Goal: Task Accomplishment & Management: Use online tool/utility

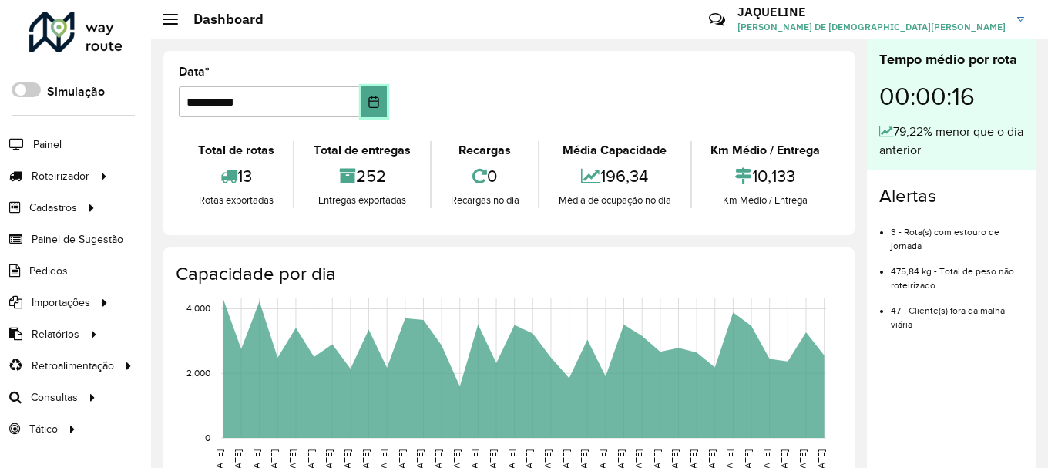
click at [378, 102] on icon "Choose Date" at bounding box center [374, 102] width 12 height 12
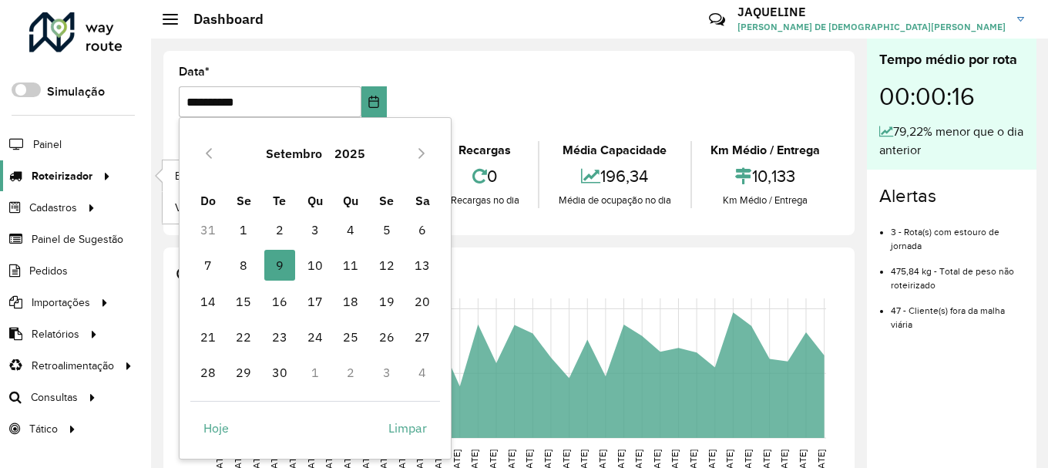
click at [93, 182] on div at bounding box center [103, 176] width 23 height 16
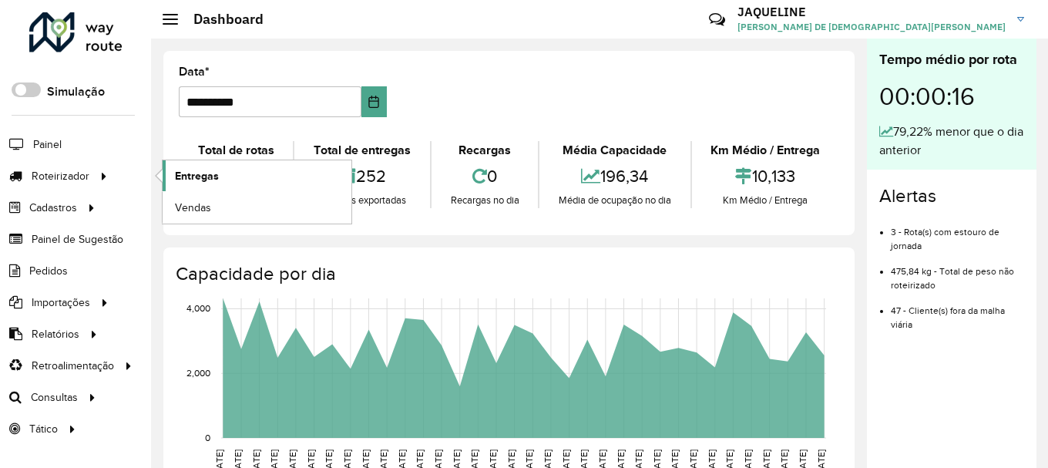
click at [205, 172] on span "Entregas" at bounding box center [197, 176] width 44 height 16
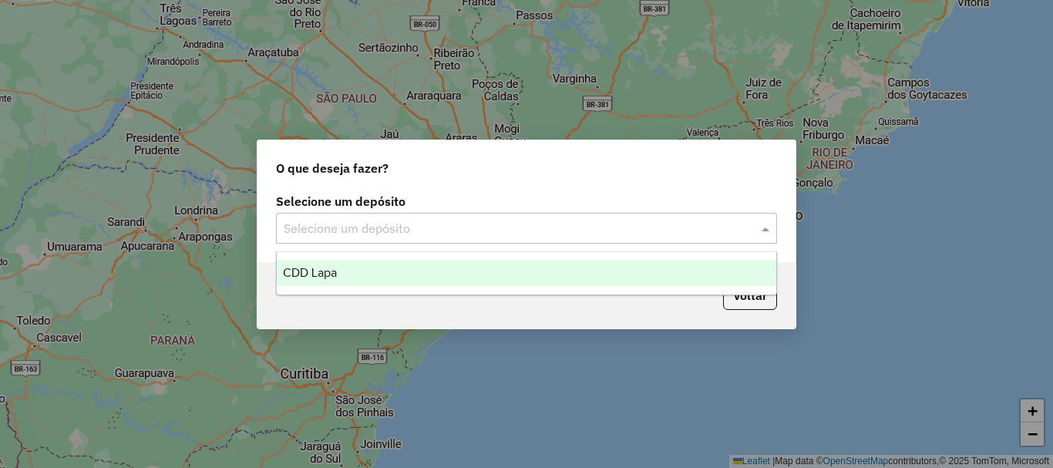
click at [406, 220] on input "text" at bounding box center [511, 229] width 455 height 18
click at [383, 272] on div "CDD Lapa" at bounding box center [526, 273] width 499 height 26
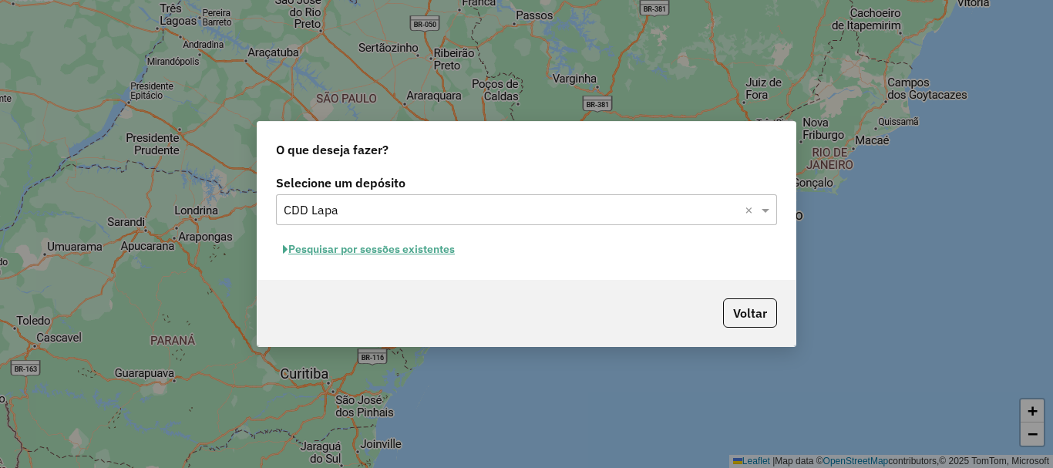
click at [388, 251] on button "Pesquisar por sessões existentes" at bounding box center [369, 249] width 186 height 24
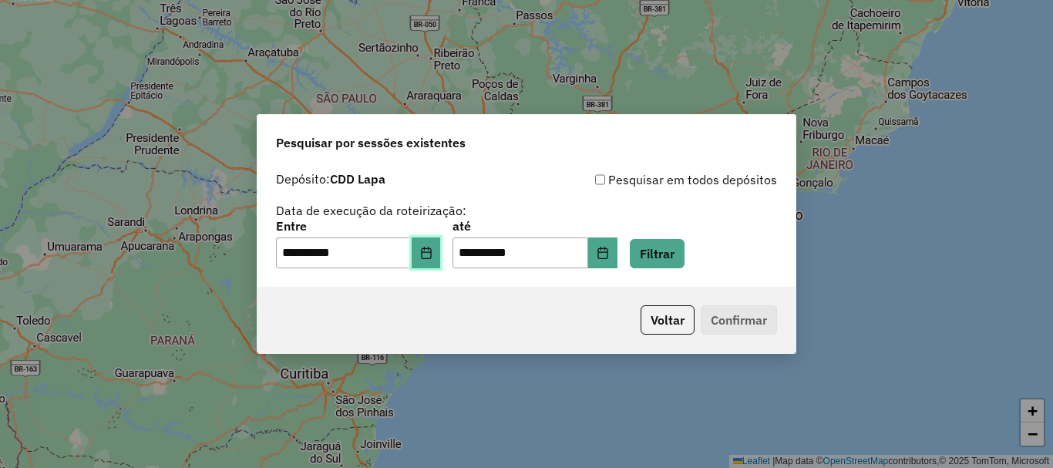
click at [431, 252] on icon "Choose Date" at bounding box center [426, 253] width 10 height 12
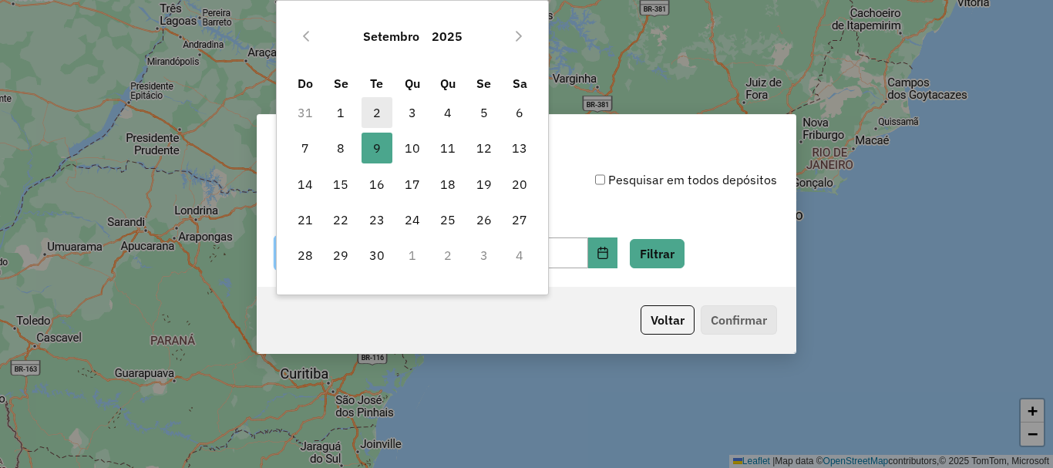
click at [384, 121] on span "2" at bounding box center [376, 112] width 31 height 31
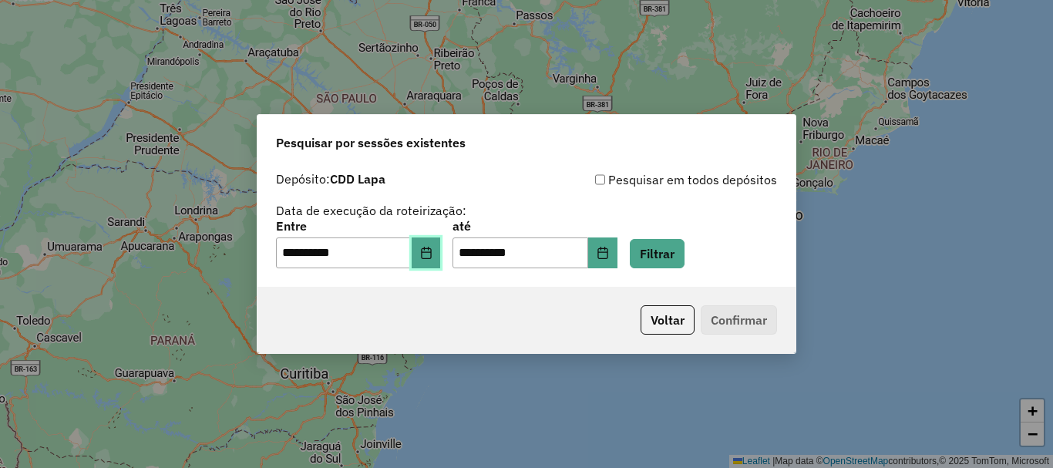
click at [431, 258] on icon "Choose Date" at bounding box center [426, 253] width 10 height 12
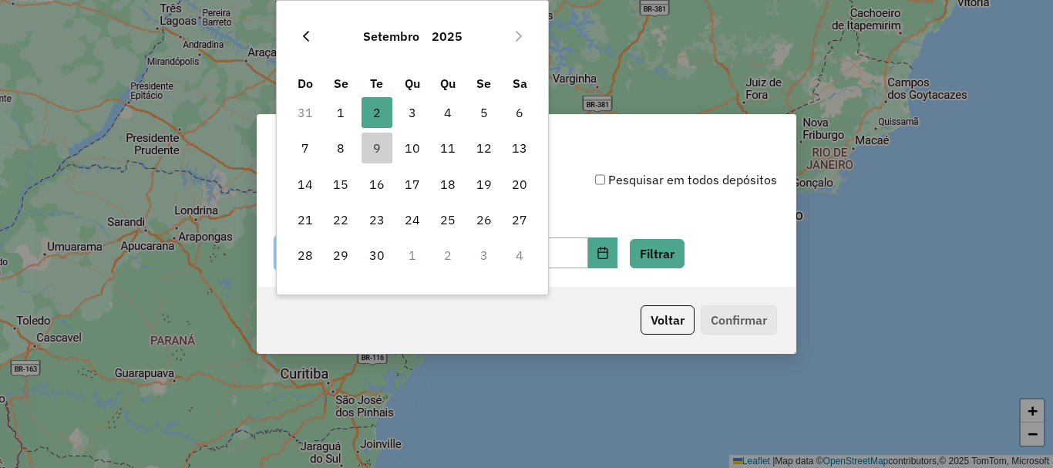
click at [304, 33] on icon "Previous Month" at bounding box center [306, 36] width 12 height 12
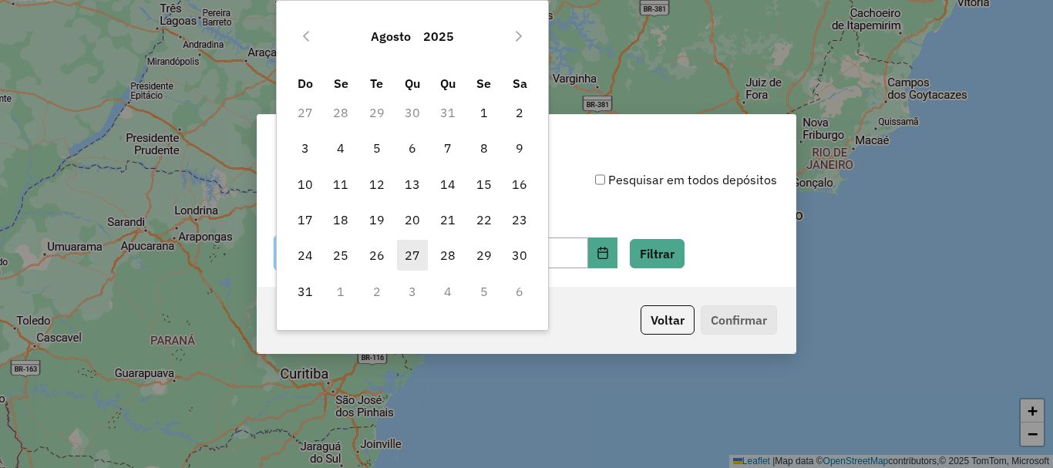
click at [413, 249] on span "27" at bounding box center [412, 255] width 31 height 31
type input "**********"
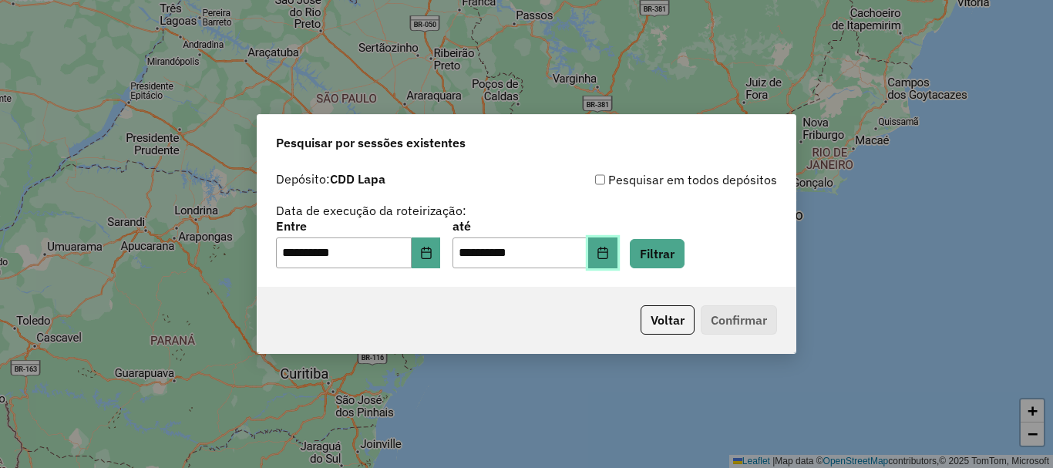
click at [607, 258] on icon "Choose Date" at bounding box center [602, 253] width 10 height 12
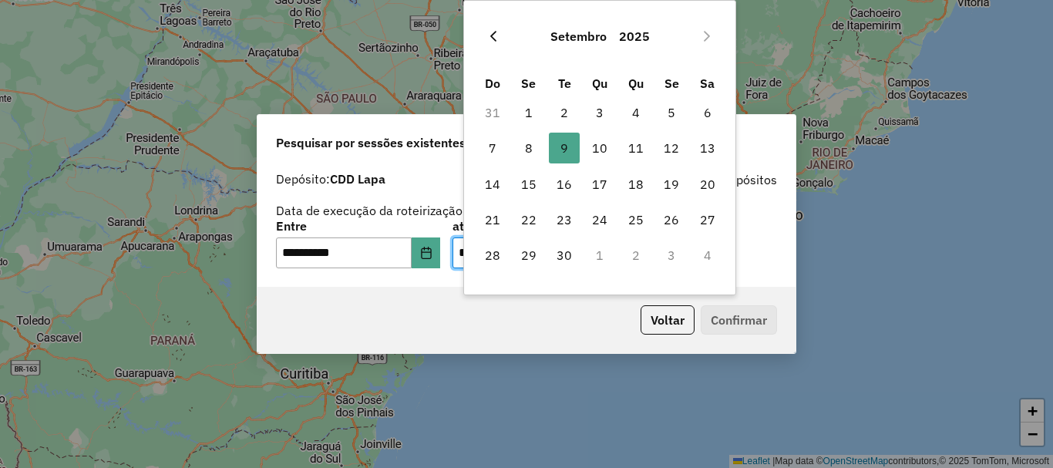
click at [499, 35] on icon "Previous Month" at bounding box center [493, 36] width 12 height 12
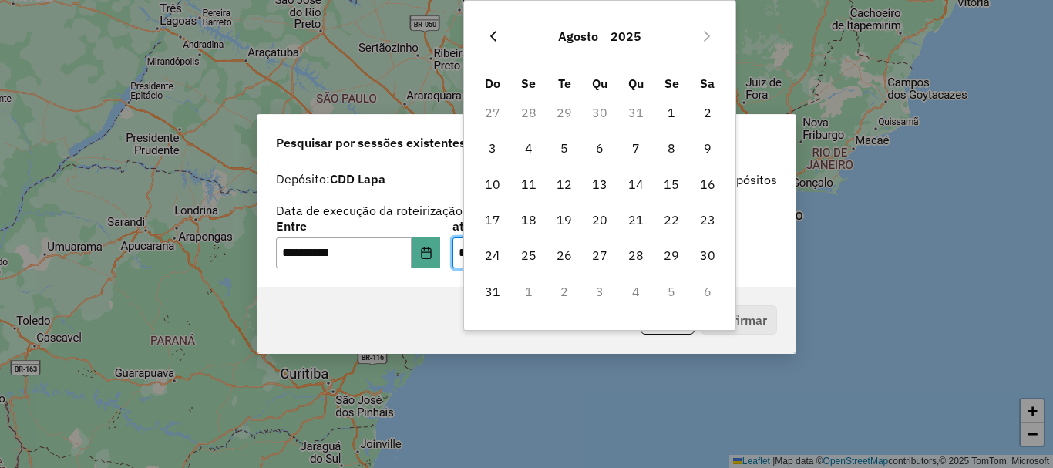
click at [489, 30] on icon "Previous Month" at bounding box center [493, 36] width 12 height 12
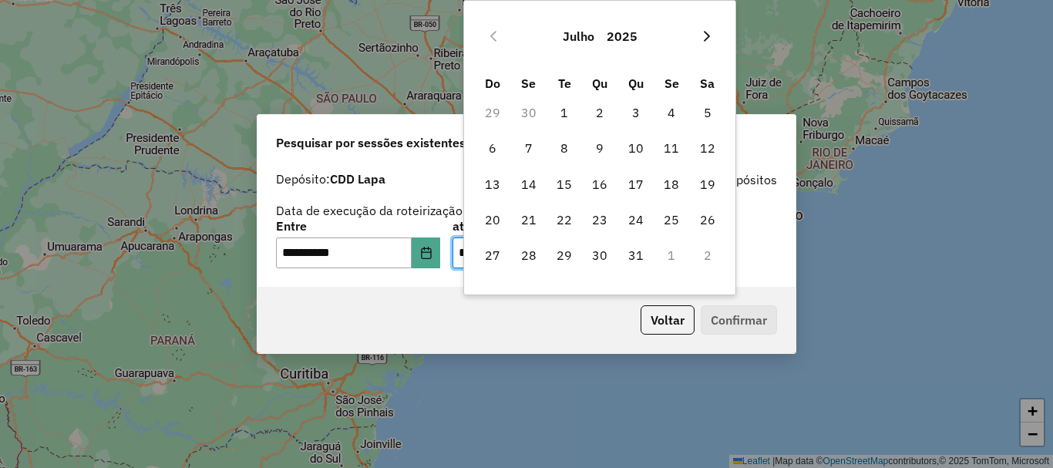
click at [703, 36] on icon "Next Month" at bounding box center [706, 36] width 12 height 12
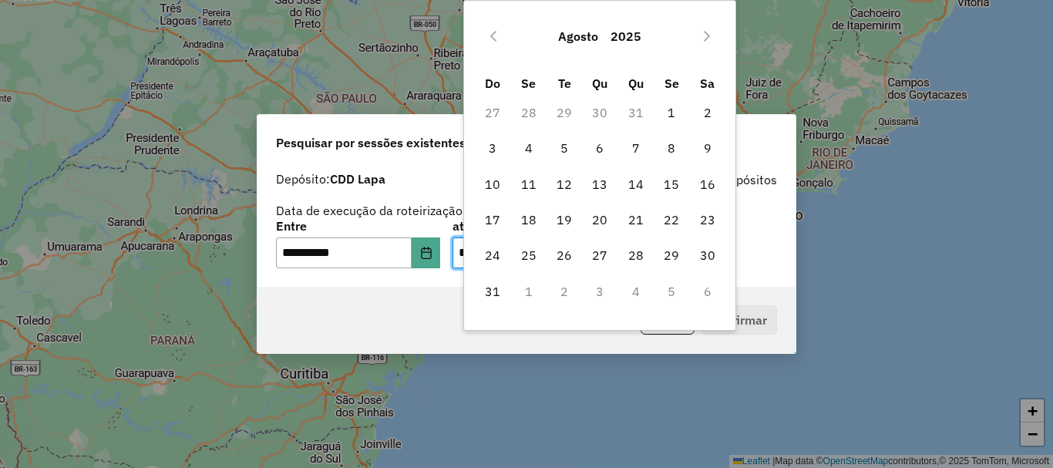
click at [703, 36] on icon "Next Month" at bounding box center [706, 36] width 12 height 12
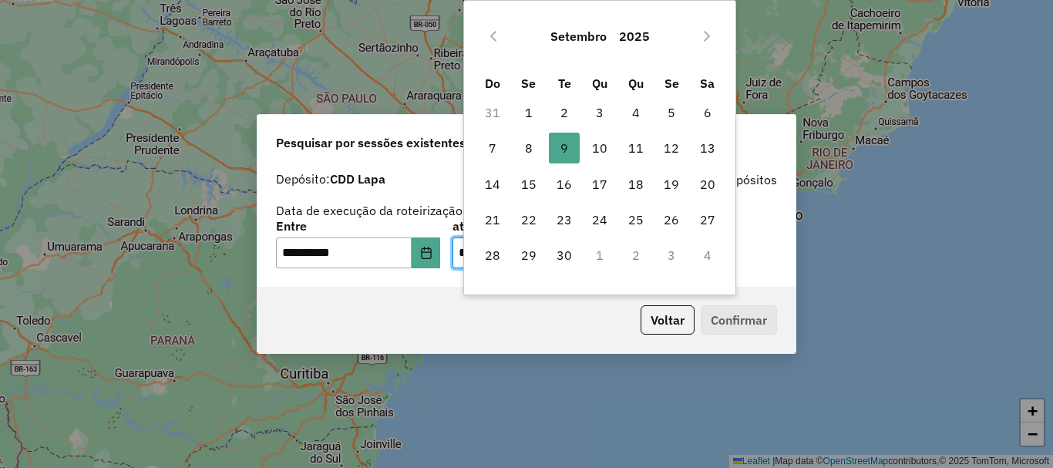
click at [498, 9] on div "Setembro 2025 Do Se Te Qu Qu Se Sa 31 1 2 3 4 5 6 7 8 9 9 10 11 12 13 14 15 16 …" at bounding box center [599, 147] width 273 height 295
click at [492, 40] on icon "Previous Month" at bounding box center [493, 36] width 12 height 12
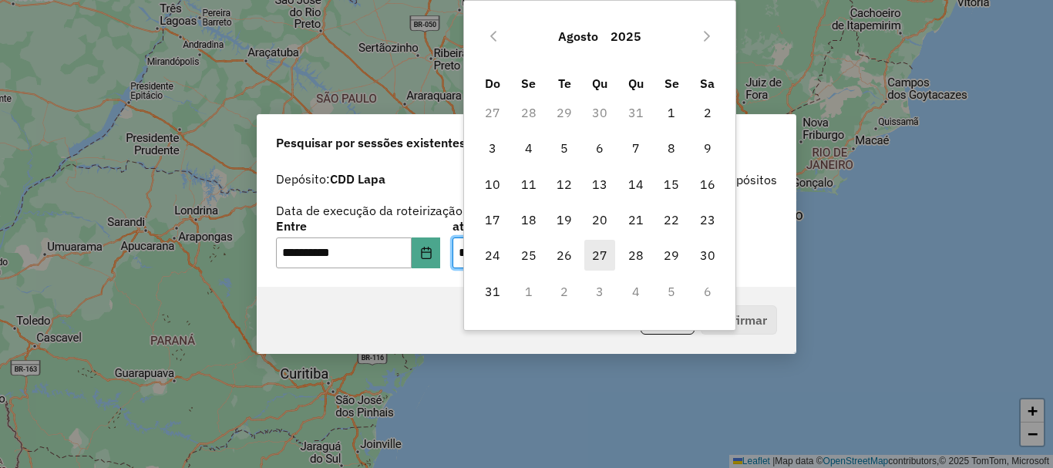
click at [590, 269] on span "27" at bounding box center [599, 255] width 31 height 31
type input "**********"
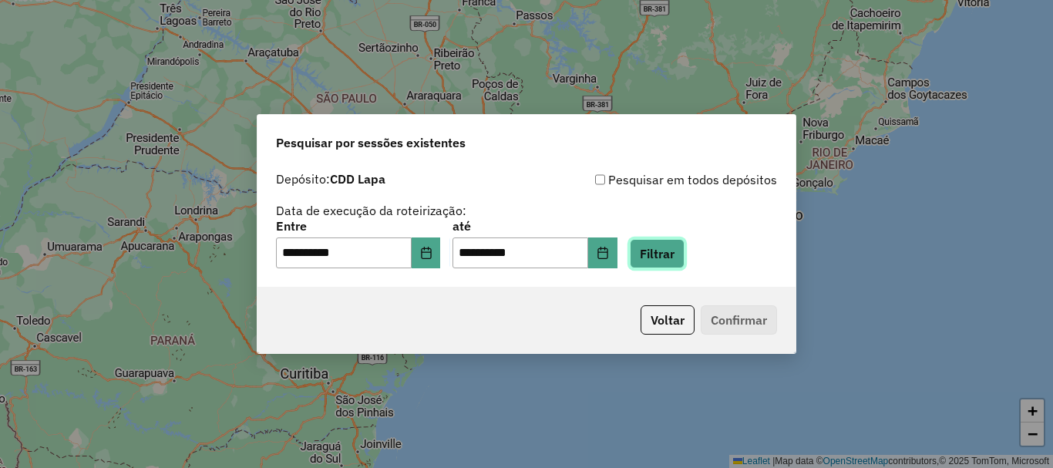
click at [674, 261] on button "Filtrar" at bounding box center [657, 253] width 55 height 29
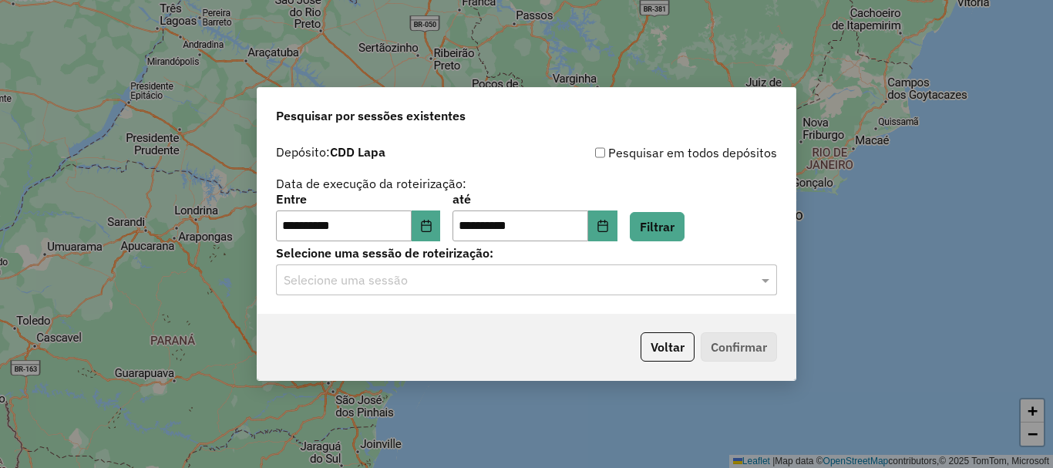
click at [508, 291] on div "Selecione uma sessão" at bounding box center [526, 279] width 501 height 31
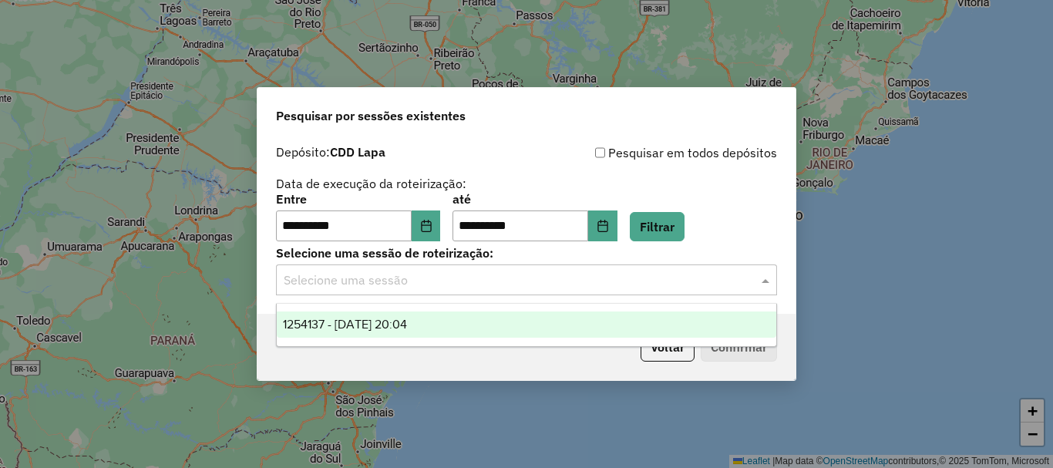
click at [447, 321] on div "1254137 - 27/08/2025 20:04" at bounding box center [526, 324] width 499 height 26
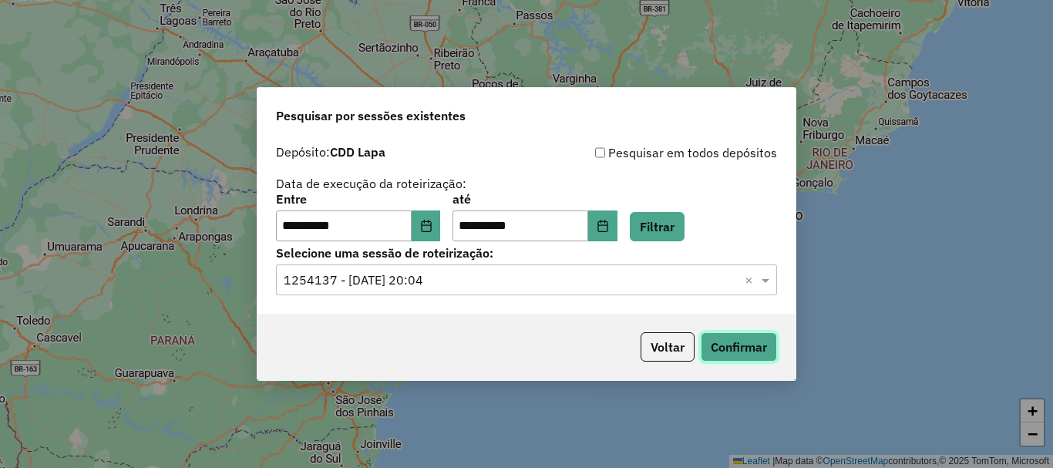
click at [772, 344] on button "Confirmar" at bounding box center [738, 346] width 76 height 29
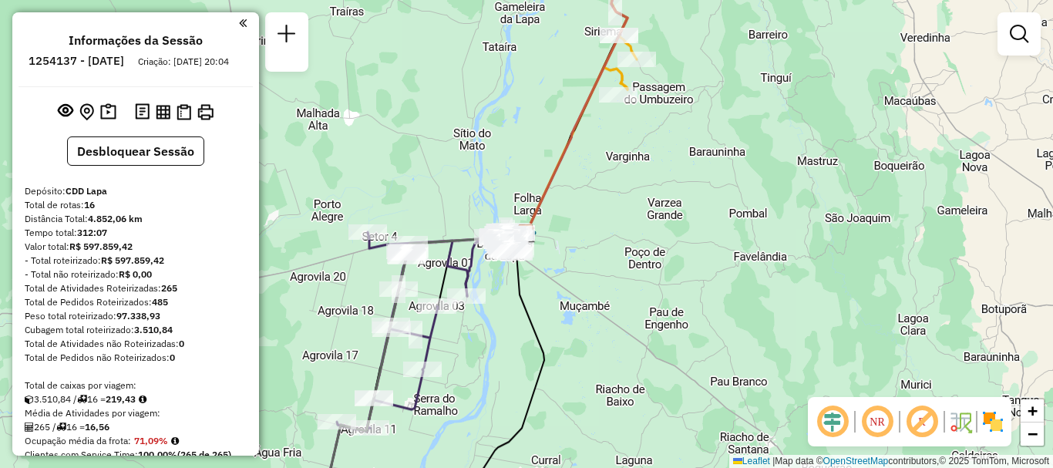
click at [646, 216] on div "Janela de atendimento Grade de atendimento Capacidade Transportadoras Veículos …" at bounding box center [526, 234] width 1053 height 468
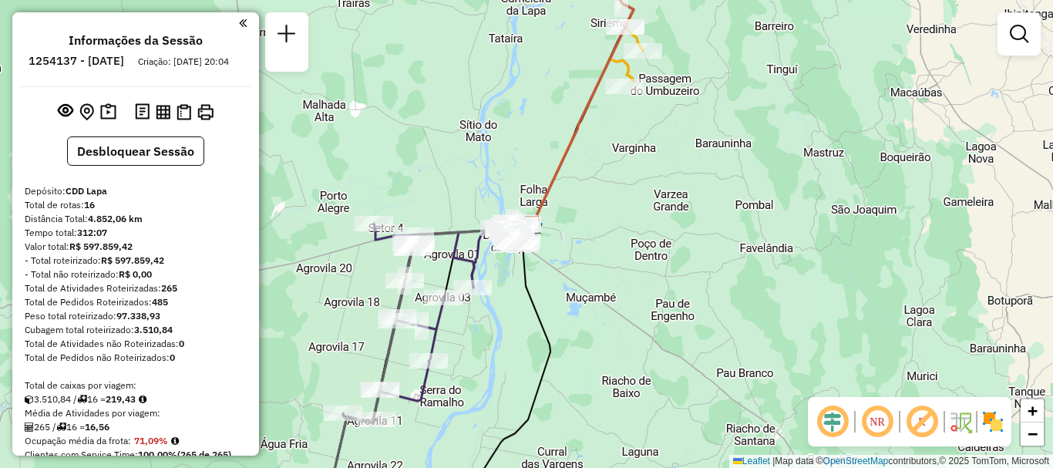
drag, startPoint x: 663, startPoint y: 143, endPoint x: 669, endPoint y: 135, distance: 10.5
click at [669, 135] on div "Janela de atendimento Grade de atendimento Capacidade Transportadoras Veículos …" at bounding box center [526, 234] width 1053 height 468
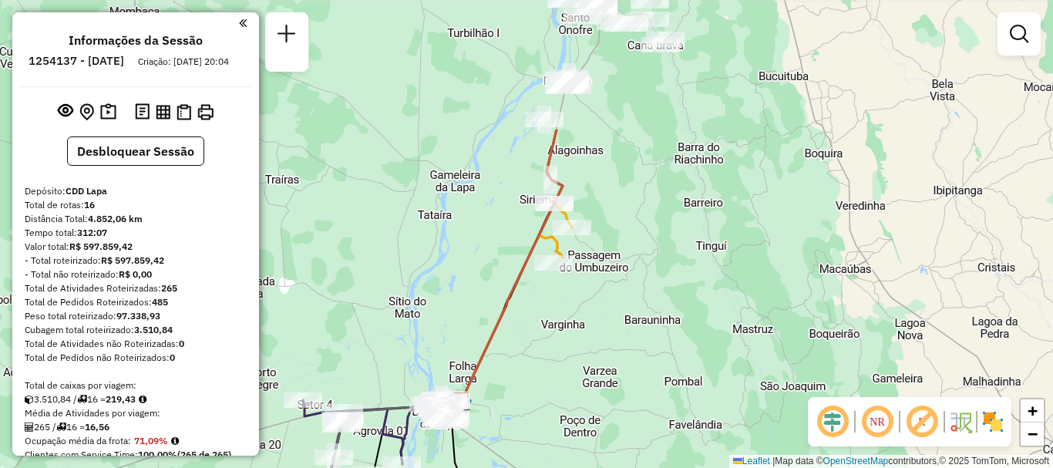
drag, startPoint x: 664, startPoint y: 62, endPoint x: 593, endPoint y: 239, distance: 190.2
click at [593, 239] on div "Janela de atendimento Grade de atendimento Capacidade Transportadoras Veículos …" at bounding box center [526, 234] width 1053 height 468
click at [1032, 407] on span "+" at bounding box center [1032, 410] width 10 height 19
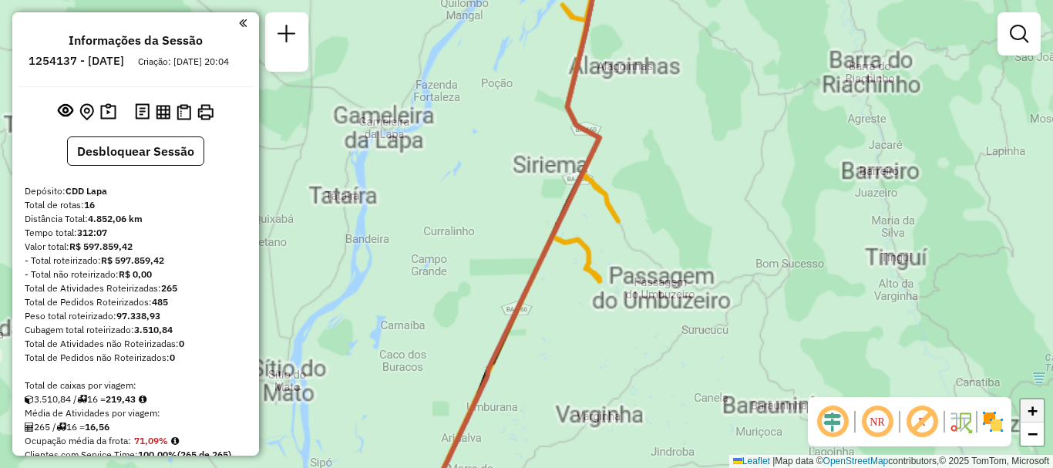
click at [1032, 407] on span "+" at bounding box center [1032, 410] width 10 height 19
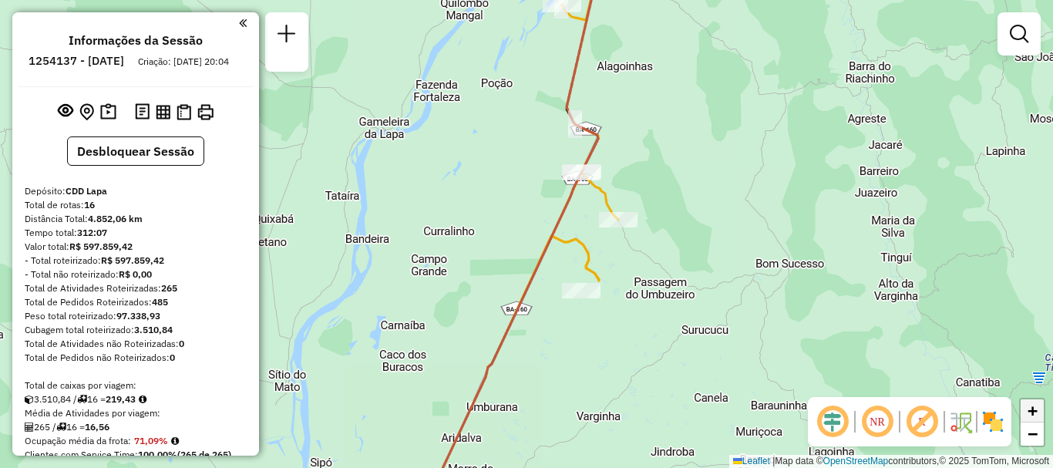
click at [1032, 407] on span "+" at bounding box center [1032, 410] width 10 height 19
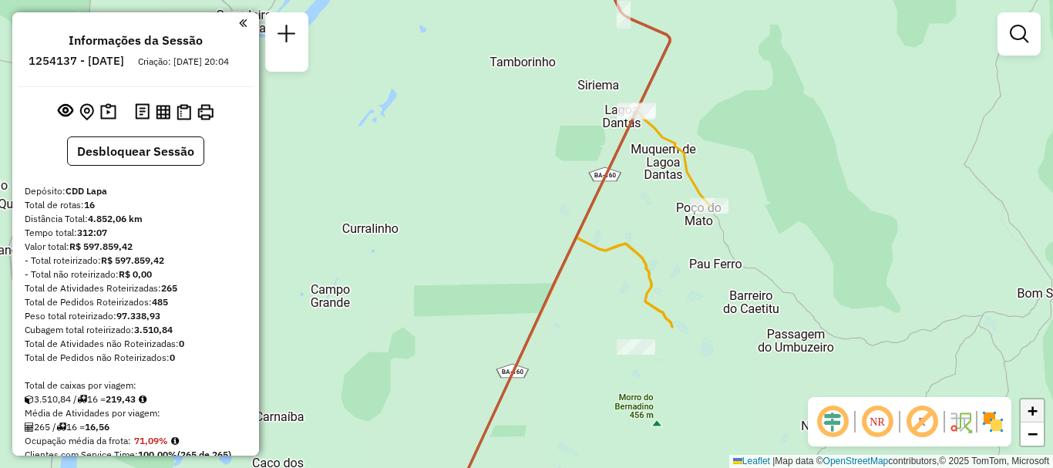
click at [1032, 407] on span "+" at bounding box center [1032, 410] width 10 height 19
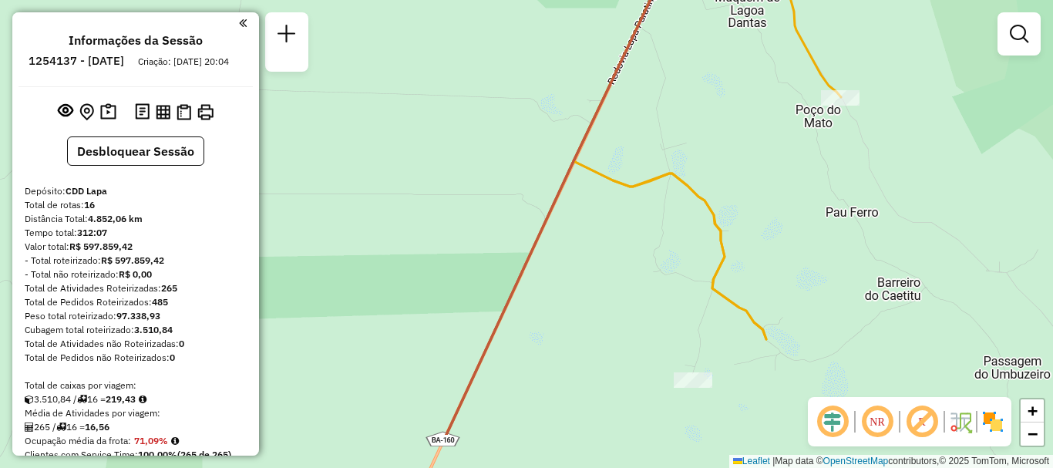
drag, startPoint x: 838, startPoint y: 249, endPoint x: 787, endPoint y: 170, distance: 94.7
click at [787, 170] on div "Janela de atendimento Grade de atendimento Capacidade Transportadoras Veículos …" at bounding box center [526, 234] width 1053 height 468
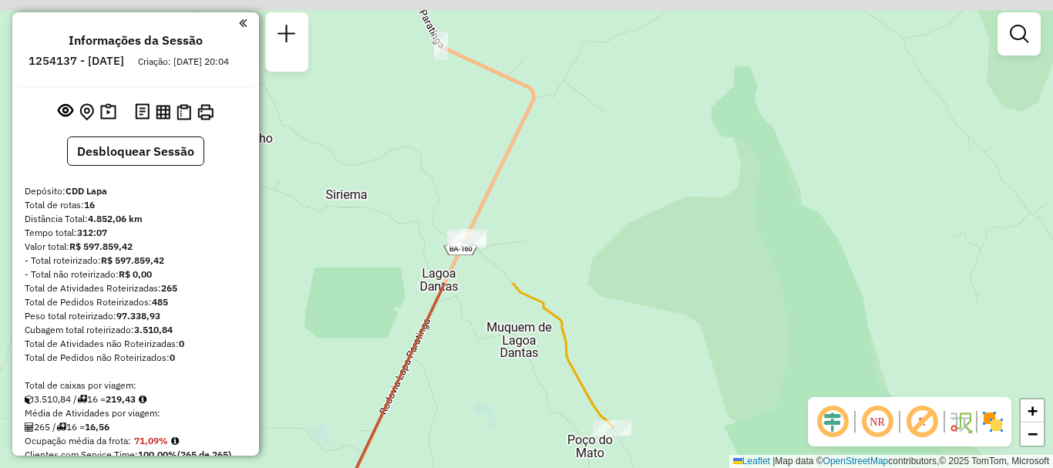
drag, startPoint x: 741, startPoint y: 109, endPoint x: 530, endPoint y: 476, distance: 423.5
click at [530, 467] on html "Aguarde... Pop-up bloqueado! Seu navegador bloqueou automáticamente a abertura …" at bounding box center [526, 234] width 1053 height 468
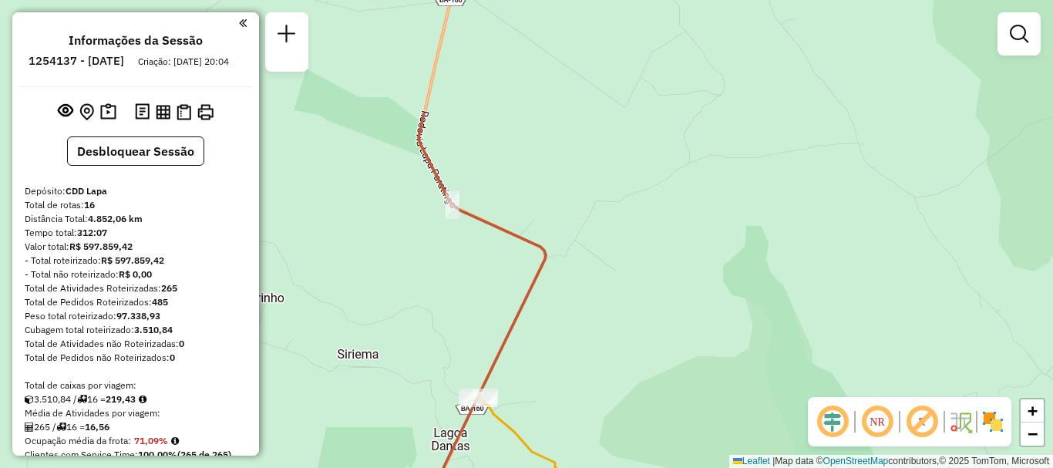
drag, startPoint x: 657, startPoint y: 422, endPoint x: 644, endPoint y: 493, distance: 72.9
click at [644, 467] on html "Aguarde... Pop-up bloqueado! Seu navegador bloqueou automáticamente a abertura …" at bounding box center [526, 234] width 1053 height 468
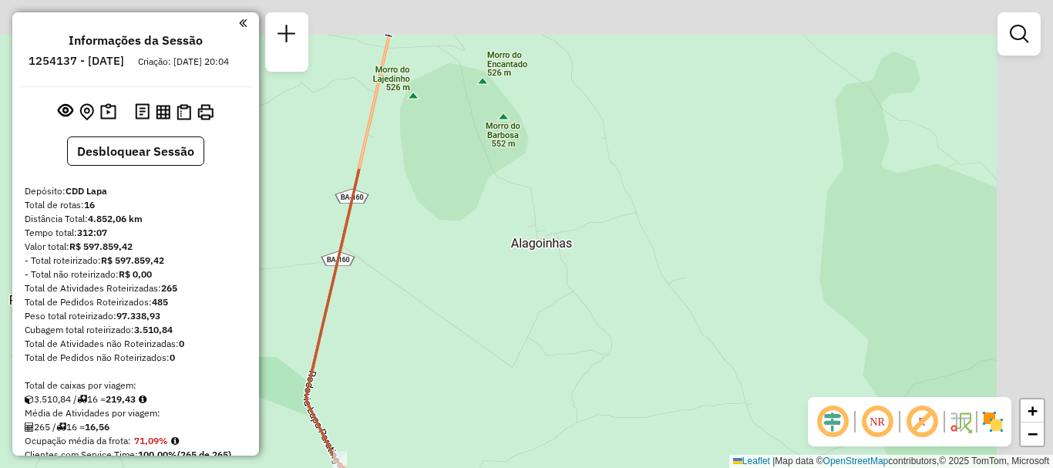
drag, startPoint x: 688, startPoint y: 282, endPoint x: 585, endPoint y: 498, distance: 239.2
click at [585, 467] on html "Aguarde... Pop-up bloqueado! Seu navegador bloqueou automáticamente a abertura …" at bounding box center [526, 234] width 1053 height 468
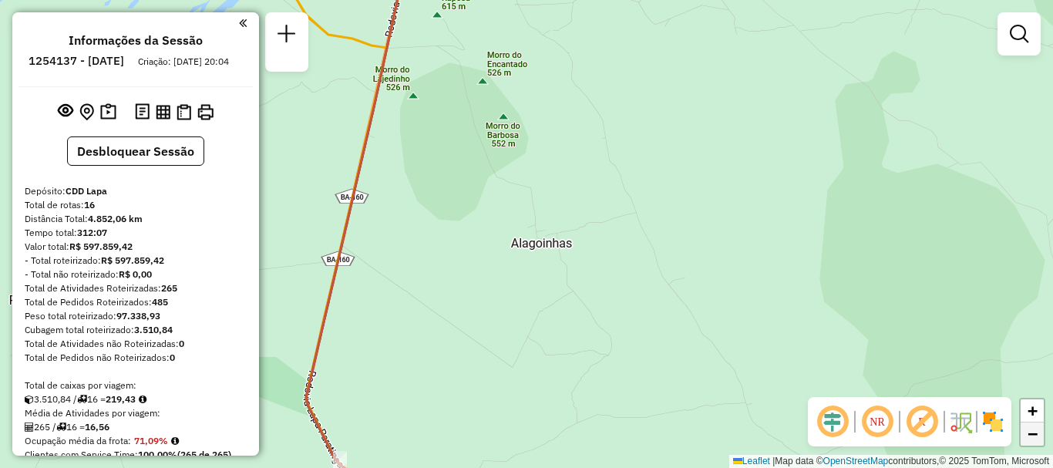
click at [1035, 438] on span "−" at bounding box center [1032, 433] width 10 height 19
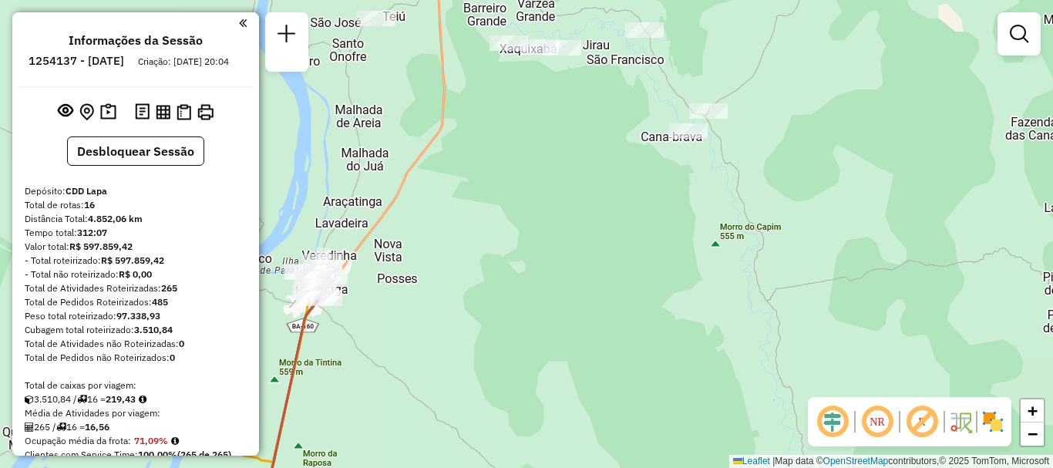
drag, startPoint x: 783, startPoint y: 150, endPoint x: 600, endPoint y: 472, distance: 370.0
click at [600, 467] on html "Aguarde... Pop-up bloqueado! Seu navegador bloqueou automáticamente a abertura …" at bounding box center [526, 234] width 1053 height 468
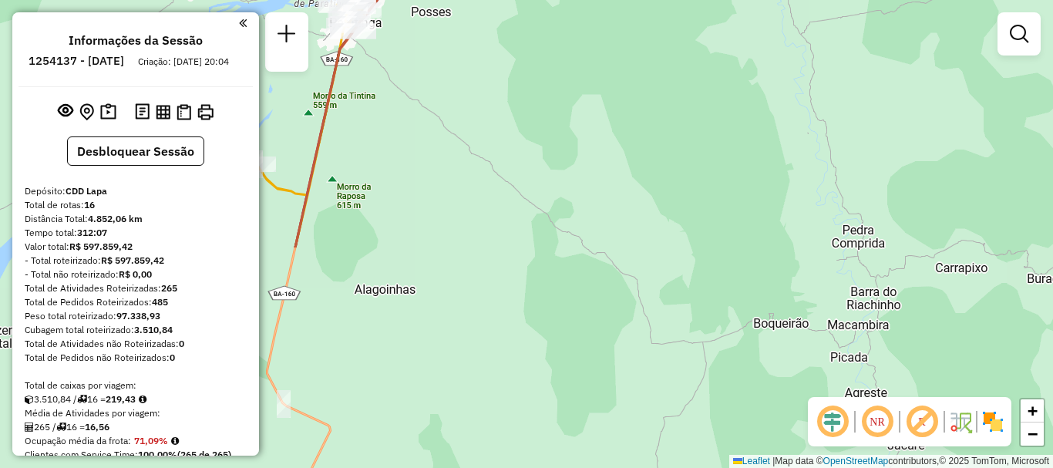
drag, startPoint x: 597, startPoint y: 173, endPoint x: 631, endPoint y: -93, distance: 268.8
click at [631, 0] on html "Aguarde... Pop-up bloqueado! Seu navegador bloqueou automáticamente a abertura …" at bounding box center [526, 234] width 1053 height 468
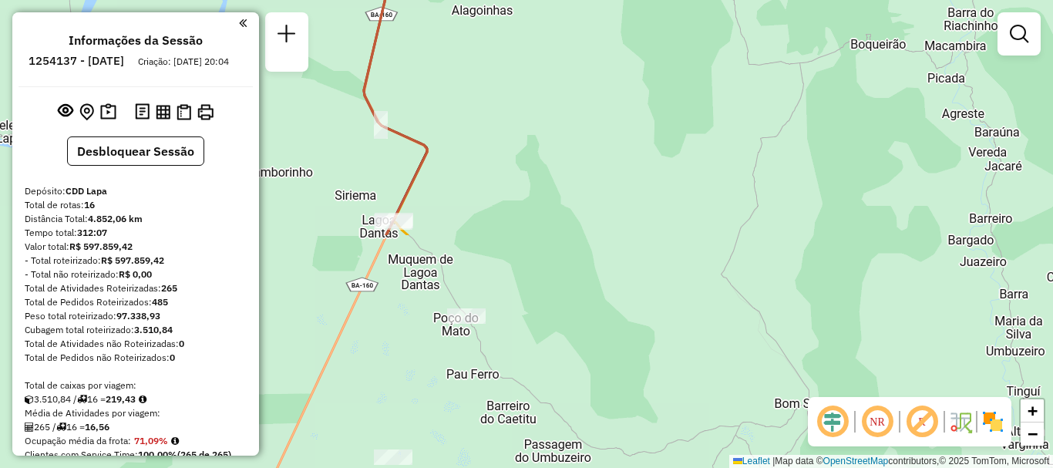
drag, startPoint x: 584, startPoint y: 186, endPoint x: 684, endPoint y: -86, distance: 289.2
click at [684, 0] on html "Aguarde... Pop-up bloqueado! Seu navegador bloqueou automáticamente a abertura …" at bounding box center [526, 234] width 1053 height 468
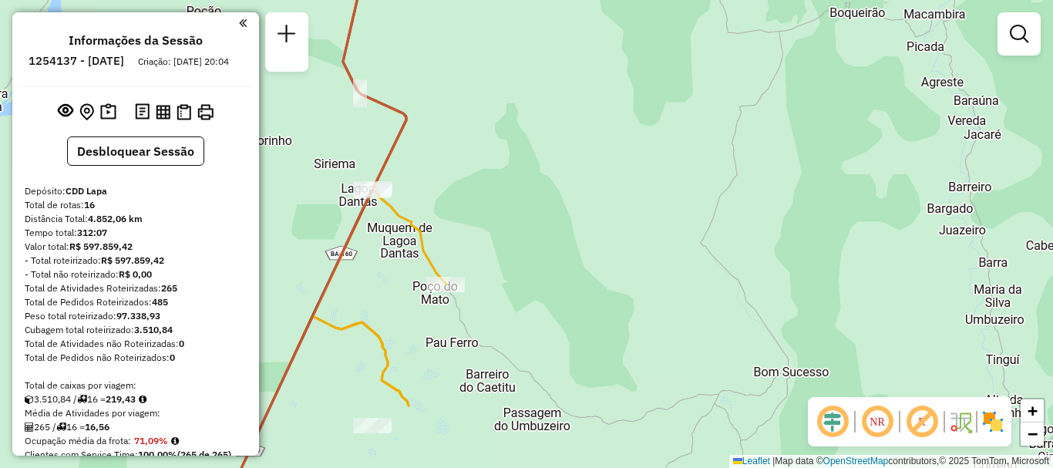
drag, startPoint x: 644, startPoint y: 234, endPoint x: 620, endPoint y: 195, distance: 46.4
click at [620, 195] on div "Janela de atendimento Grade de atendimento Capacidade Transportadoras Veículos …" at bounding box center [526, 234] width 1053 height 468
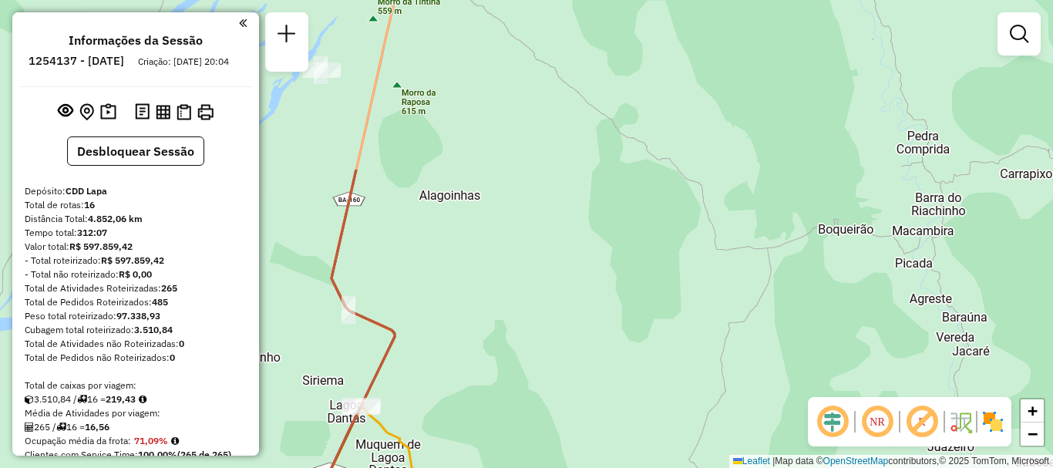
drag, startPoint x: 791, startPoint y: 242, endPoint x: 782, endPoint y: 459, distance: 217.5
click at [782, 459] on div "Janela de atendimento Grade de atendimento Capacidade Transportadoras Veículos …" at bounding box center [526, 234] width 1053 height 468
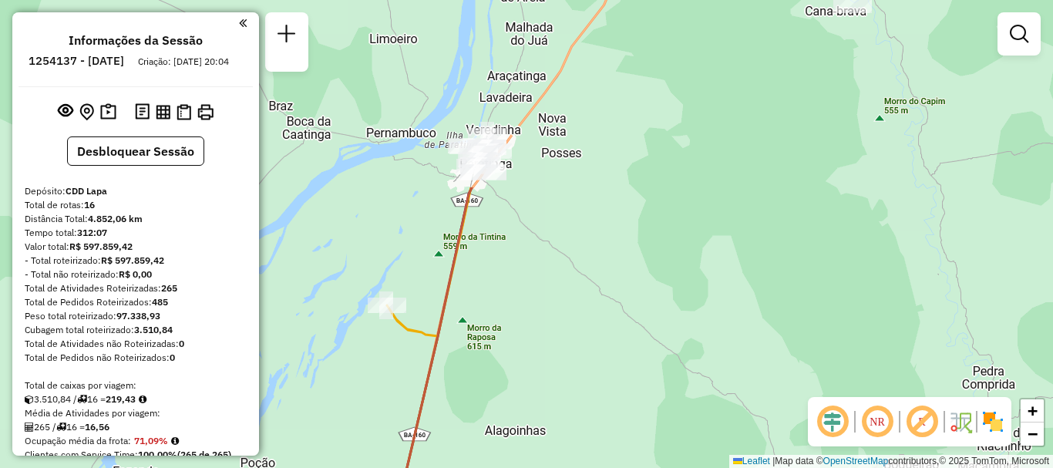
drag, startPoint x: 553, startPoint y: 79, endPoint x: 617, endPoint y: 314, distance: 242.8
click at [617, 314] on div "Janela de atendimento Grade de atendimento Capacidade Transportadoras Veículos …" at bounding box center [526, 234] width 1053 height 468
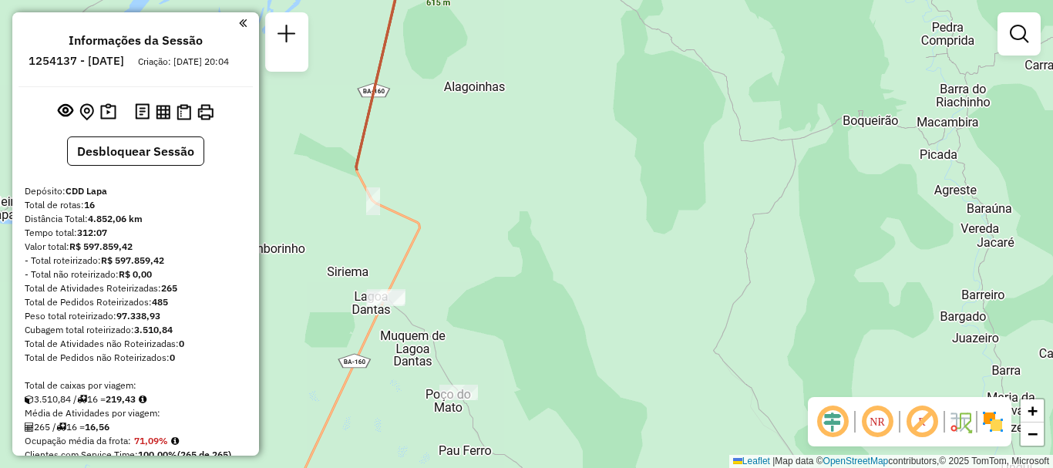
drag, startPoint x: 656, startPoint y: 297, endPoint x: 615, endPoint y: -46, distance: 346.1
click at [615, 0] on html "Aguarde... Pop-up bloqueado! Seu navegador bloqueou automáticamente a abertura …" at bounding box center [526, 234] width 1053 height 468
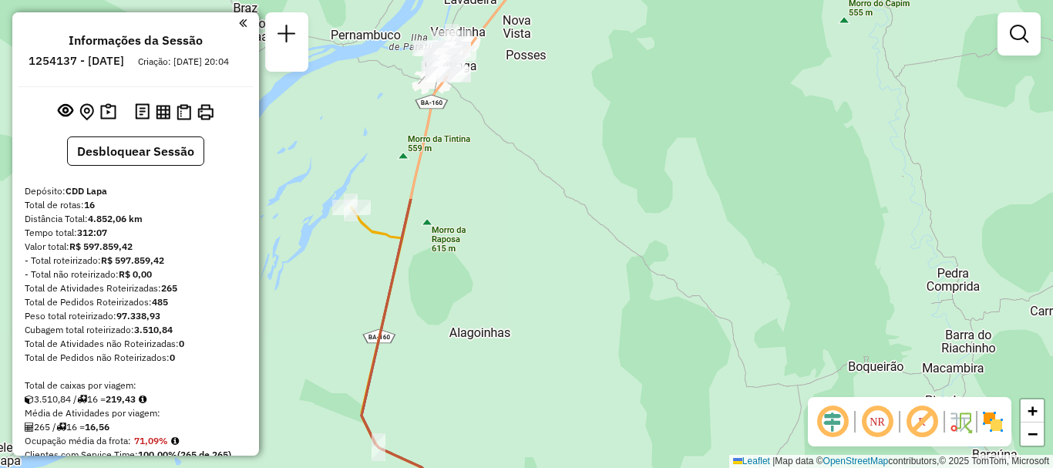
drag, startPoint x: 570, startPoint y: 28, endPoint x: 593, endPoint y: 425, distance: 397.5
click at [593, 425] on div "Janela de atendimento Grade de atendimento Capacidade Transportadoras Veículos …" at bounding box center [526, 234] width 1053 height 468
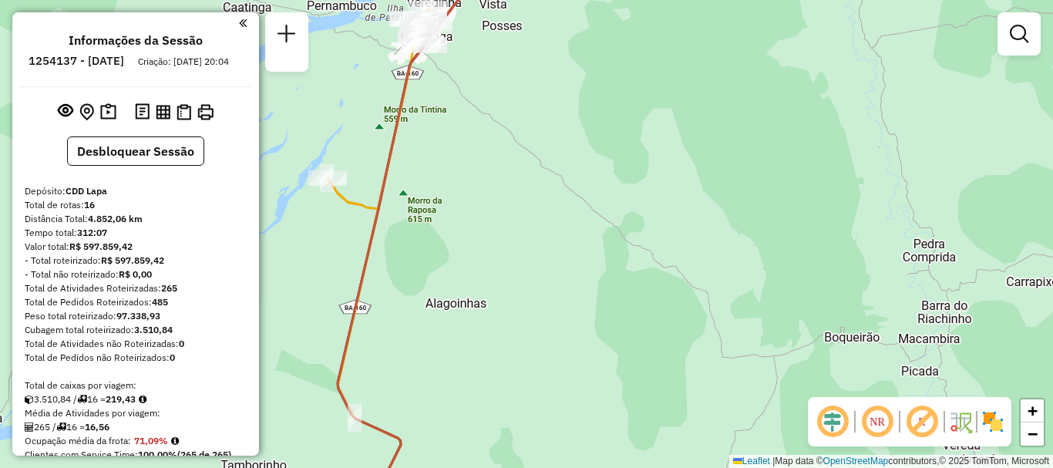
drag, startPoint x: 423, startPoint y: 115, endPoint x: 414, endPoint y: 72, distance: 44.1
click at [414, 72] on icon at bounding box center [429, 190] width 182 height 561
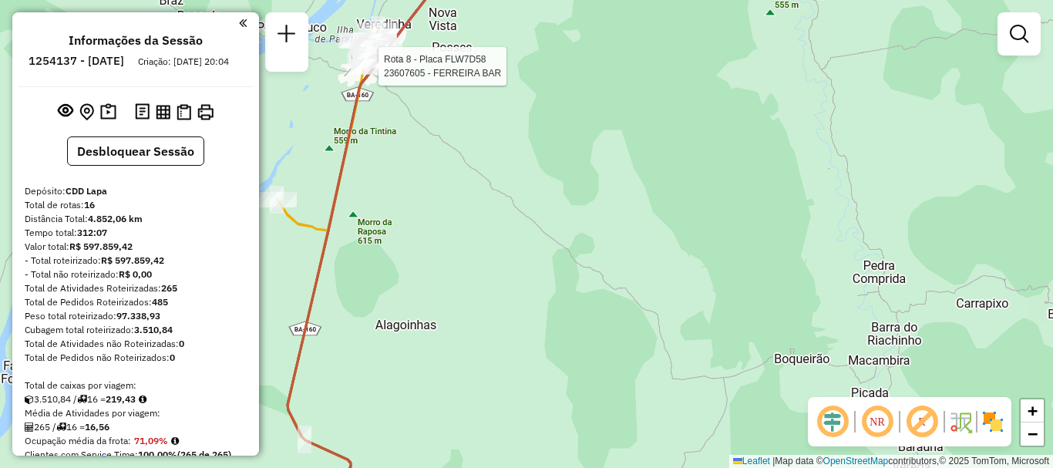
drag, startPoint x: 653, startPoint y: 348, endPoint x: 603, endPoint y: 370, distance: 54.5
click at [603, 370] on div "Rota 8 - Placa FLW7D58 23607605 - FERREIRA BAR Janela de atendimento Grade de a…" at bounding box center [526, 234] width 1053 height 468
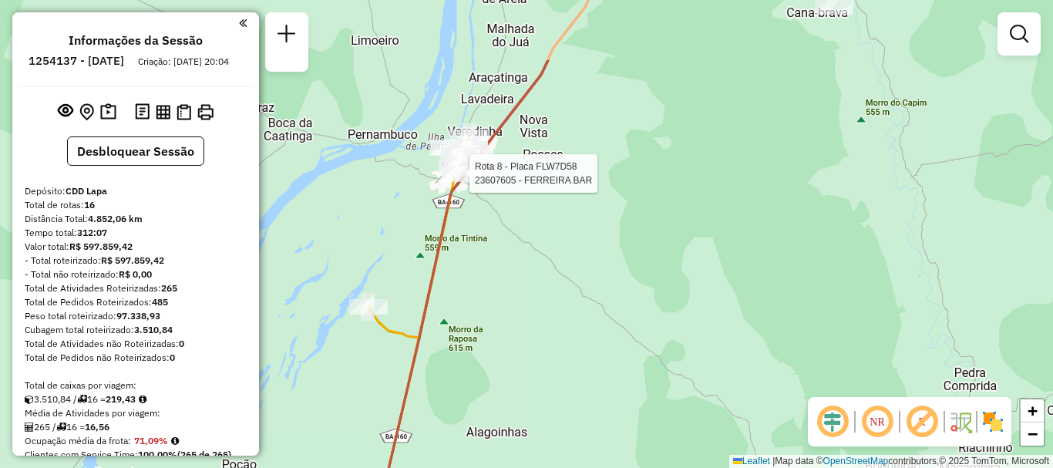
drag, startPoint x: 618, startPoint y: 177, endPoint x: 648, endPoint y: 259, distance: 87.0
click at [710, 285] on div "Rota 8 - Placa FLW7D58 23607605 - FERREIRA BAR Janela de atendimento Grade de a…" at bounding box center [526, 234] width 1053 height 468
click at [1024, 415] on link "+" at bounding box center [1031, 410] width 23 height 23
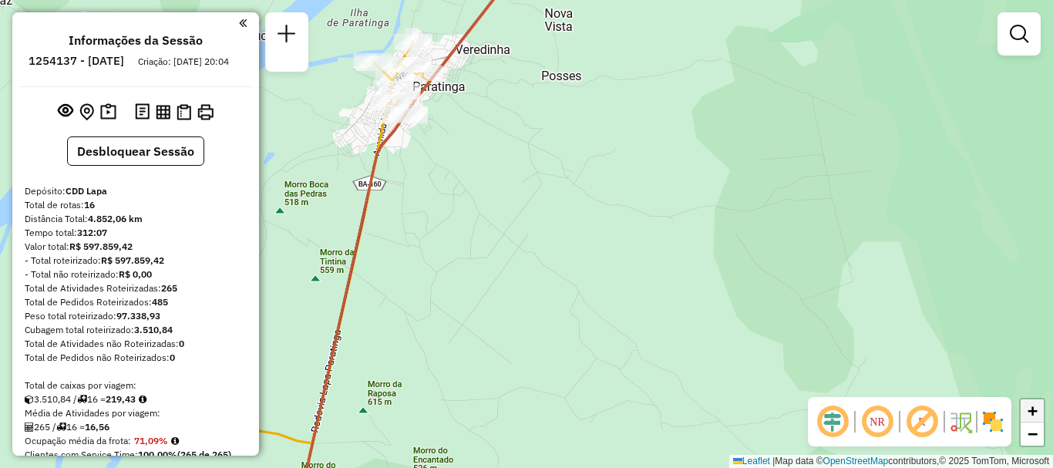
click at [1024, 415] on link "+" at bounding box center [1031, 410] width 23 height 23
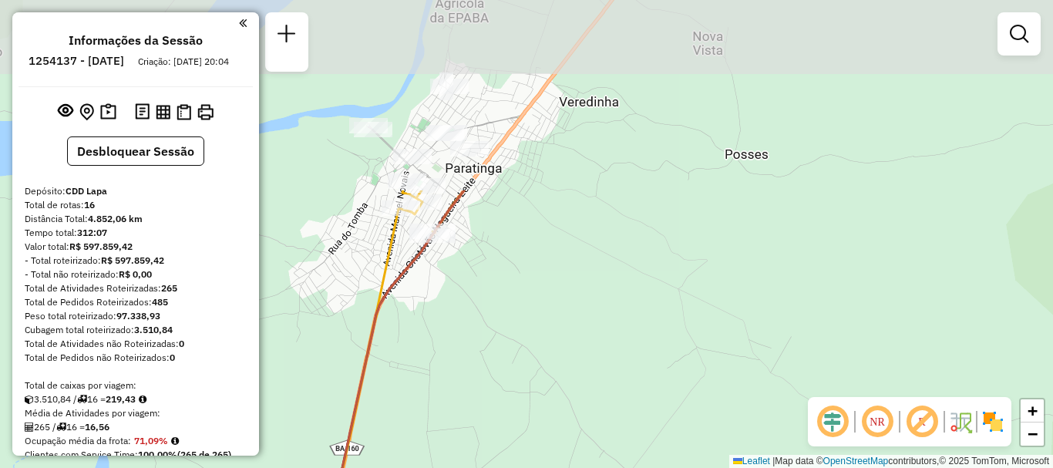
drag, startPoint x: 455, startPoint y: 52, endPoint x: 567, endPoint y: 267, distance: 242.0
click at [567, 267] on div "Janela de atendimento Grade de atendimento Capacidade Transportadoras Veículos …" at bounding box center [526, 234] width 1053 height 468
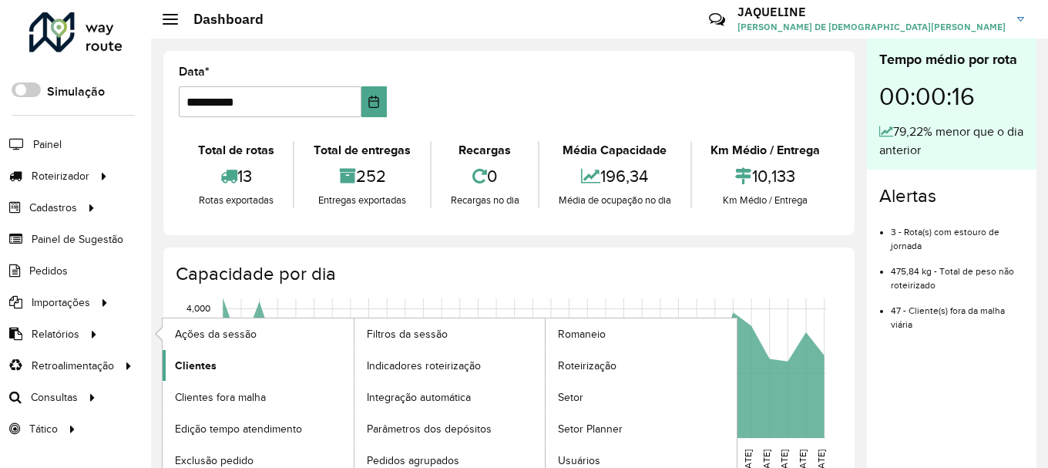
click at [197, 367] on span "Clientes" at bounding box center [196, 366] width 42 height 16
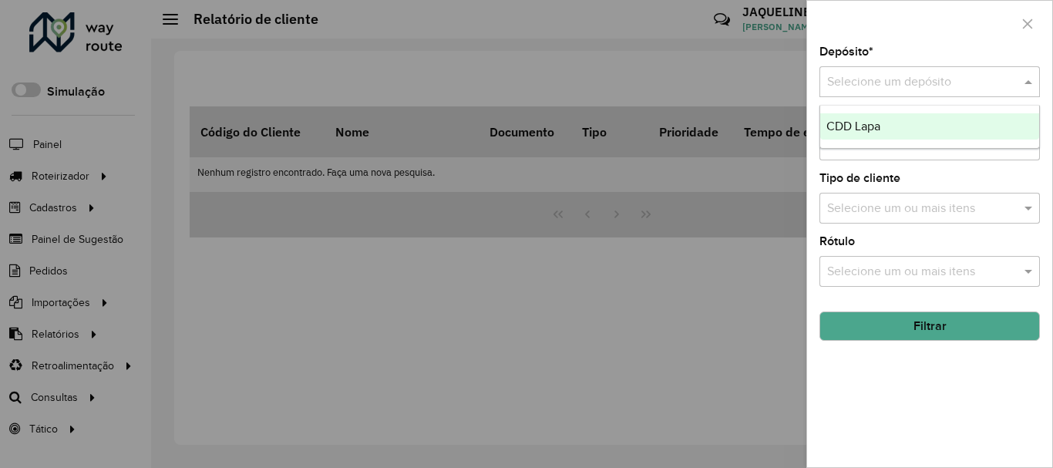
click at [1015, 73] on div at bounding box center [929, 81] width 220 height 19
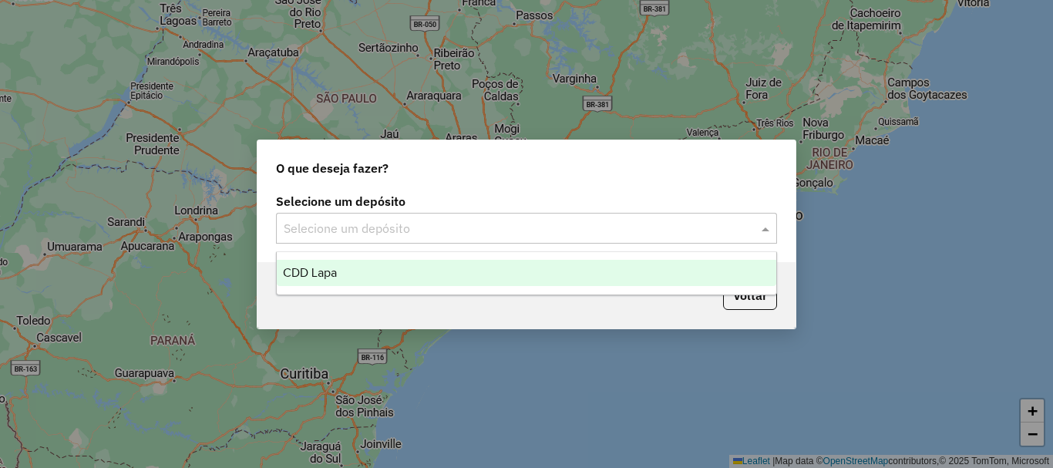
click at [373, 233] on input "text" at bounding box center [511, 229] width 455 height 18
drag, startPoint x: 313, startPoint y: 302, endPoint x: 342, endPoint y: 281, distance: 36.4
click at [342, 281] on body "Aguarde... Pop-up bloqueado! Seu navegador bloqueou automáticamente a abertura …" at bounding box center [526, 234] width 1053 height 468
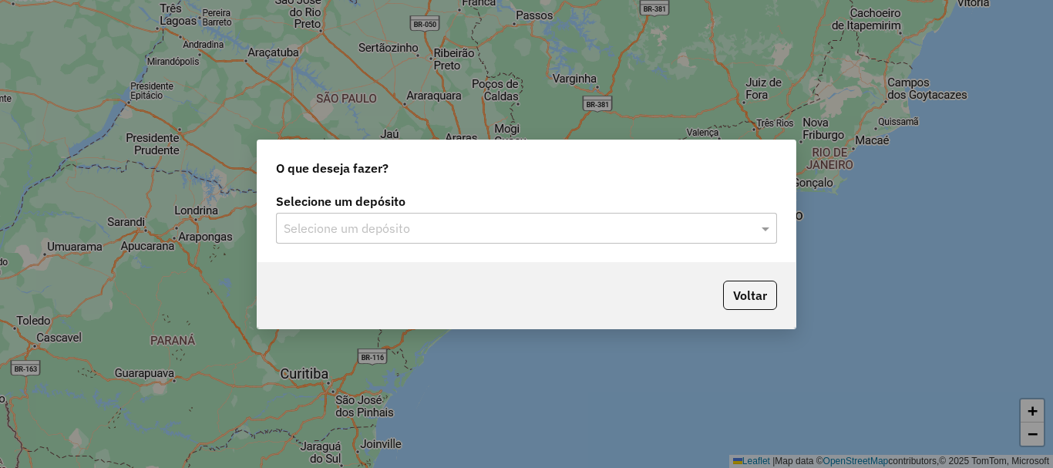
click at [342, 281] on div "Voltar" at bounding box center [526, 295] width 538 height 66
click at [488, 250] on div "Selecione um depósito Selecione um depósito" at bounding box center [526, 226] width 538 height 72
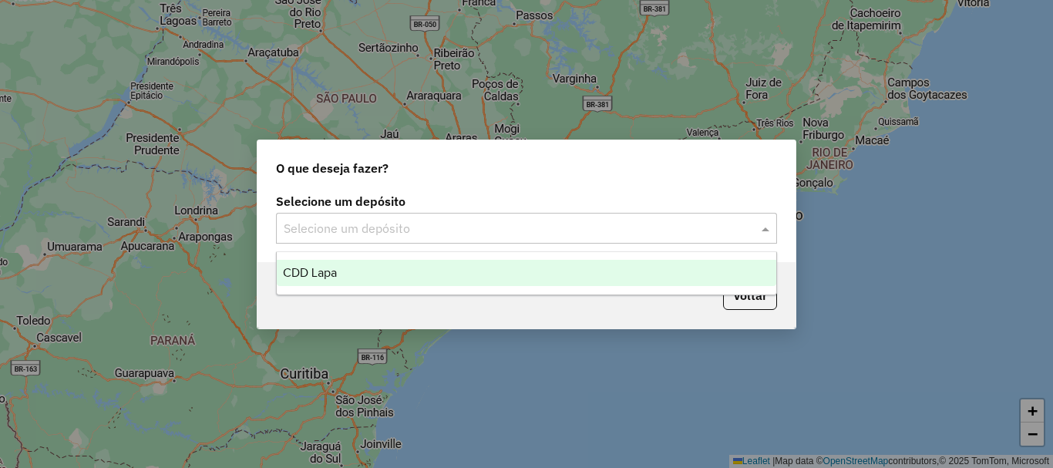
click at [485, 234] on input "text" at bounding box center [511, 229] width 455 height 18
click at [446, 274] on div "CDD Lapa" at bounding box center [526, 273] width 499 height 26
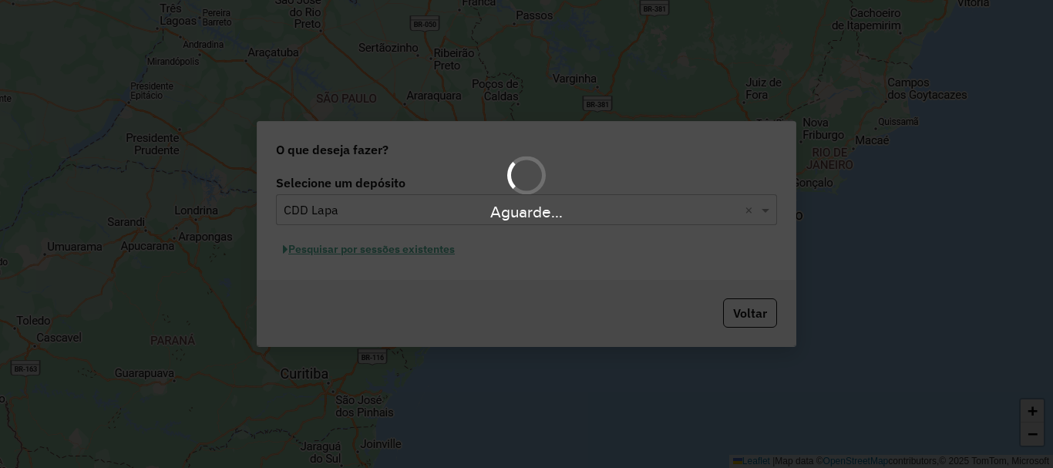
click at [687, 303] on div "Aguarde..." at bounding box center [526, 234] width 1053 height 468
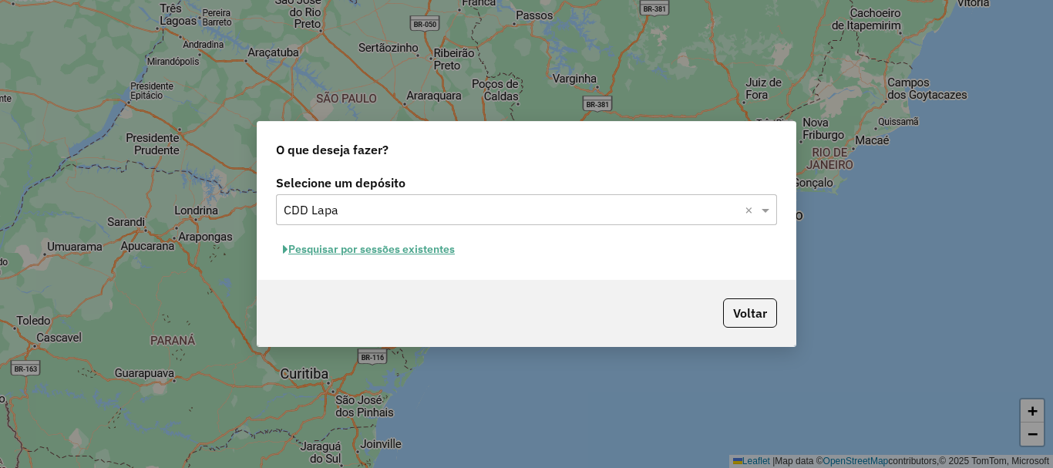
click at [402, 252] on button "Pesquisar por sessões existentes" at bounding box center [369, 249] width 186 height 24
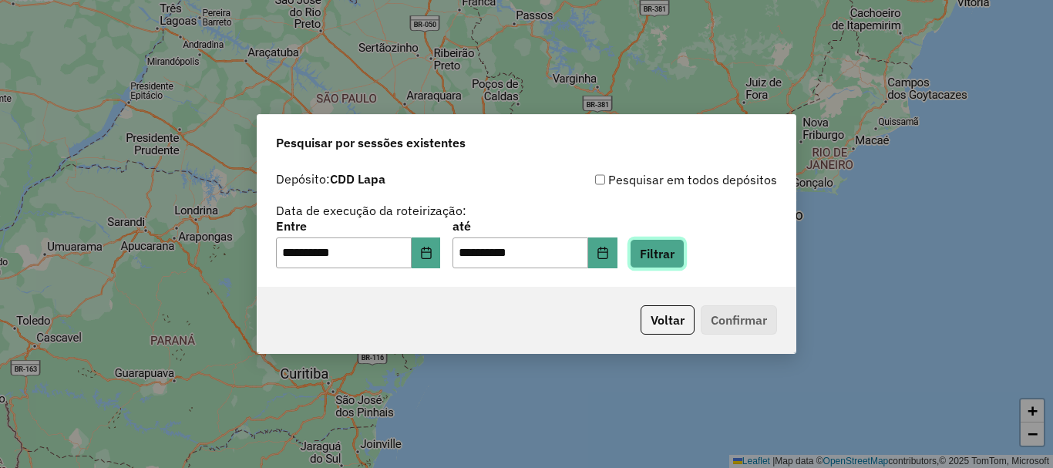
click at [674, 263] on button "Filtrar" at bounding box center [657, 253] width 55 height 29
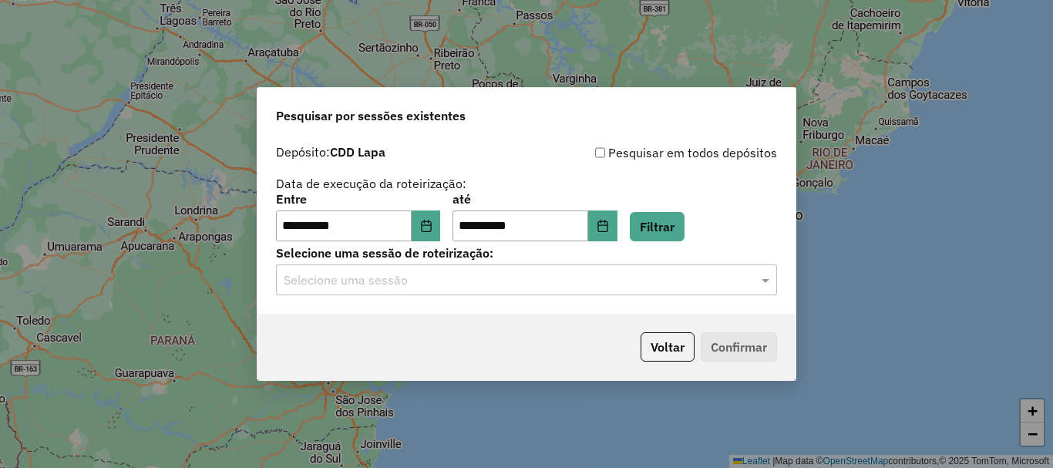
click at [632, 272] on input "text" at bounding box center [511, 280] width 455 height 18
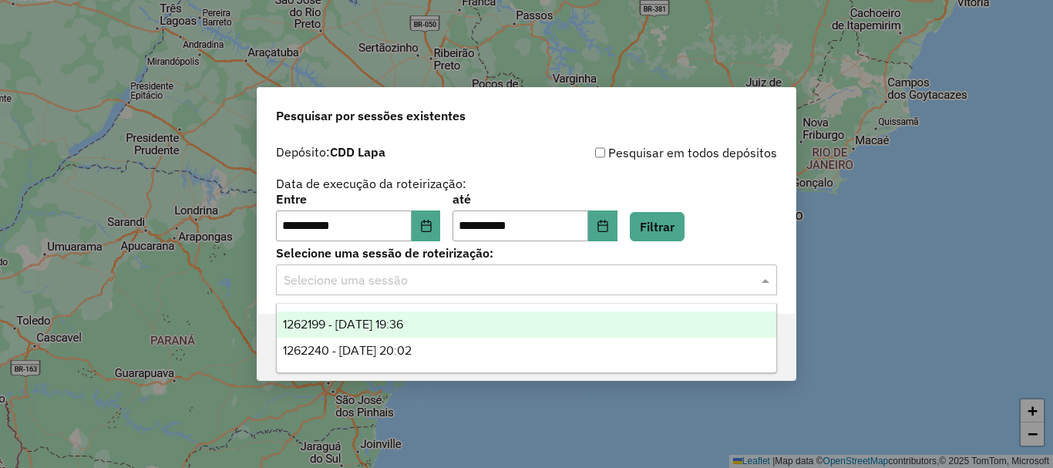
click at [612, 320] on div "1262199 - 09/09/2025 19:36" at bounding box center [526, 324] width 499 height 26
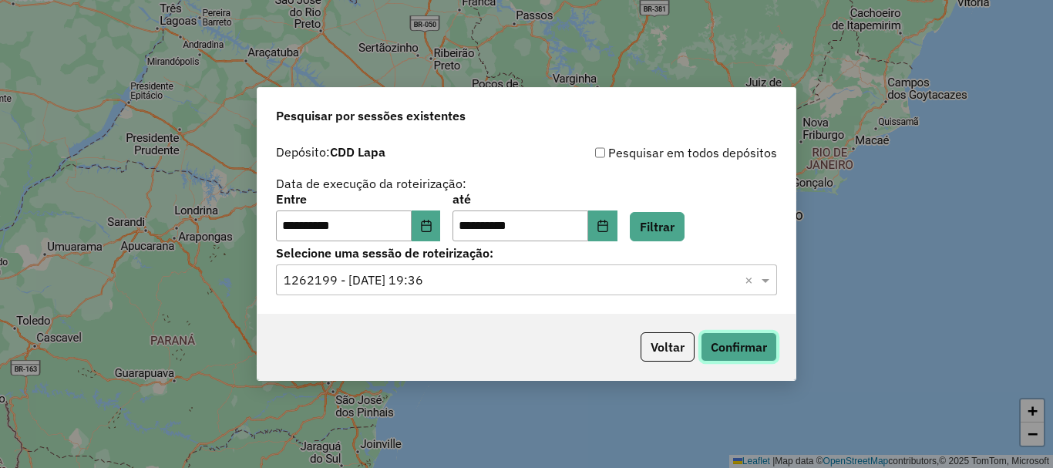
click at [750, 358] on button "Confirmar" at bounding box center [738, 346] width 76 height 29
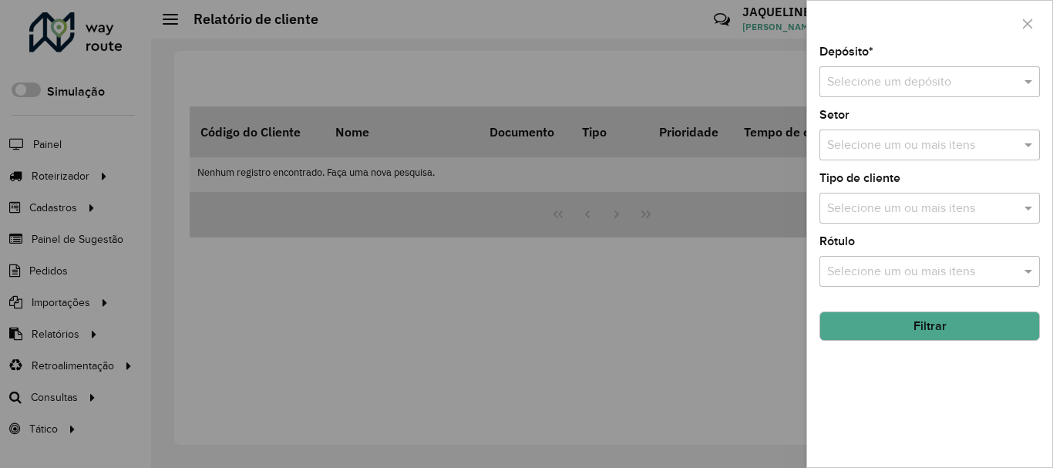
click at [881, 125] on div "Setor Selecione um ou mais itens" at bounding box center [929, 134] width 220 height 51
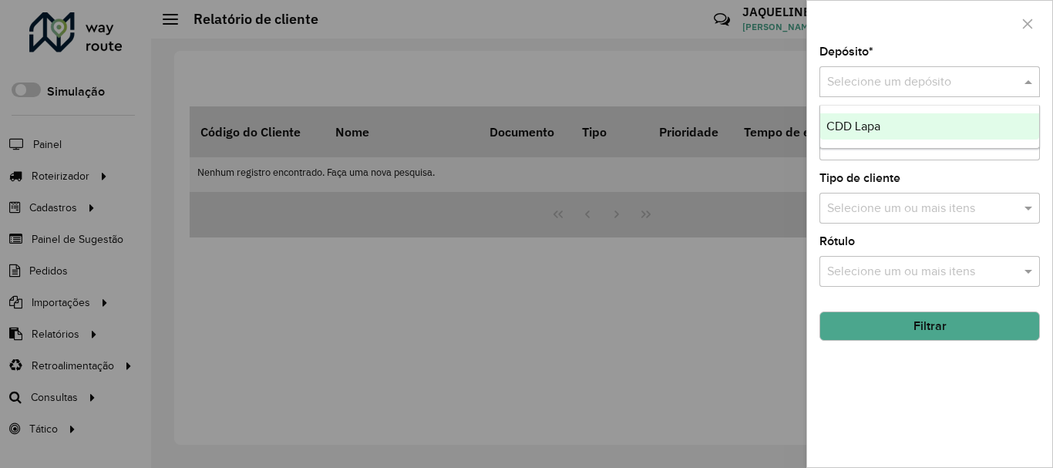
click at [903, 75] on input "text" at bounding box center [914, 82] width 174 height 18
click at [879, 124] on span "CDD Lapa" at bounding box center [853, 125] width 54 height 13
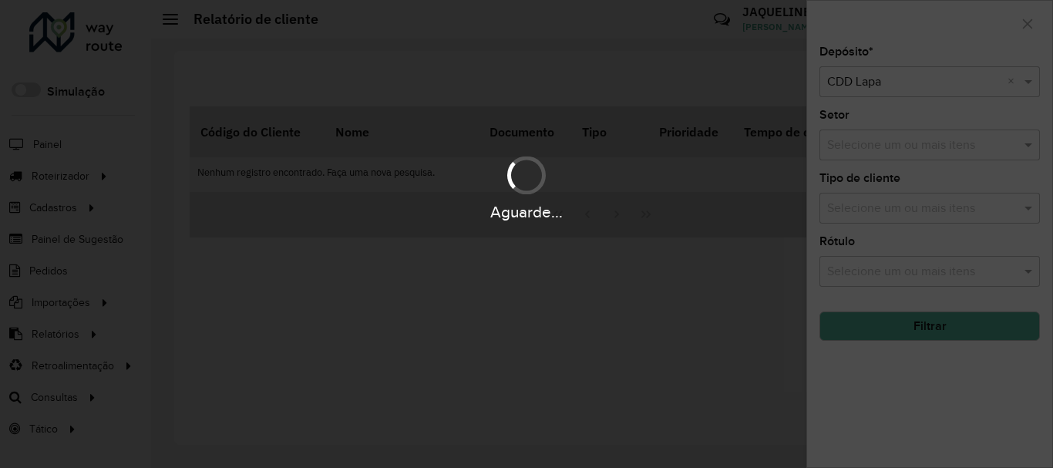
drag, startPoint x: 879, startPoint y: 124, endPoint x: 895, endPoint y: 199, distance: 76.3
click at [895, 199] on div "Aguarde..." at bounding box center [526, 234] width 1053 height 468
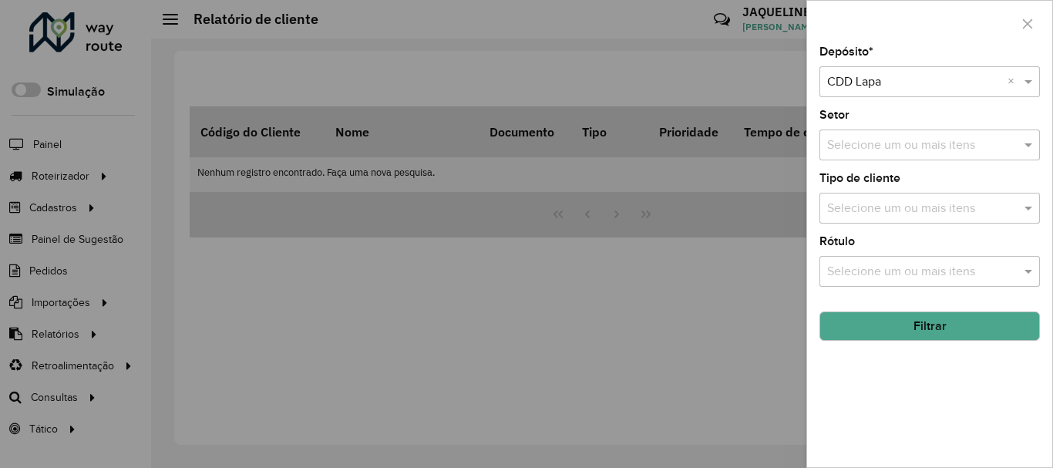
click at [899, 331] on button "Filtrar" at bounding box center [929, 325] width 220 height 29
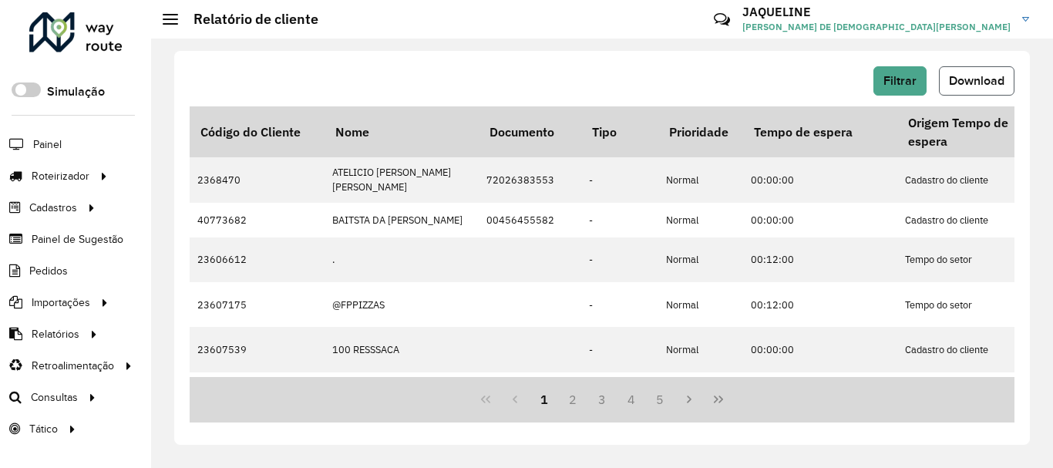
click at [969, 89] on button "Download" at bounding box center [977, 80] width 76 height 29
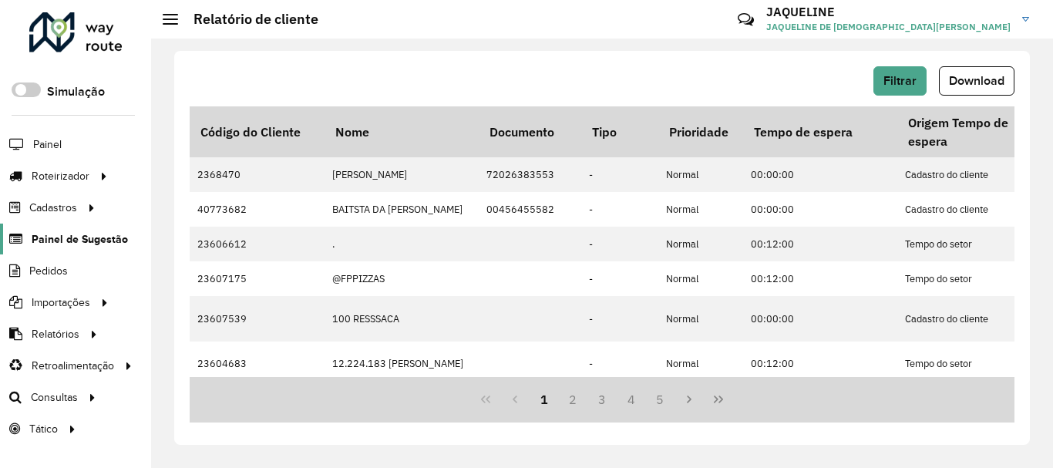
click at [81, 244] on span "Painel de Sugestão" at bounding box center [80, 239] width 96 height 16
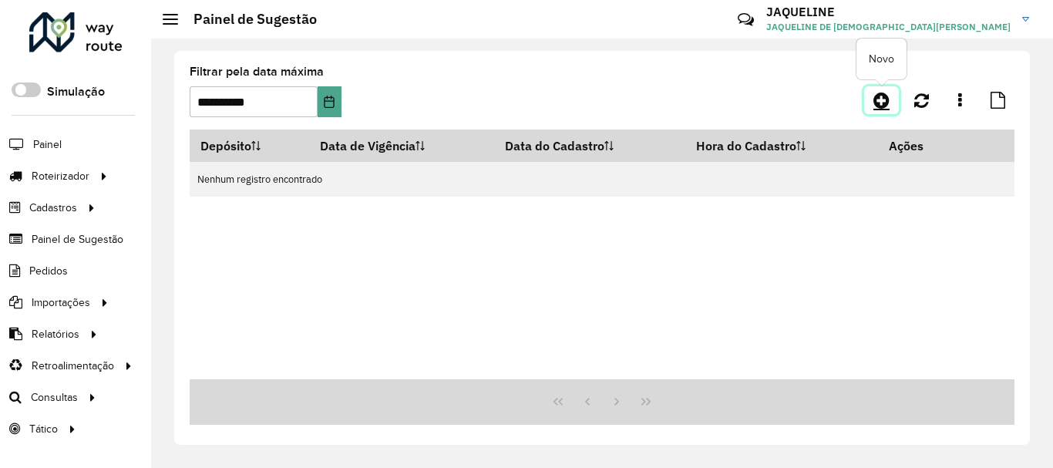
click at [884, 99] on icon at bounding box center [881, 100] width 16 height 18
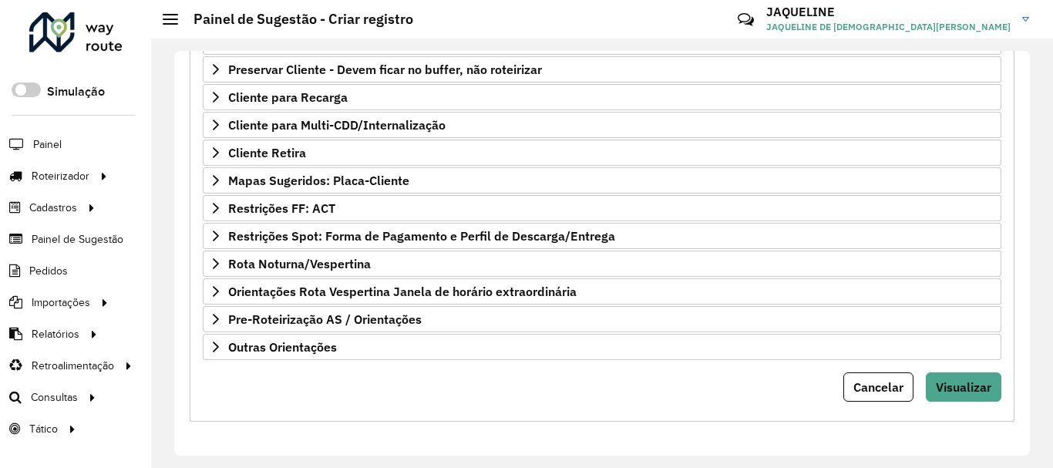
scroll to position [301, 0]
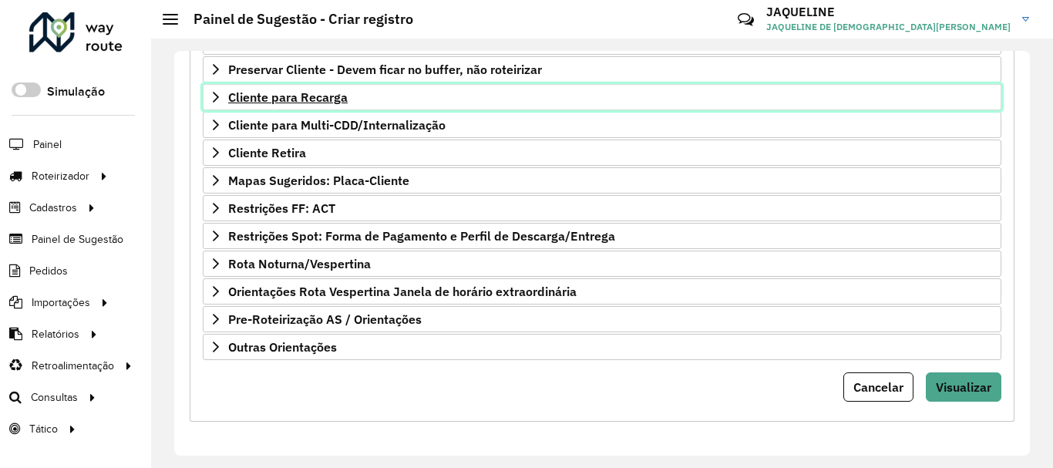
click at [214, 91] on icon at bounding box center [216, 97] width 12 height 12
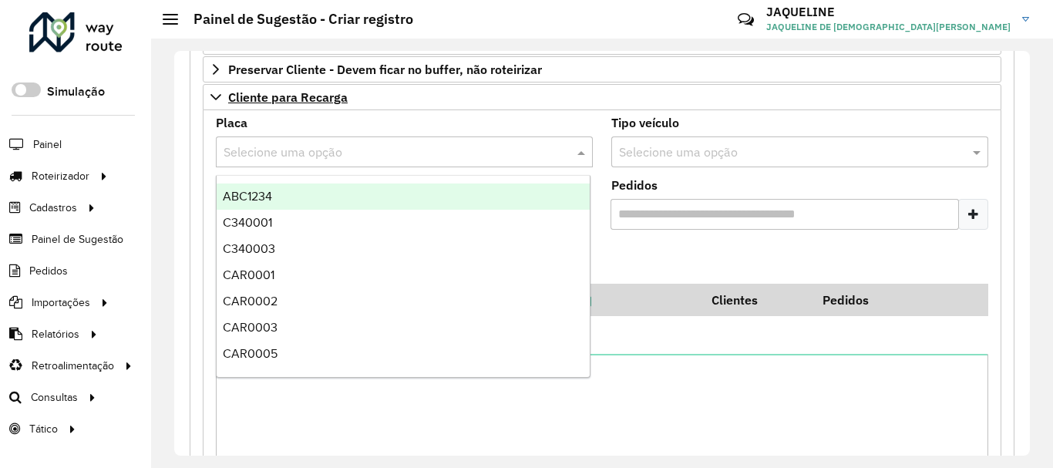
click at [287, 159] on input "text" at bounding box center [388, 152] width 331 height 18
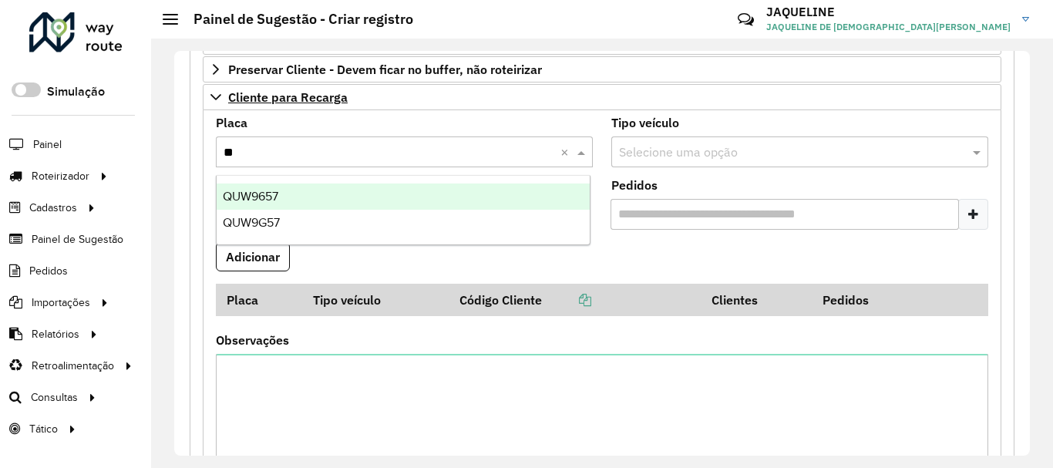
type input "***"
click at [278, 197] on span "QUW9657" at bounding box center [250, 196] width 55 height 13
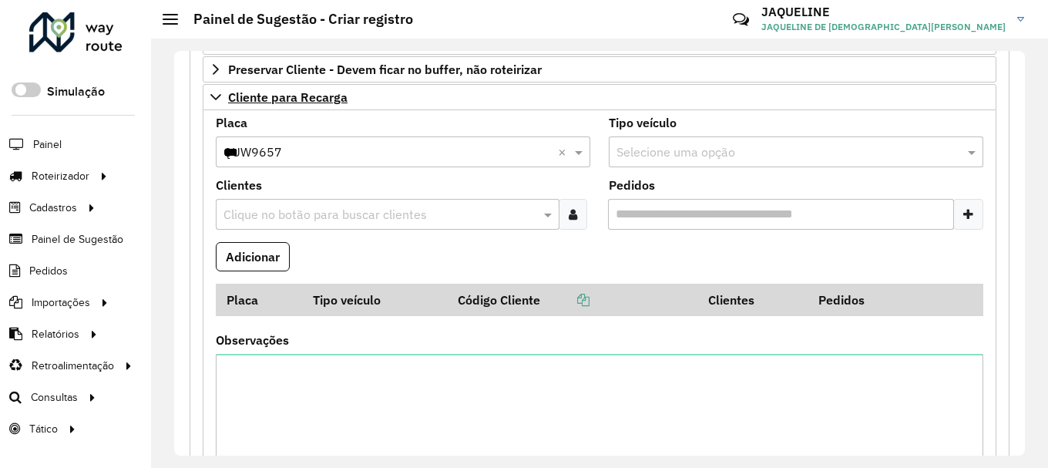
click at [494, 214] on input "text" at bounding box center [380, 215] width 321 height 18
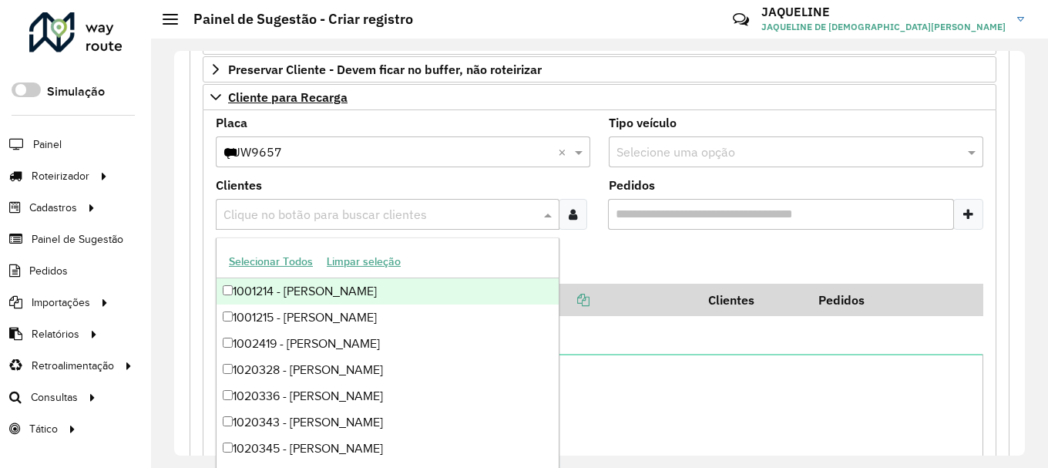
click at [492, 169] on formly-field "Placa Selecione uma opção × QUW9657 *** ×" at bounding box center [403, 148] width 393 height 62
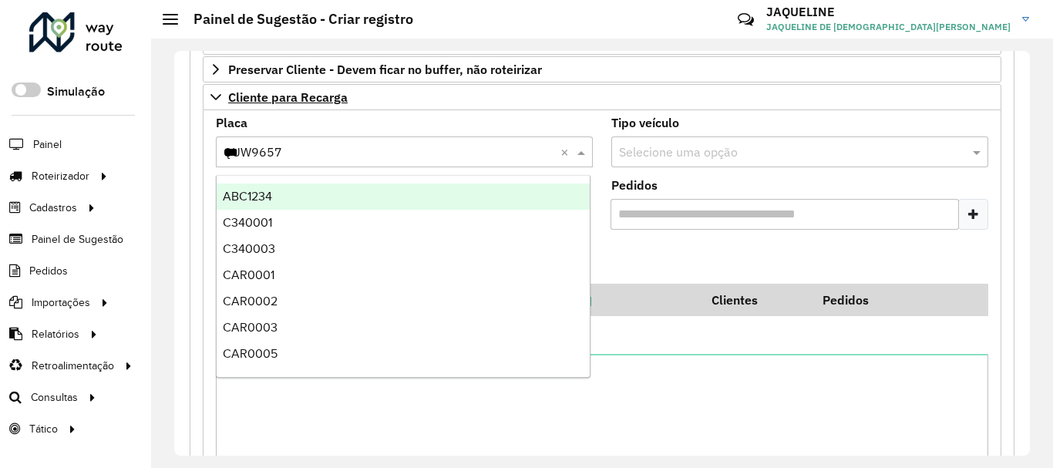
click at [484, 161] on div "Selecione uma opção × QUW9657 *** ×" at bounding box center [404, 151] width 377 height 31
type input "***"
click at [385, 193] on div "REC0001" at bounding box center [403, 196] width 373 height 26
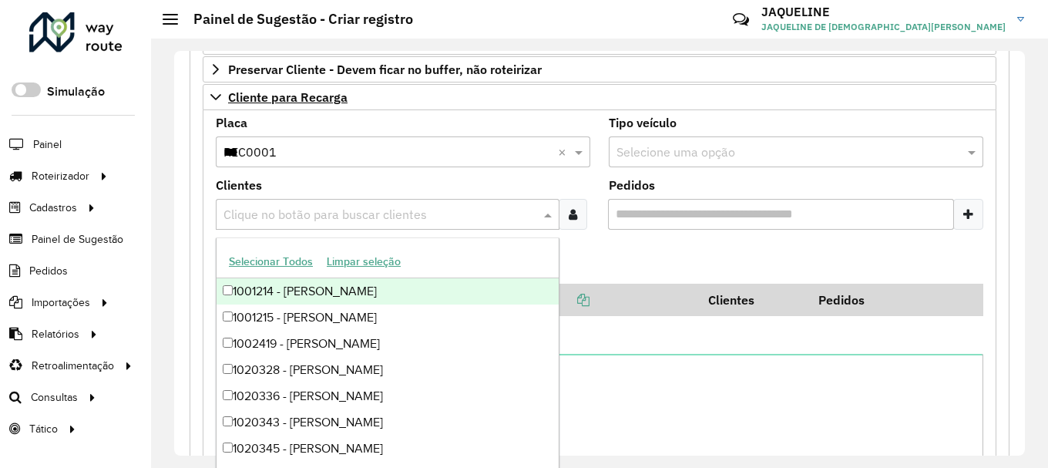
click at [348, 206] on input "text" at bounding box center [380, 215] width 321 height 18
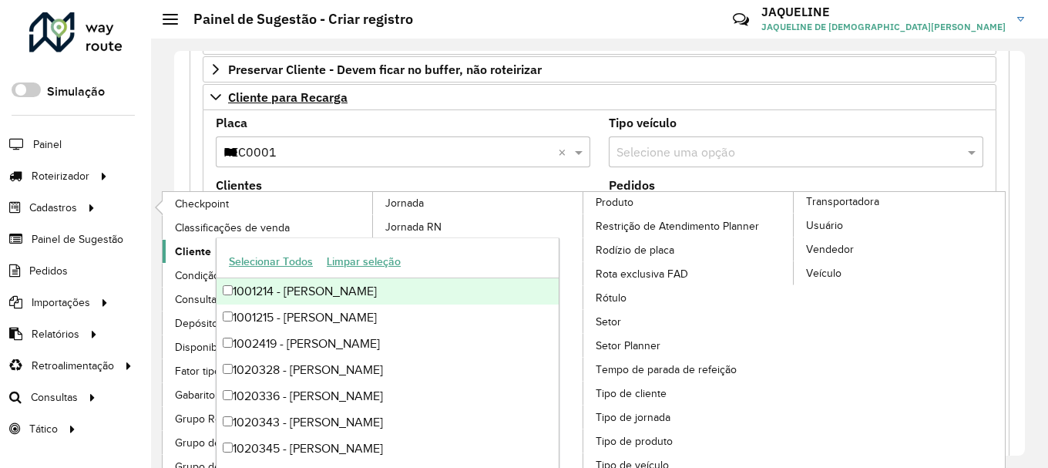
click at [185, 253] on span "Cliente" at bounding box center [193, 252] width 36 height 16
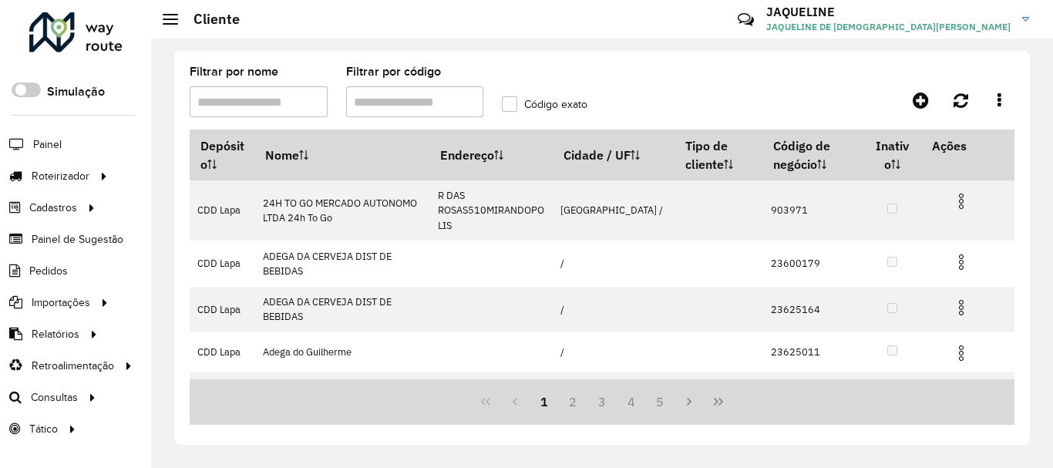
click at [376, 107] on input "Filtrar por código" at bounding box center [415, 101] width 138 height 31
click at [452, 105] on input "Filtrar por código" at bounding box center [415, 101] width 138 height 31
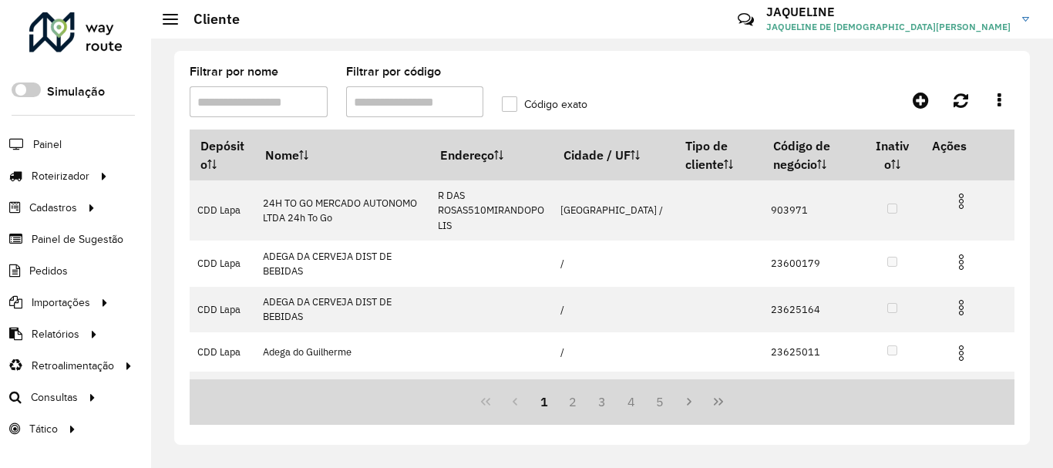
click at [452, 105] on input "Filtrar por código" at bounding box center [415, 101] width 138 height 31
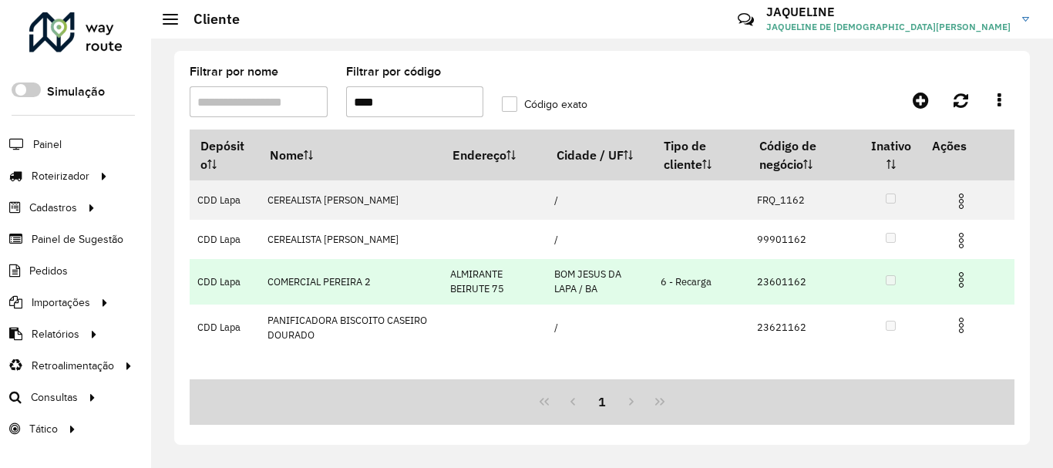
type input "****"
click at [961, 276] on img at bounding box center [961, 279] width 18 height 18
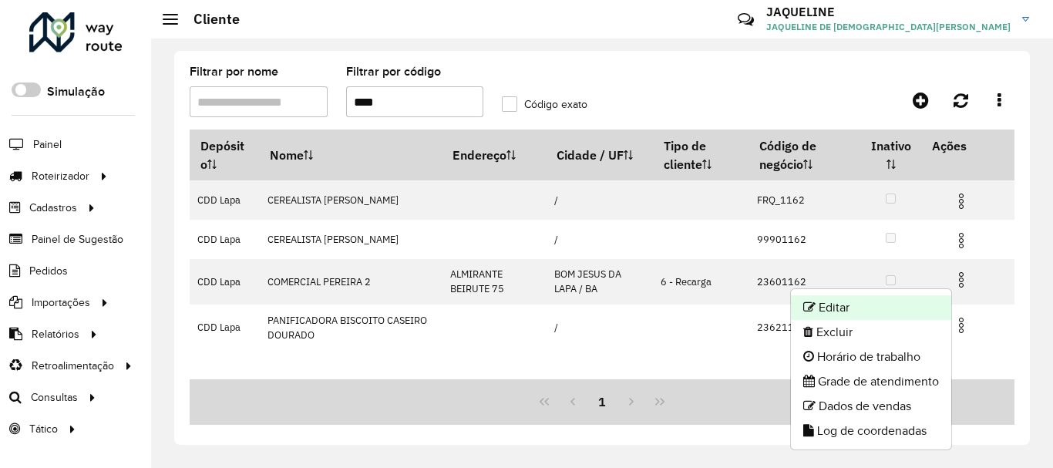
click at [832, 308] on li "Editar" at bounding box center [871, 307] width 160 height 25
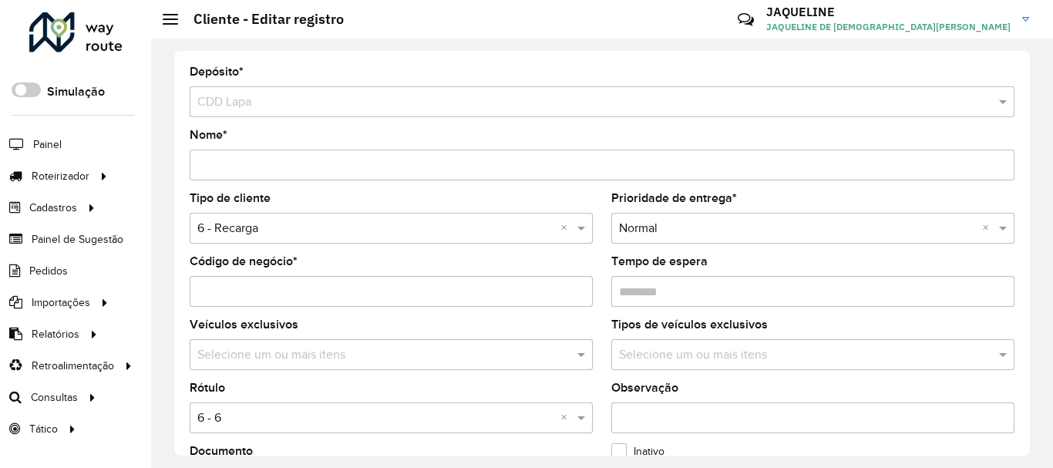
click at [1030, 408] on div "Depósito * Selecione um depósito × CDD Lapa Nome * Tipo de cliente Selecione um…" at bounding box center [602, 253] width 902 height 429
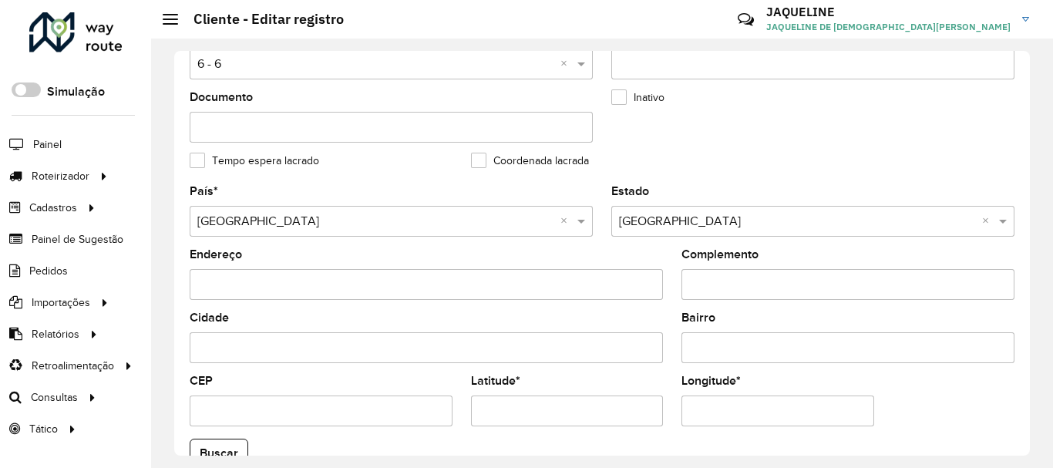
scroll to position [679, 0]
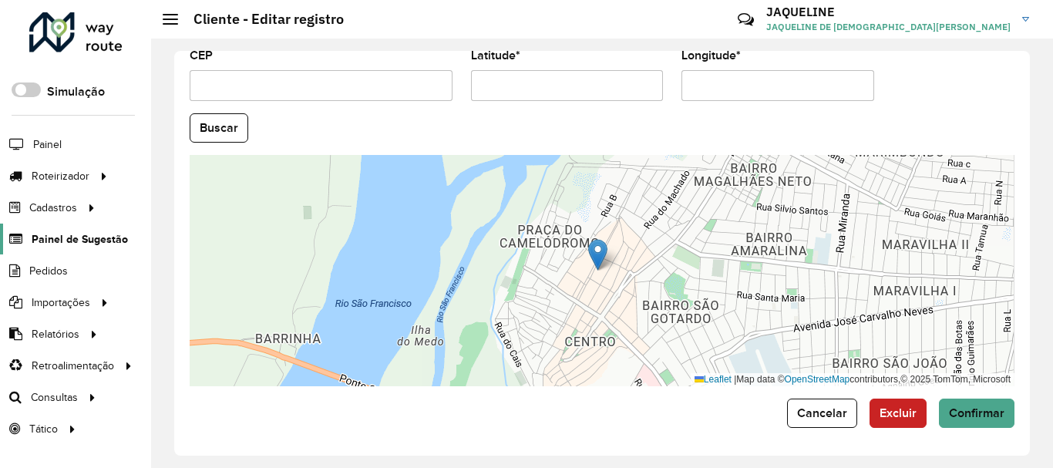
click at [89, 237] on span "Painel de Sugestão" at bounding box center [80, 239] width 96 height 16
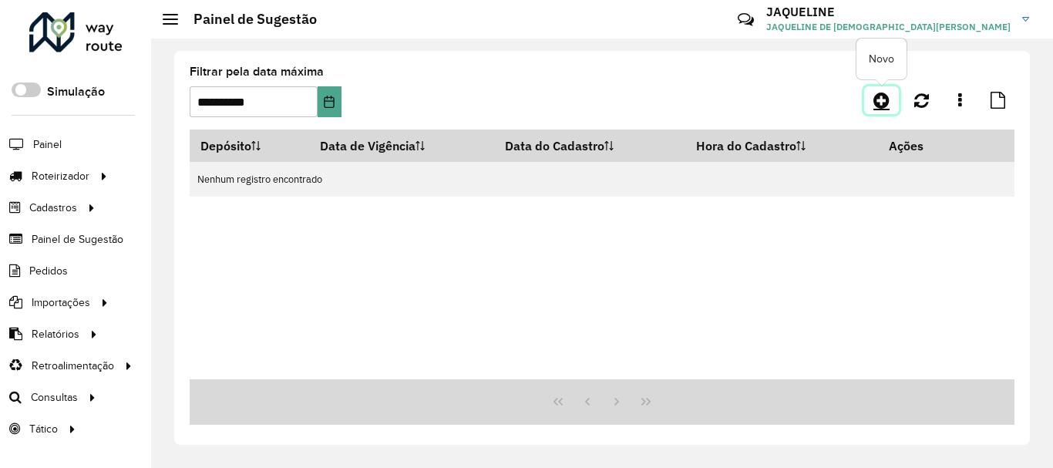
click at [886, 98] on icon at bounding box center [881, 100] width 16 height 18
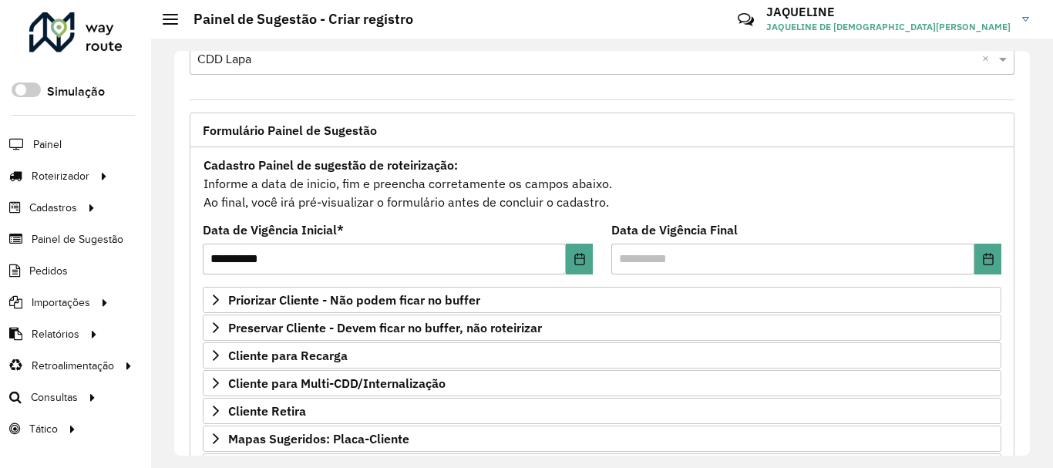
scroll to position [45, 0]
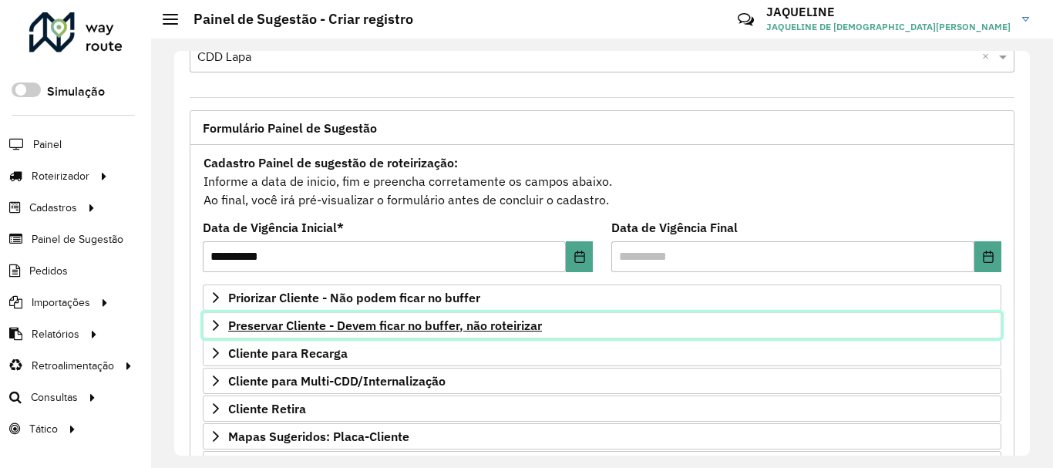
click at [214, 328] on icon at bounding box center [216, 325] width 12 height 12
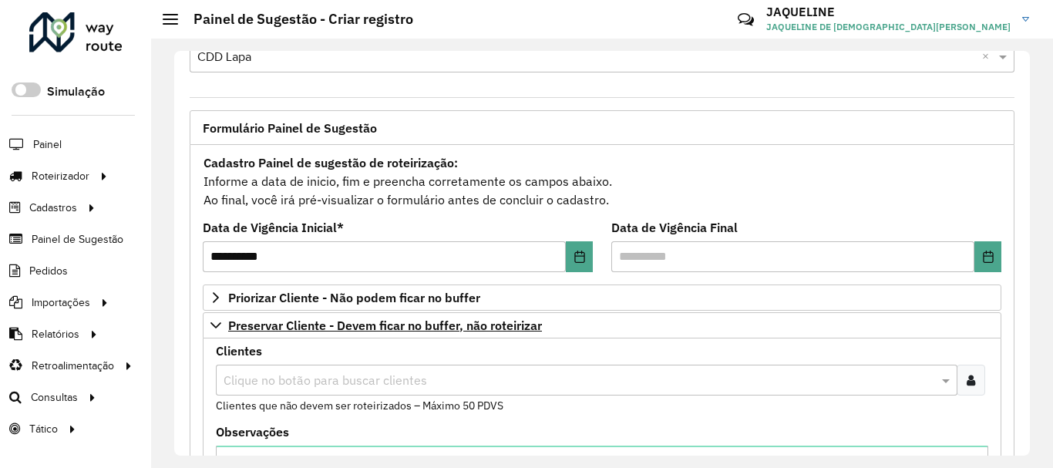
click at [1032, 448] on div "**********" at bounding box center [602, 253] width 902 height 429
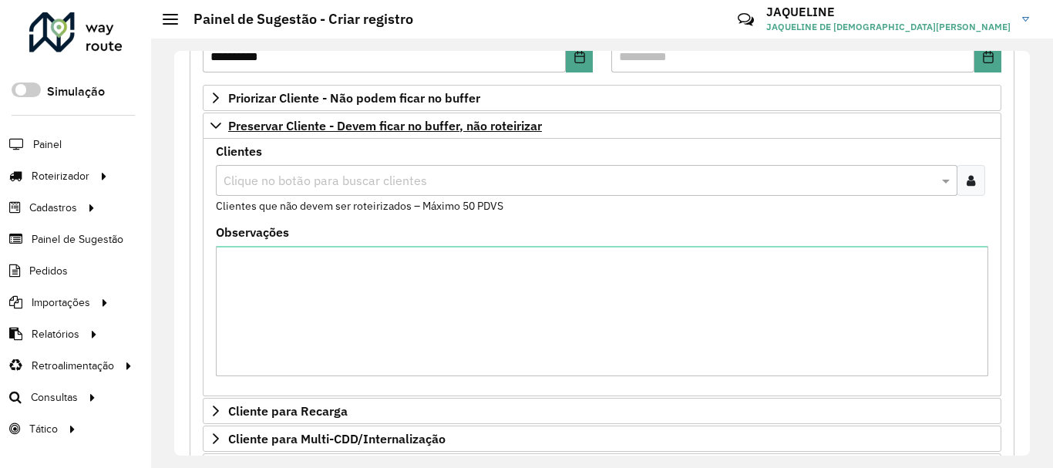
scroll to position [246, 0]
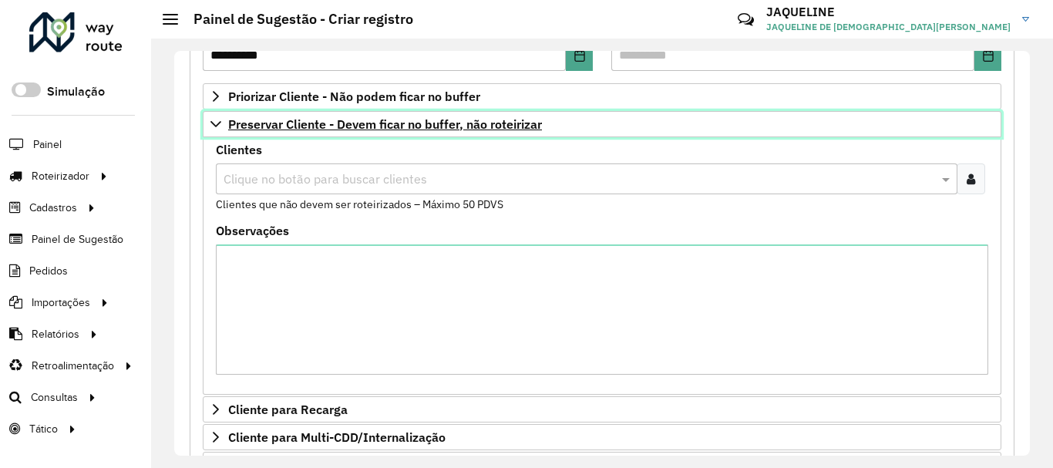
click at [220, 115] on link "Preservar Cliente - Devem ficar no buffer, não roteirizar" at bounding box center [602, 124] width 798 height 26
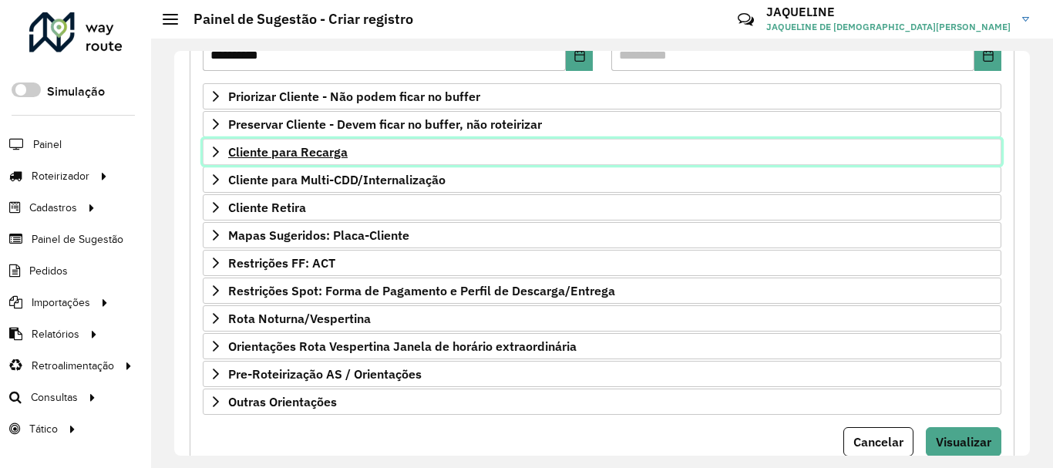
click at [213, 147] on icon at bounding box center [216, 151] width 6 height 11
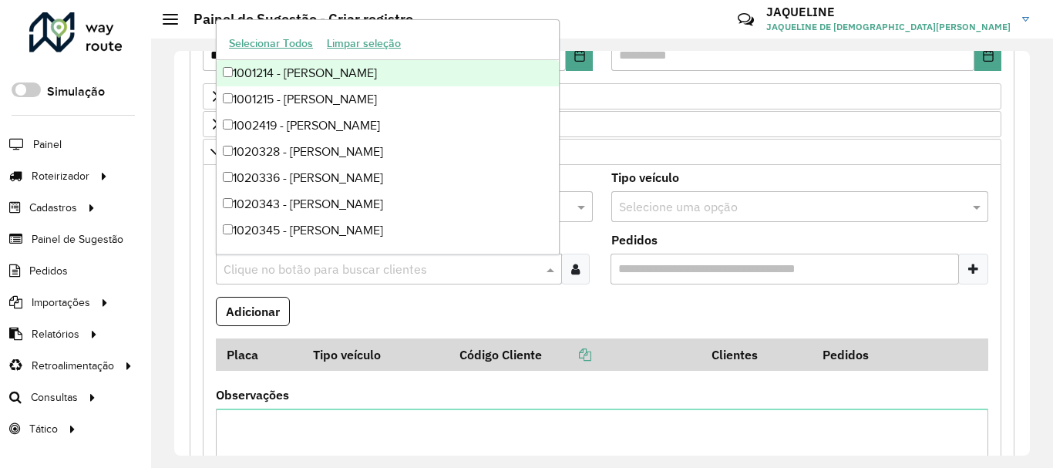
click at [310, 270] on input "text" at bounding box center [381, 269] width 323 height 18
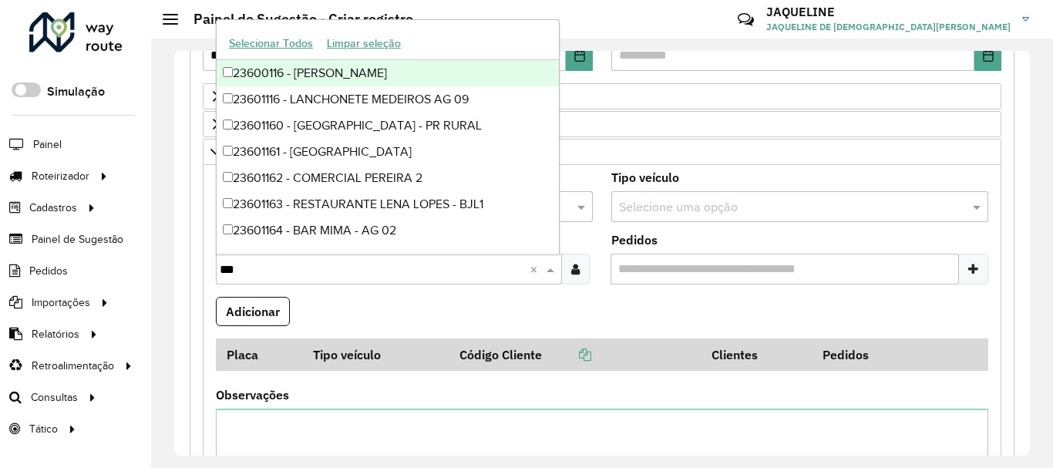
type input "****"
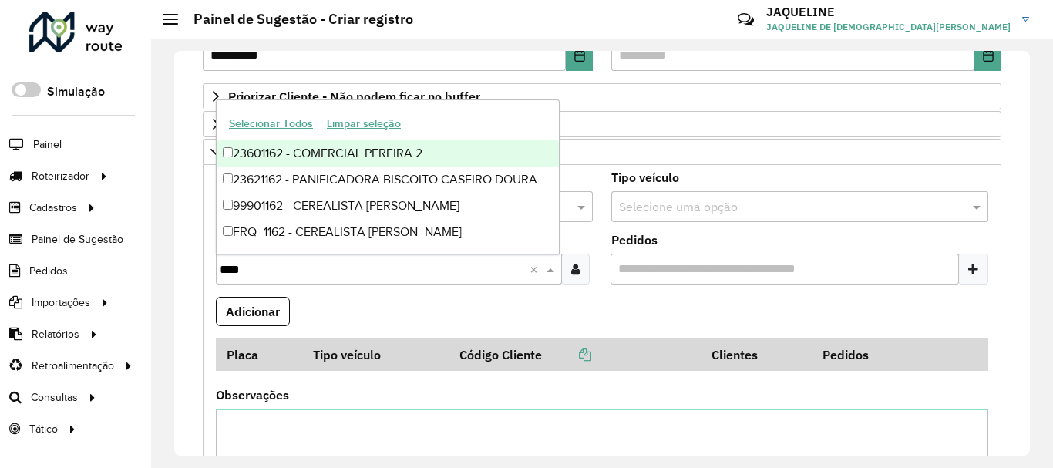
click at [289, 151] on div "23601162 - COMERCIAL PEREIRA 2" at bounding box center [388, 153] width 342 height 26
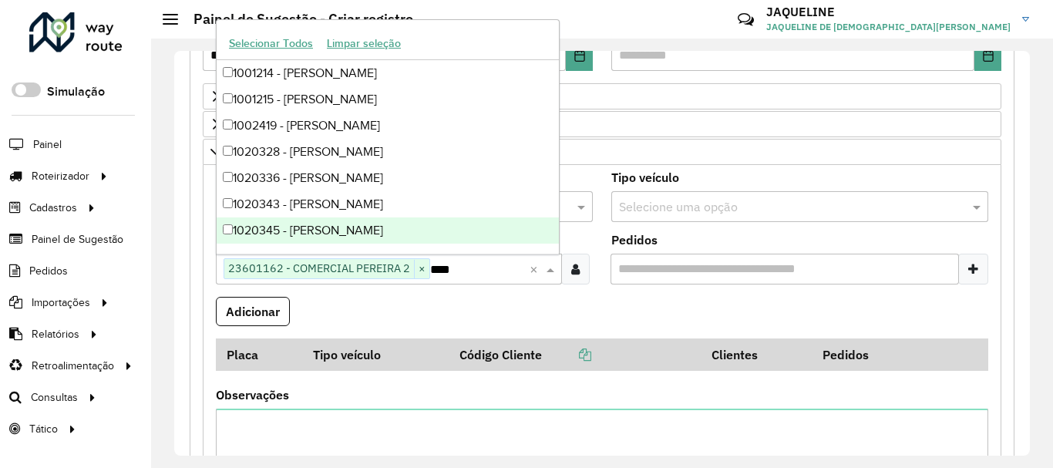
click at [363, 303] on formly-field "Adicionar" at bounding box center [602, 318] width 791 height 42
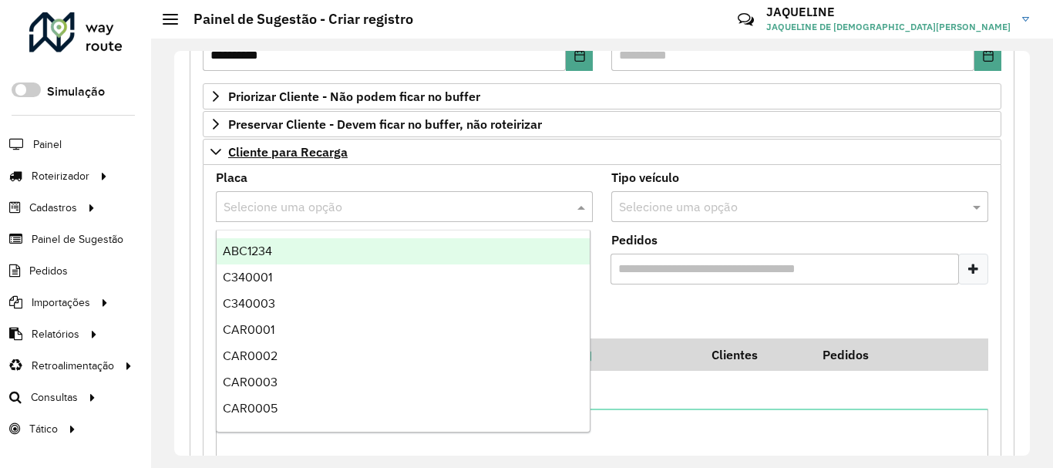
click at [318, 211] on input "text" at bounding box center [388, 207] width 331 height 18
type input "******"
click at [284, 247] on div "REC0001" at bounding box center [403, 251] width 373 height 26
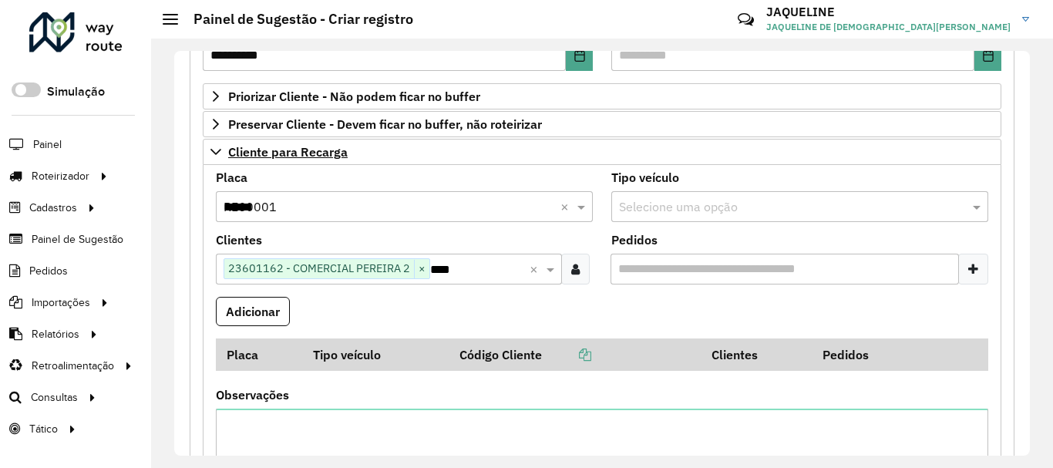
click at [740, 263] on input "Pedidos" at bounding box center [784, 269] width 348 height 31
click at [751, 273] on input "Pedidos" at bounding box center [784, 269] width 348 height 31
click at [970, 268] on icon at bounding box center [973, 269] width 10 height 12
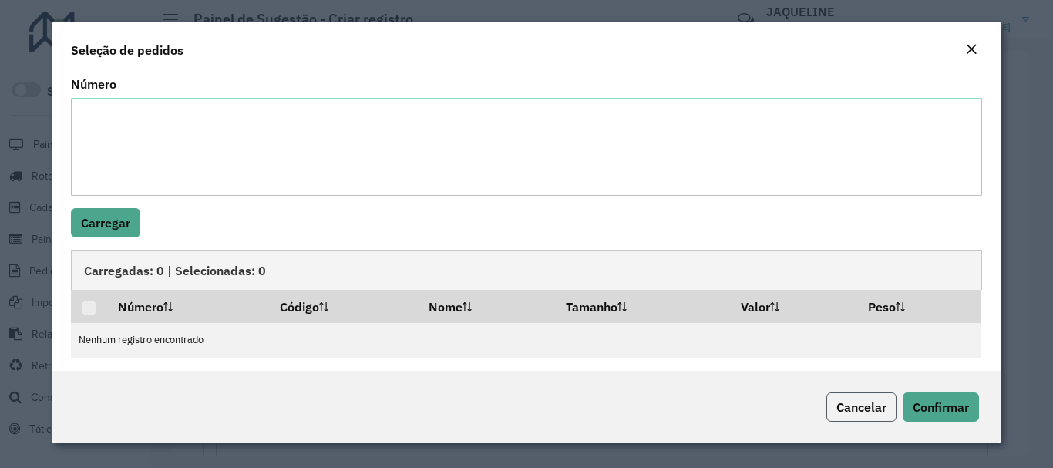
click at [852, 416] on button "Cancelar" at bounding box center [861, 406] width 70 height 29
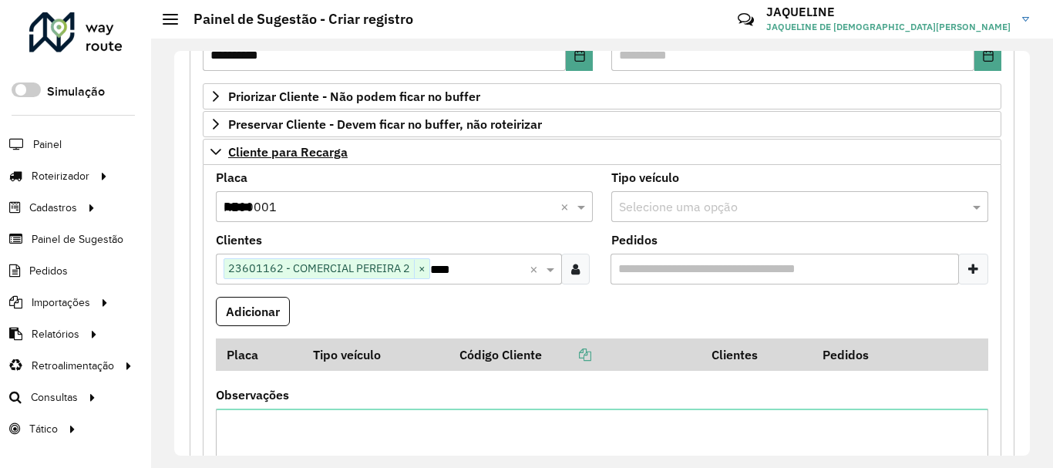
click at [963, 467] on div "**********" at bounding box center [602, 253] width 902 height 429
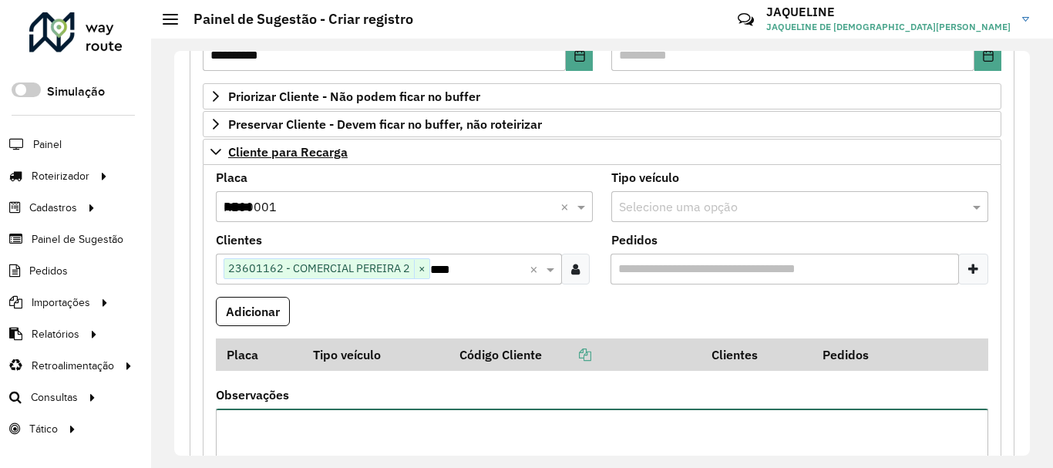
click at [369, 422] on textarea "Observações" at bounding box center [602, 473] width 772 height 130
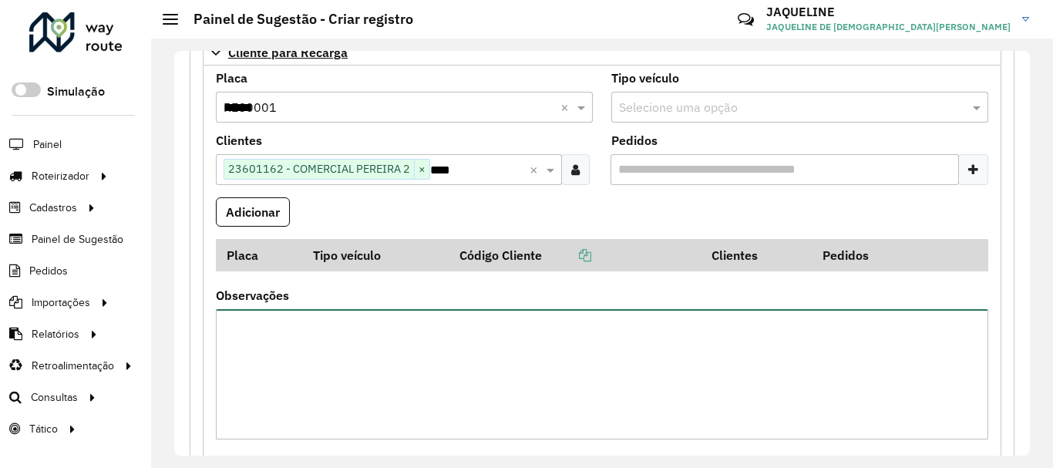
scroll to position [349, 0]
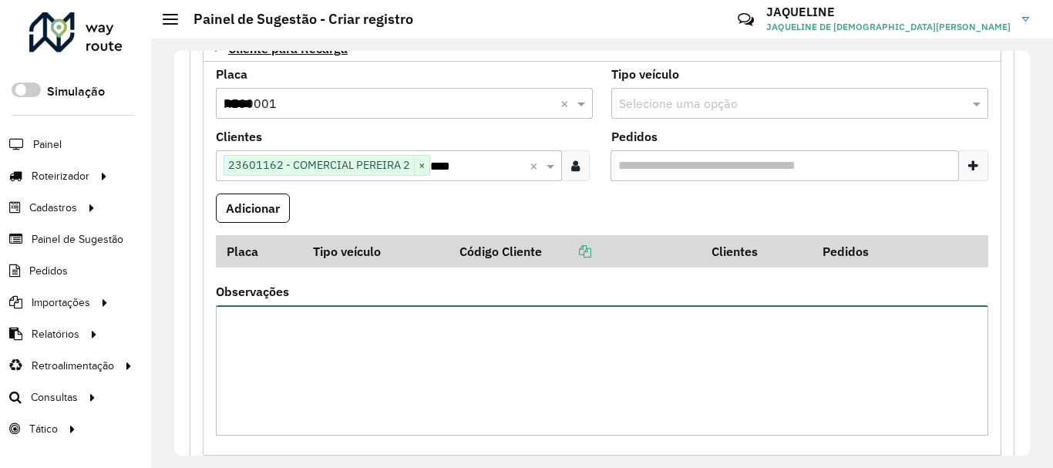
click at [609, 358] on textarea "Observações" at bounding box center [602, 370] width 772 height 130
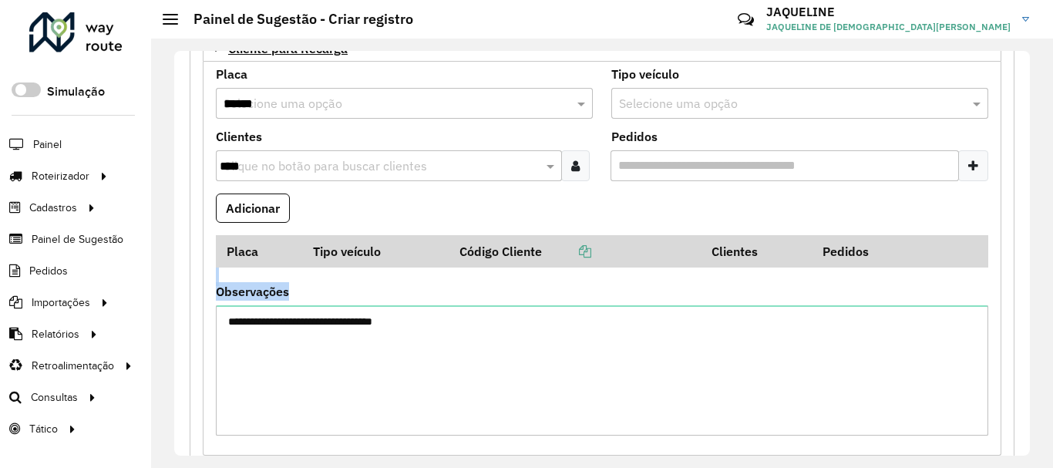
drag, startPoint x: 455, startPoint y: 274, endPoint x: 435, endPoint y: 318, distance: 49.0
click at [435, 318] on formly-group "**********" at bounding box center [602, 258] width 791 height 379
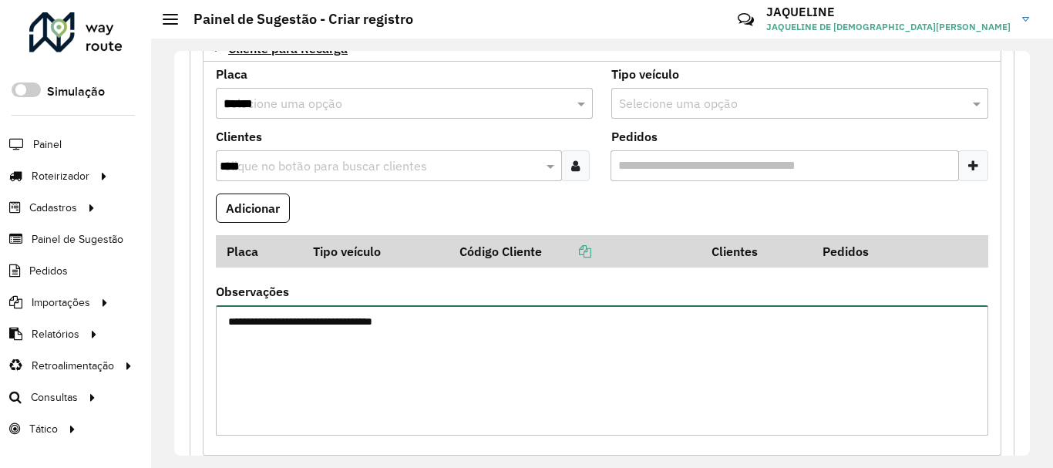
click at [435, 318] on textarea "**********" at bounding box center [602, 370] width 772 height 130
type textarea "*"
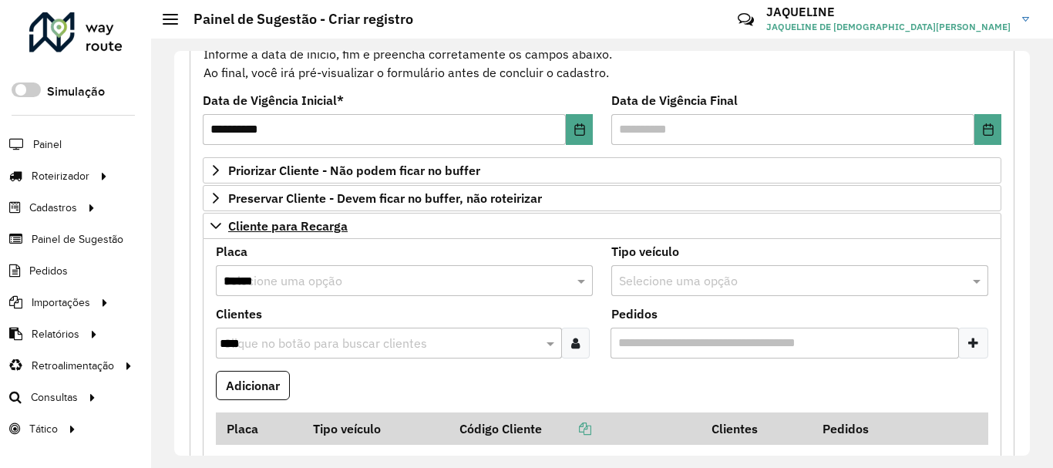
scroll to position [165, 0]
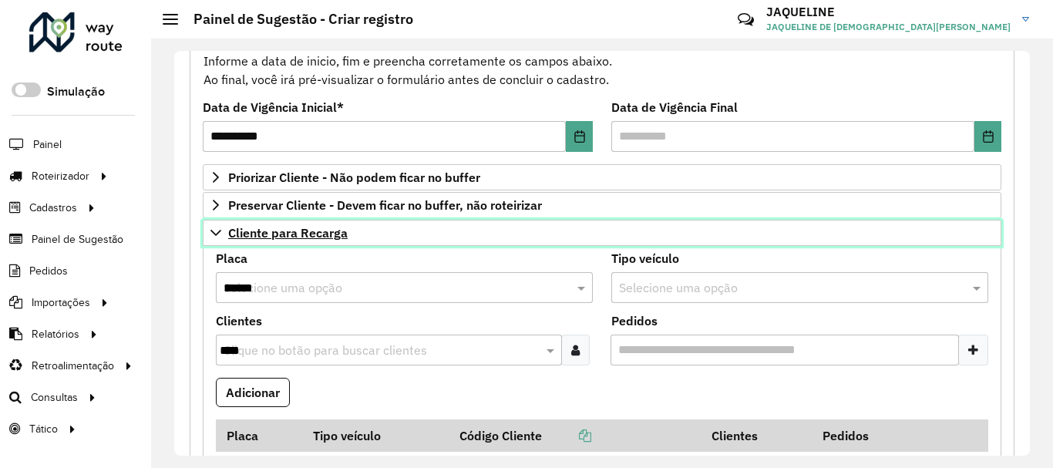
click at [213, 228] on icon at bounding box center [216, 233] width 12 height 12
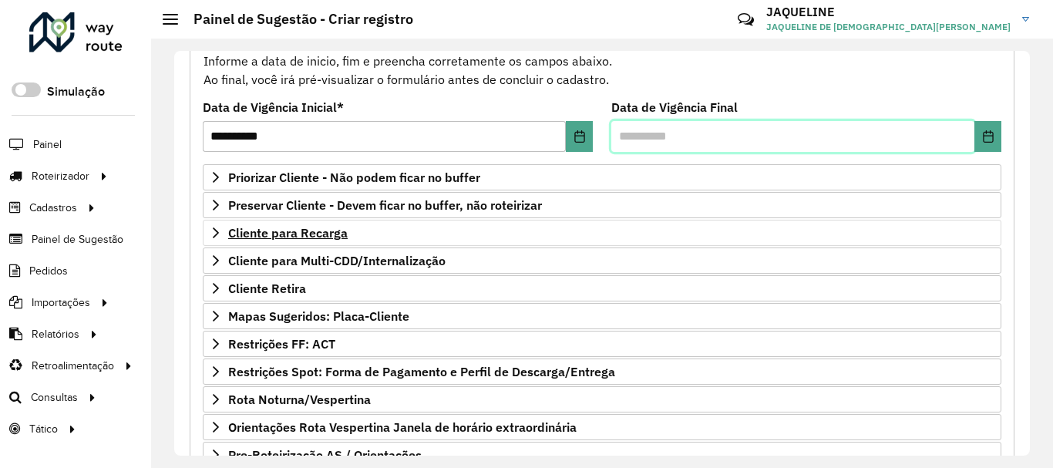
click at [897, 132] on input "text" at bounding box center [792, 136] width 363 height 31
type input "*"
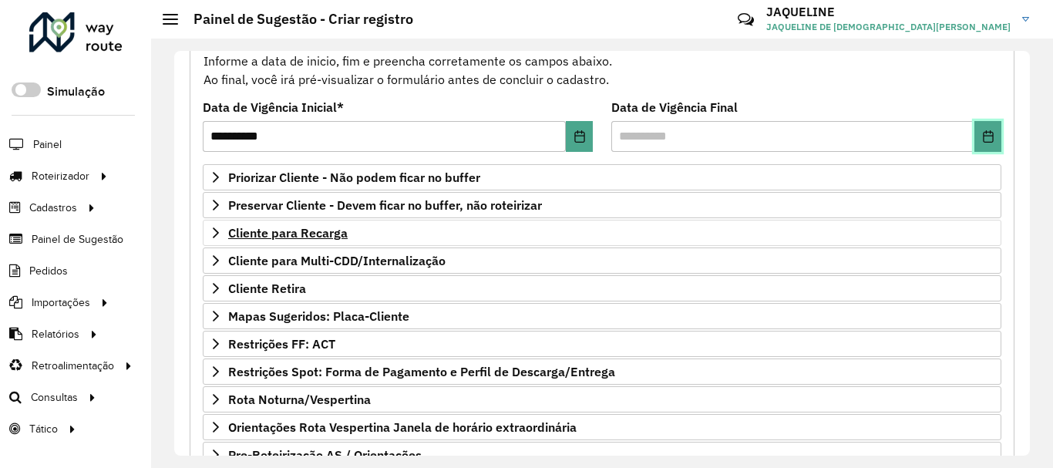
click at [976, 136] on button "Choose Date" at bounding box center [987, 136] width 27 height 31
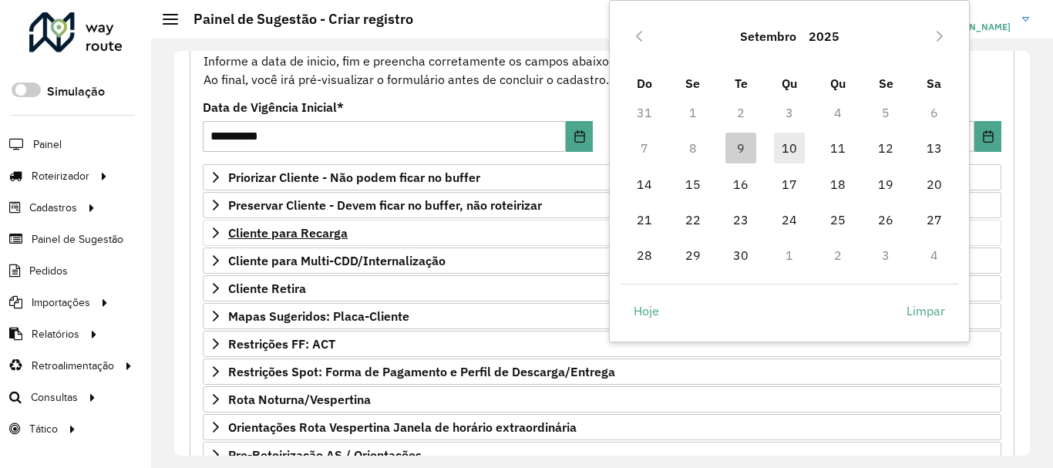
click at [782, 142] on span "10" at bounding box center [789, 148] width 31 height 31
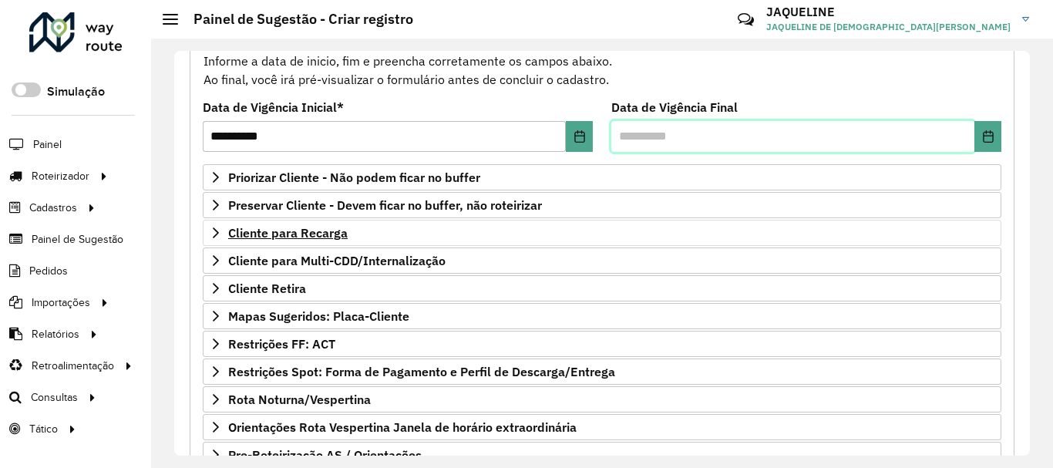
type input "**********"
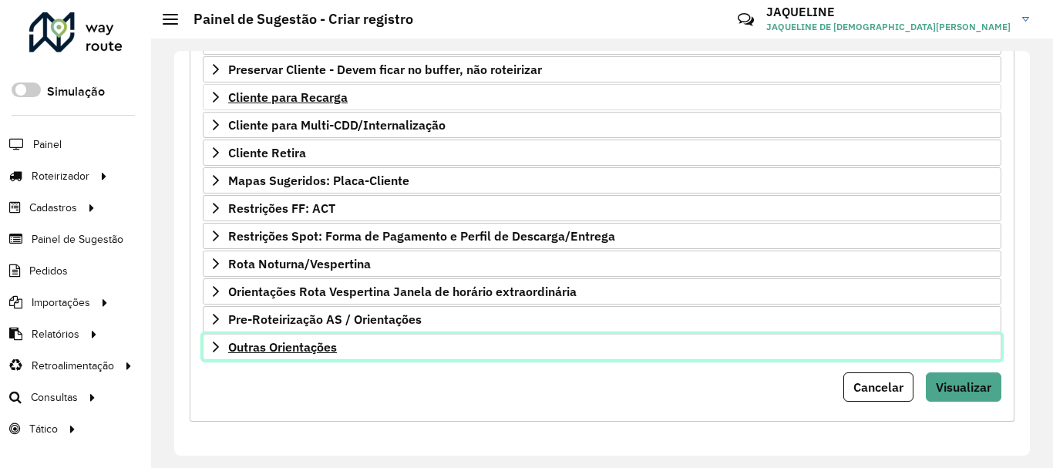
click at [216, 341] on icon at bounding box center [216, 347] width 12 height 12
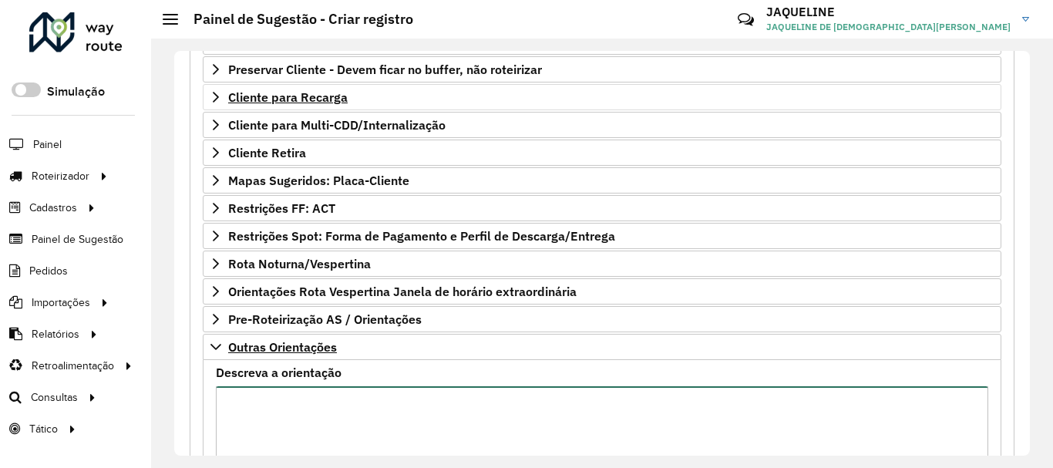
click at [354, 396] on textarea "Descreva a orientação" at bounding box center [602, 451] width 772 height 130
click at [372, 401] on textarea "*********" at bounding box center [602, 451] width 772 height 130
type textarea "*********"
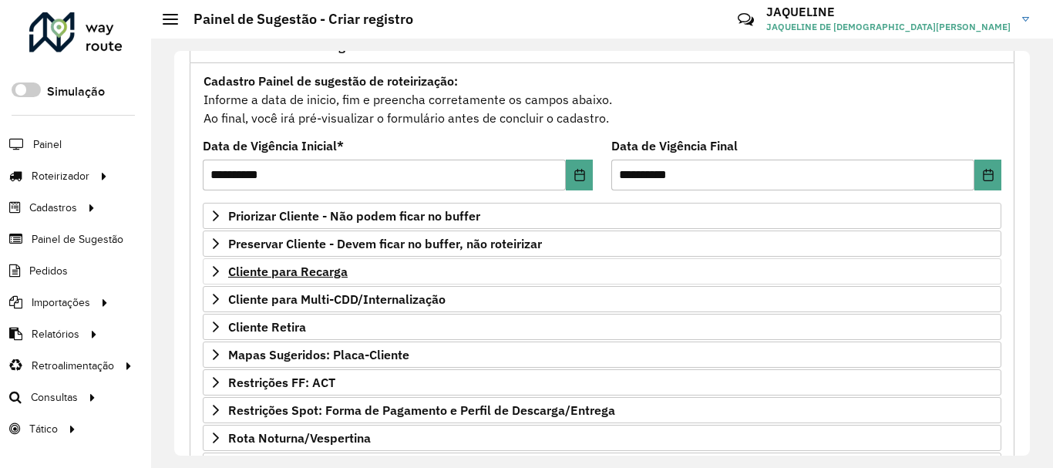
scroll to position [153, 0]
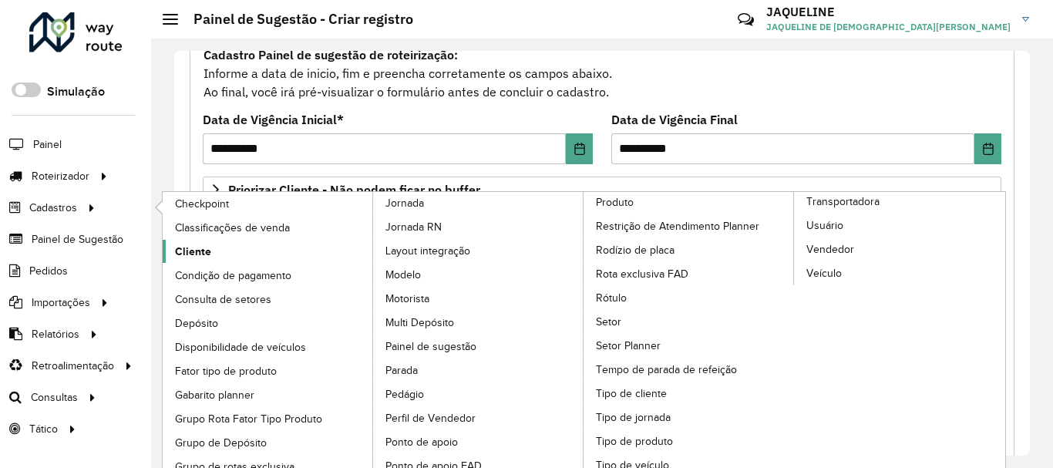
click at [186, 247] on span "Cliente" at bounding box center [193, 252] width 36 height 16
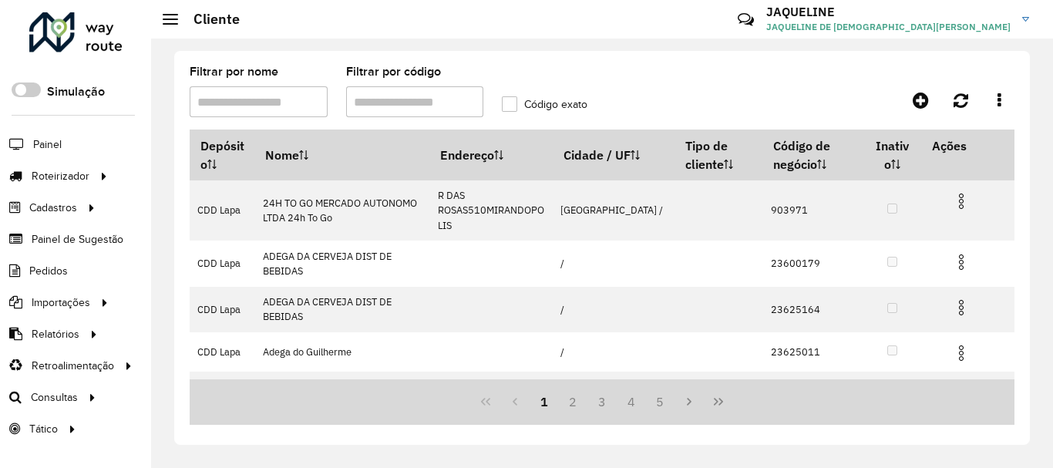
click at [392, 116] on input "Filtrar por código" at bounding box center [415, 101] width 138 height 31
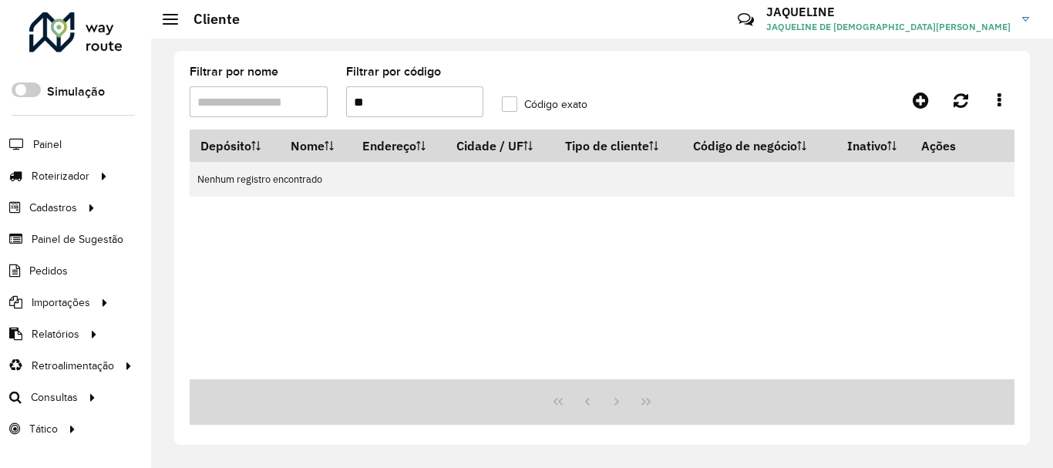
type input "*"
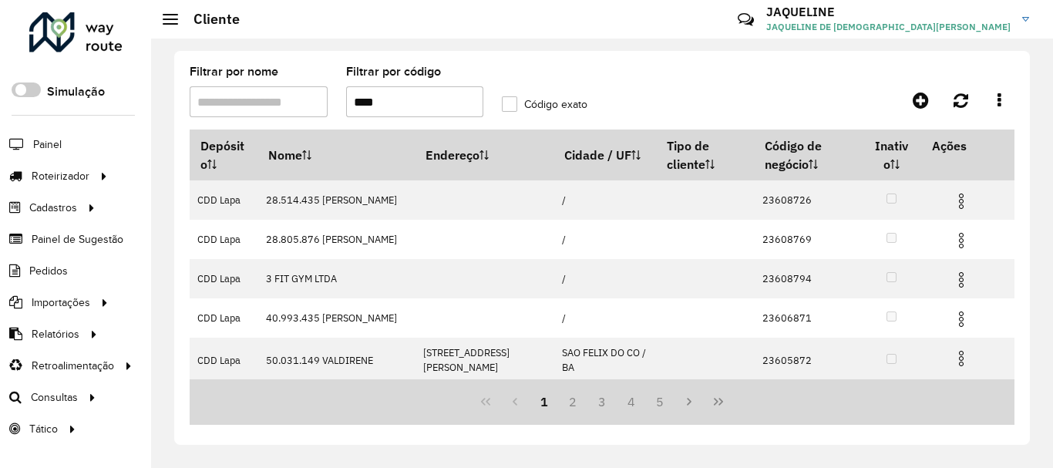
type input "****"
click at [505, 108] on label "Código exato" at bounding box center [545, 104] width 86 height 16
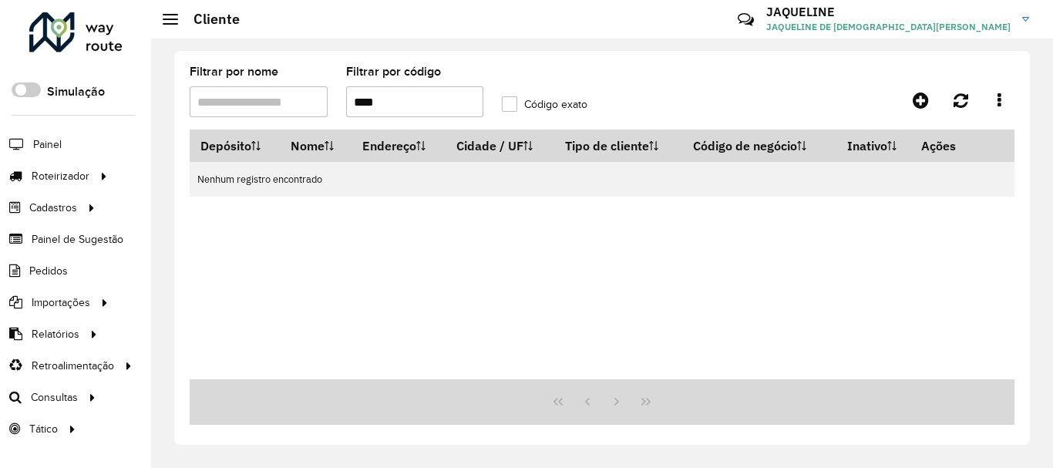
click at [505, 108] on label "Código exato" at bounding box center [545, 104] width 86 height 16
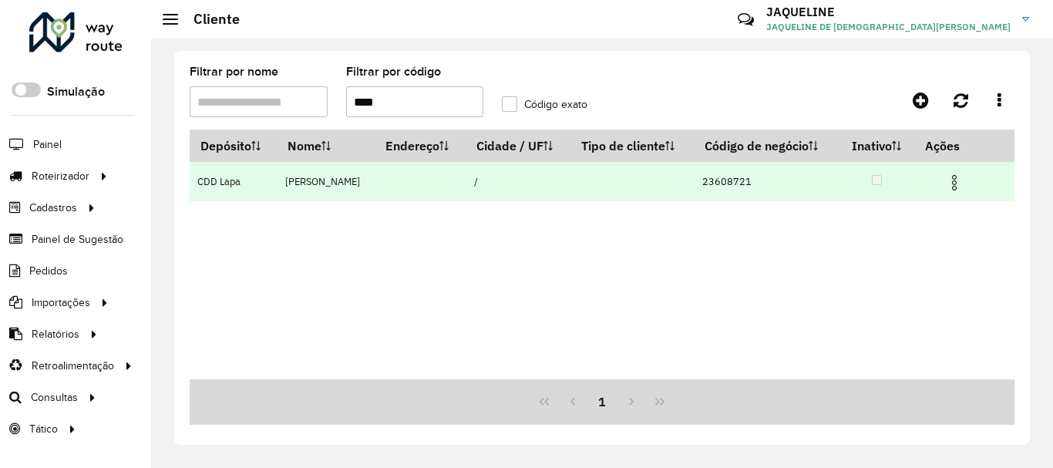
click at [963, 192] on img at bounding box center [954, 182] width 18 height 18
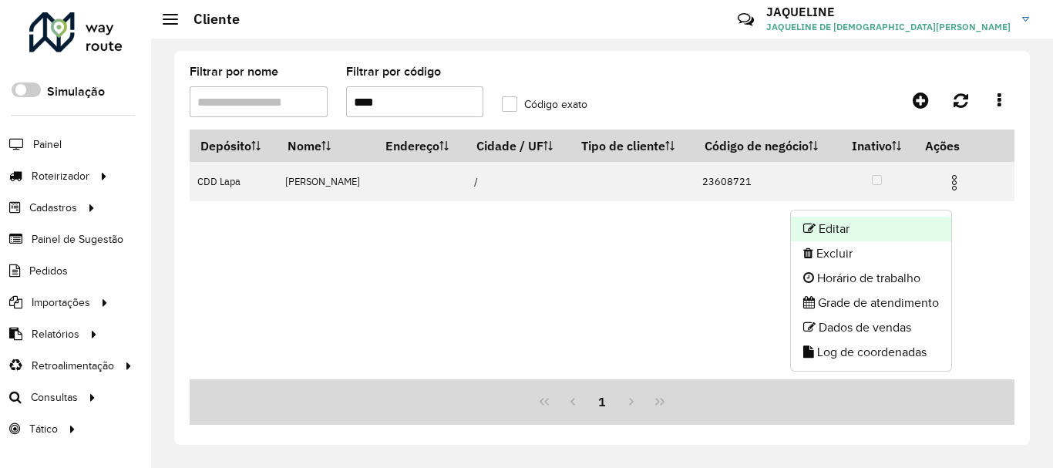
click at [863, 234] on li "Editar" at bounding box center [871, 229] width 160 height 25
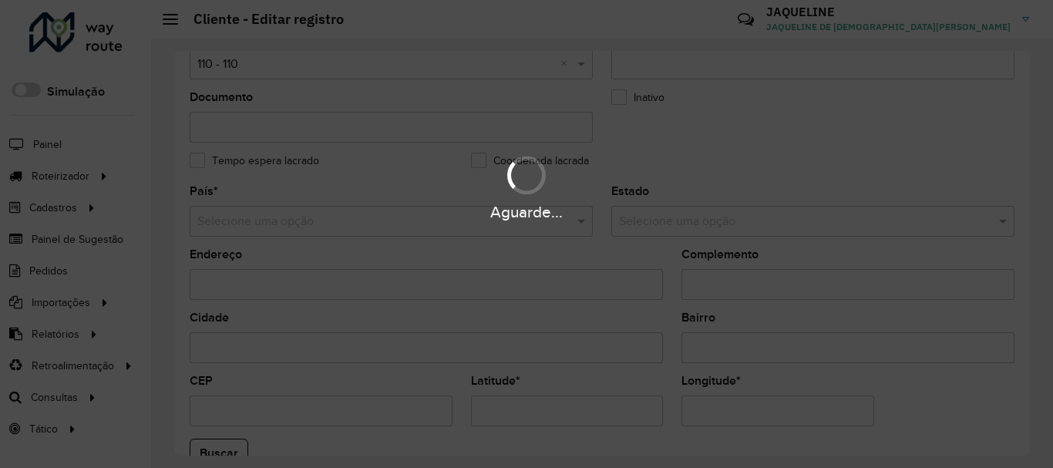
scroll to position [679, 0]
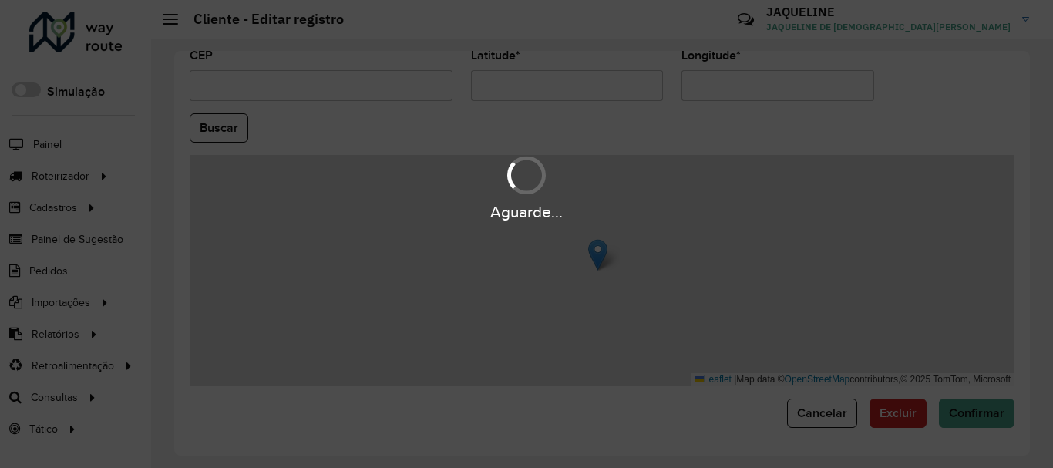
click at [1026, 340] on div "Aguarde..." at bounding box center [526, 234] width 1053 height 468
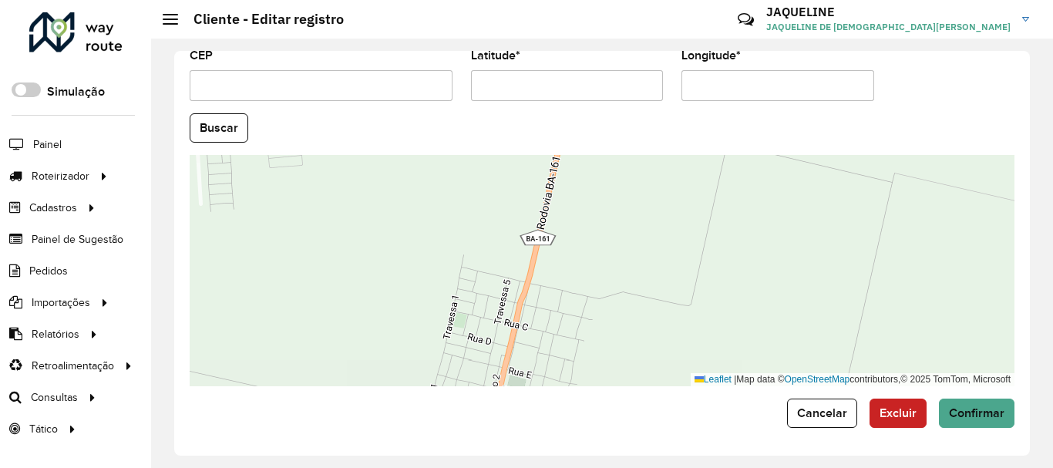
drag, startPoint x: 868, startPoint y: 321, endPoint x: 848, endPoint y: 96, distance: 226.7
click at [848, 96] on formly-group "País * Selecione uma opção Estado Selecione uma opção Endereço Complemento Cida…" at bounding box center [601, 124] width 843 height 526
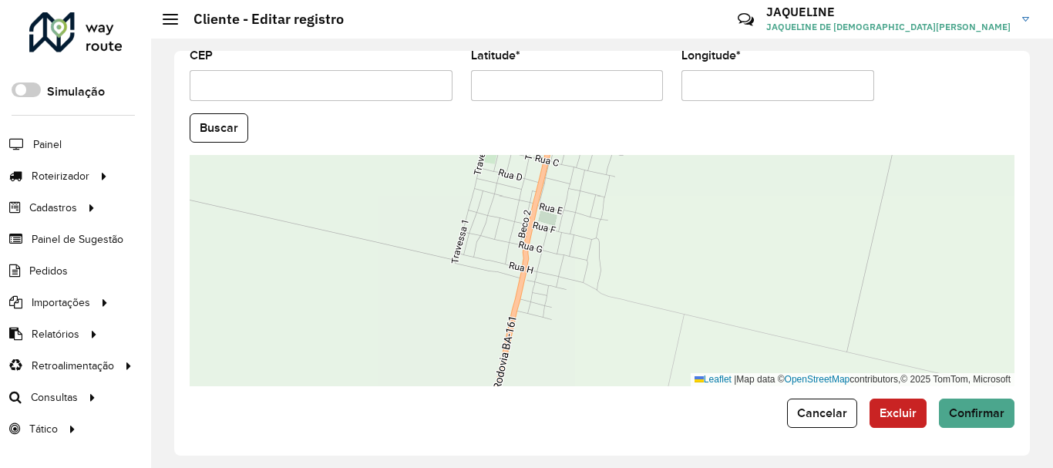
drag, startPoint x: 690, startPoint y: 268, endPoint x: 720, endPoint y: 105, distance: 166.1
click at [720, 105] on formly-group "País * Selecione uma opção Estado Selecione uma opção Endereço Complemento Cida…" at bounding box center [601, 124] width 843 height 526
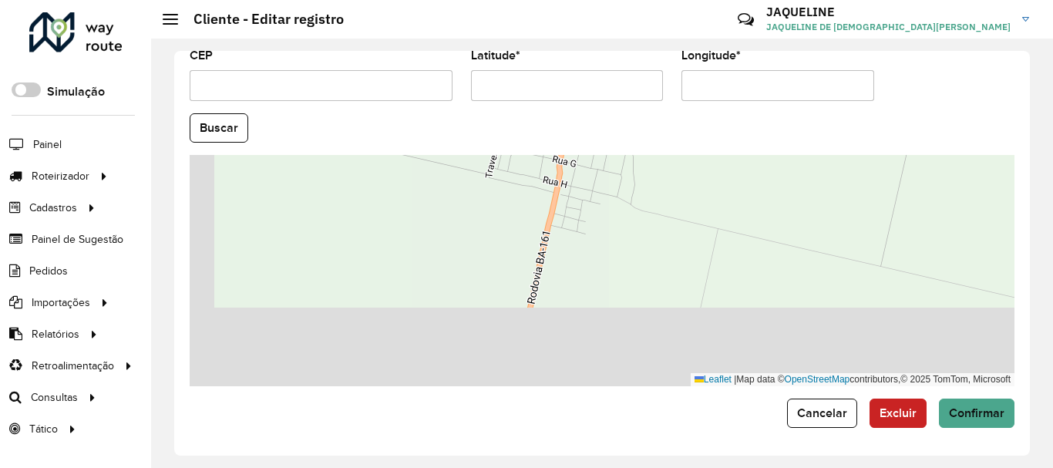
drag, startPoint x: 717, startPoint y: 204, endPoint x: 756, endPoint y: 108, distance: 103.7
click at [756, 108] on formly-group "País * Selecione uma opção Estado Selecione uma opção Endereço Complemento Cida…" at bounding box center [601, 124] width 843 height 526
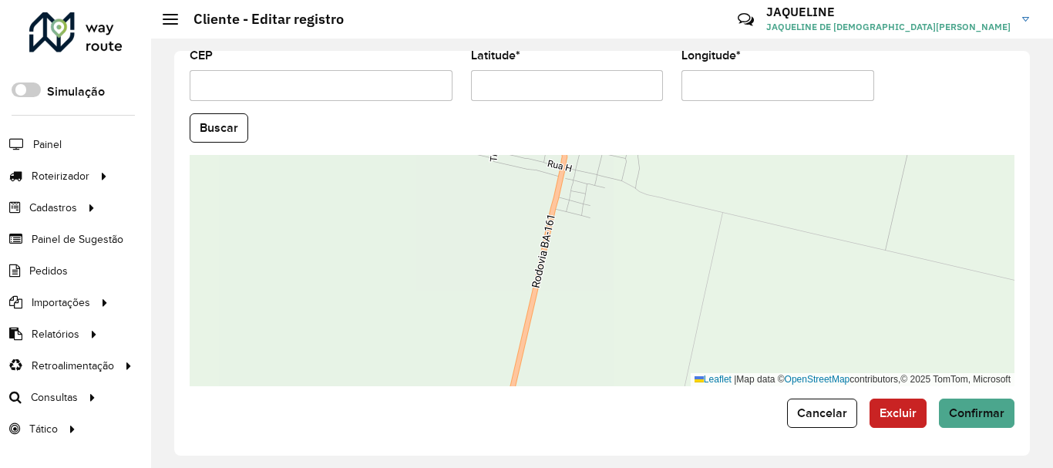
drag, startPoint x: 710, startPoint y: 230, endPoint x: 744, endPoint y: 120, distance: 114.6
drag, startPoint x: 744, startPoint y: 120, endPoint x: 694, endPoint y: 252, distance: 140.7
click at [694, 252] on div "Leaflet | Map data © OpenStreetMap contributors,© 2025 TomTom, Microsoft" at bounding box center [602, 270] width 825 height 231
drag, startPoint x: 694, startPoint y: 252, endPoint x: 718, endPoint y: 169, distance: 86.6
drag, startPoint x: 718, startPoint y: 169, endPoint x: 640, endPoint y: 307, distance: 158.8
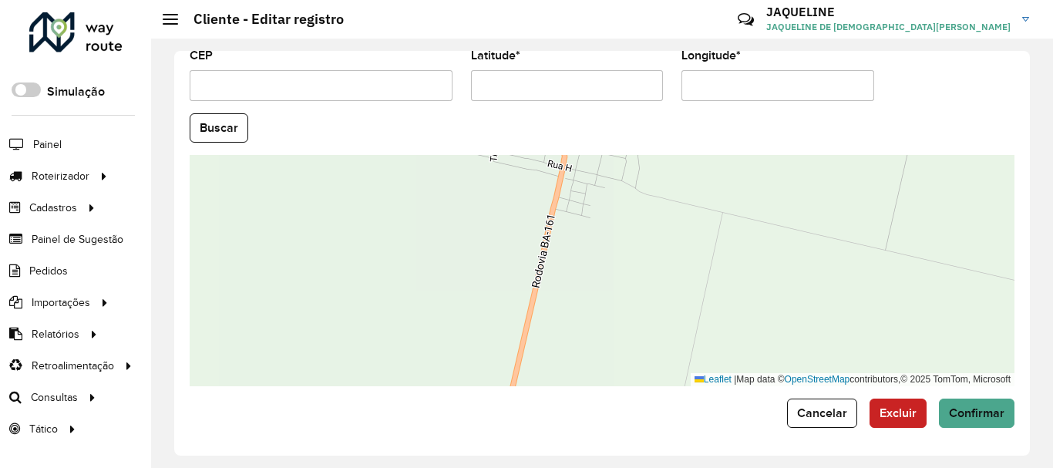
click at [640, 307] on div "Leaflet | Map data © OpenStreetMap contributors,© 2025 TomTom, Microsoft" at bounding box center [602, 270] width 825 height 231
drag, startPoint x: 640, startPoint y: 307, endPoint x: 674, endPoint y: 123, distance: 186.7
click at [674, 123] on formly-group "País * Selecione uma opção Estado Selecione uma opção Endereço Complemento Cida…" at bounding box center [601, 124] width 843 height 526
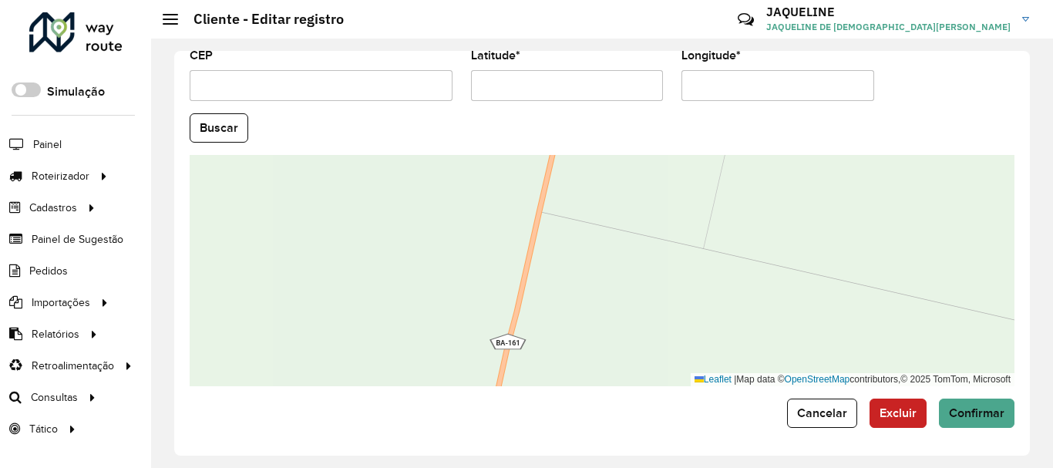
drag, startPoint x: 656, startPoint y: 290, endPoint x: 677, endPoint y: 176, distance: 115.9
click at [677, 176] on div "Leaflet | Map data © OpenStreetMap contributors,© 2025 TomTom, Microsoft" at bounding box center [602, 270] width 825 height 231
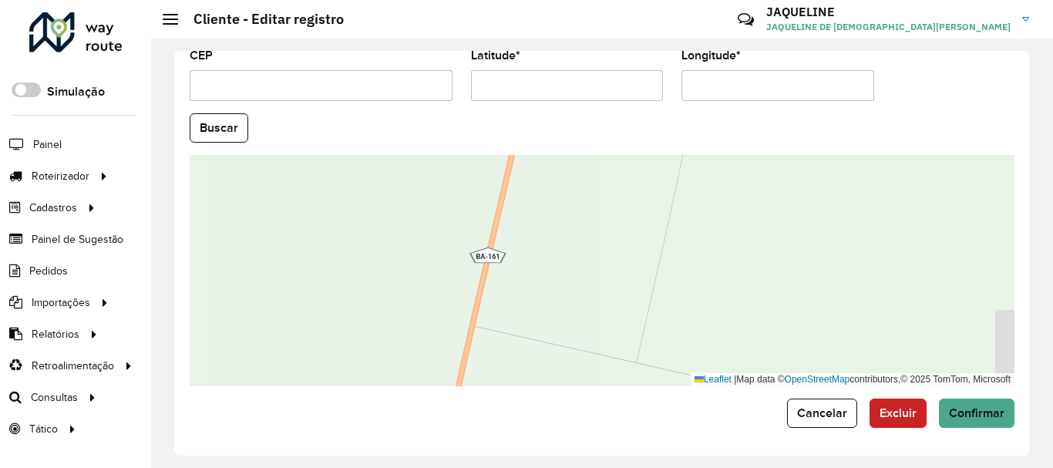
drag, startPoint x: 643, startPoint y: 294, endPoint x: 575, endPoint y: 413, distance: 137.1
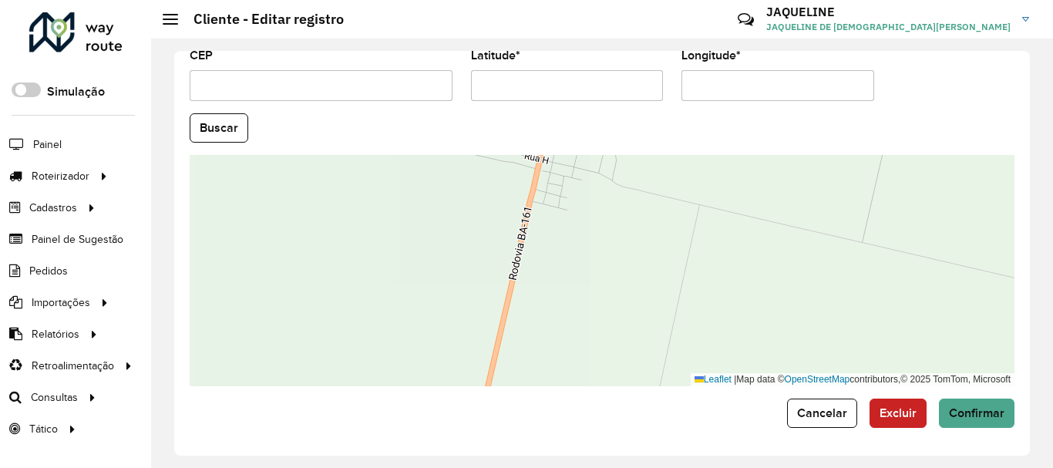
drag, startPoint x: 665, startPoint y: 281, endPoint x: 639, endPoint y: 498, distance: 218.1
click at [639, 467] on html "Aguarde... Pop-up bloqueado! Seu navegador bloqueou automáticamente a abertura …" at bounding box center [526, 234] width 1053 height 468
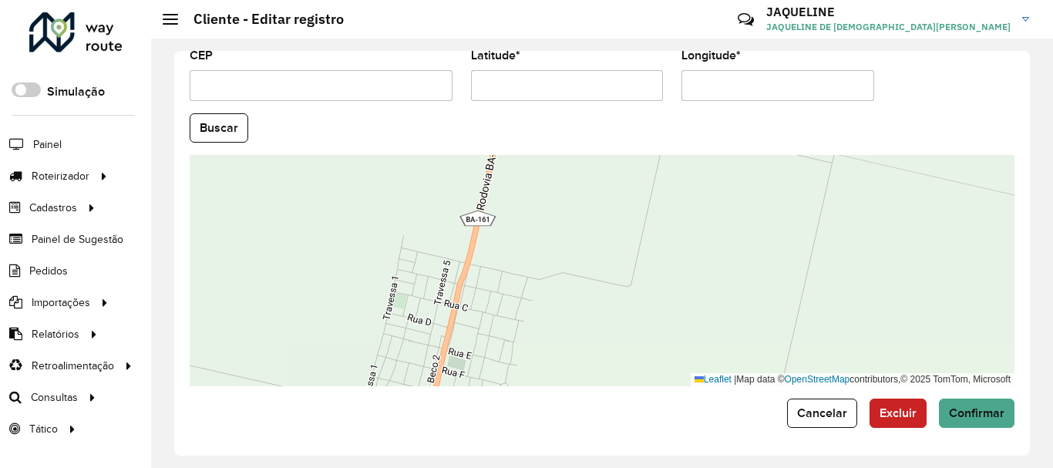
drag, startPoint x: 784, startPoint y: 255, endPoint x: 694, endPoint y: 464, distance: 227.5
click at [694, 464] on div "Depósito * Selecione um depósito × CDD Lapa Nome * Tipo de cliente Selecione um…" at bounding box center [602, 253] width 902 height 429
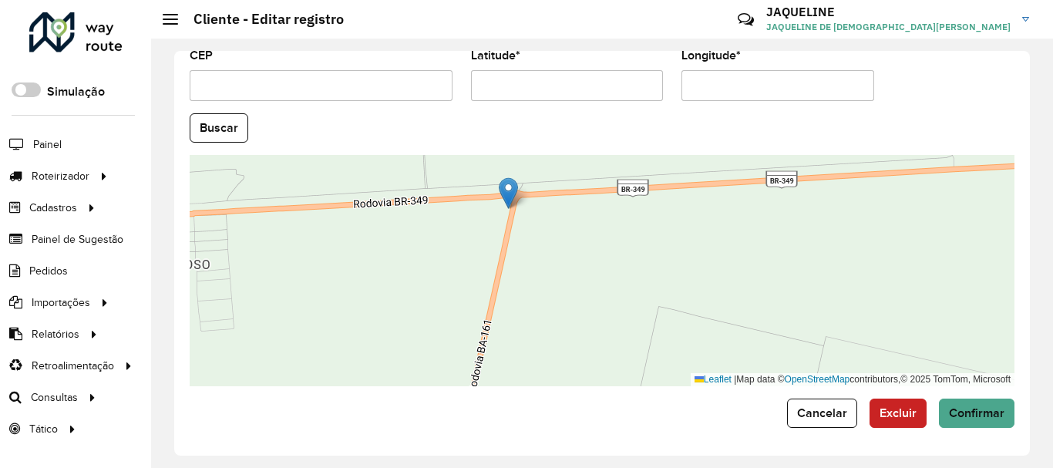
drag, startPoint x: 626, startPoint y: 212, endPoint x: 616, endPoint y: 404, distance: 192.1
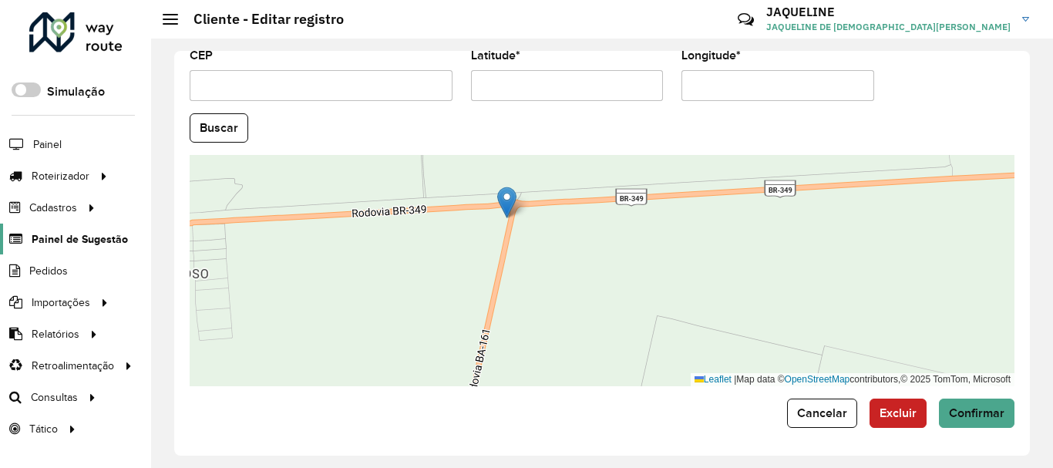
click at [72, 236] on span "Painel de Sugestão" at bounding box center [80, 239] width 96 height 16
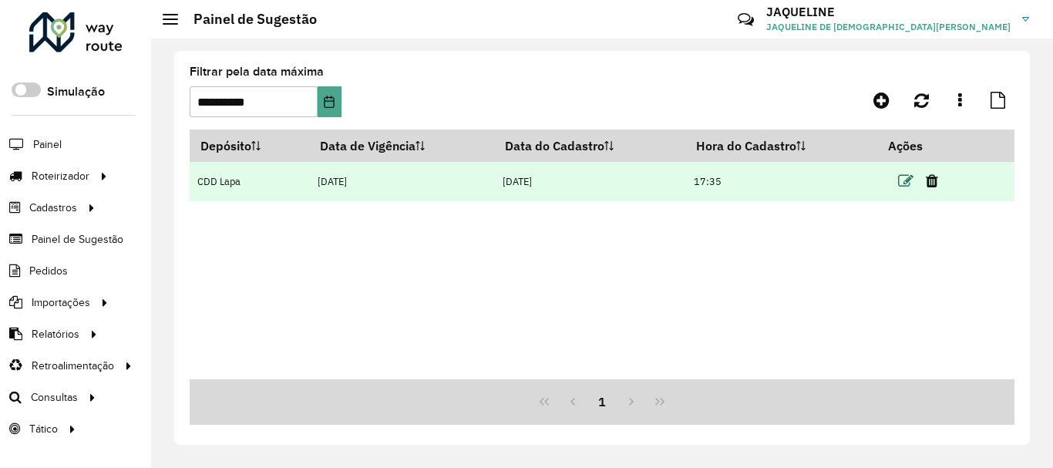
click at [905, 183] on icon at bounding box center [905, 180] width 15 height 15
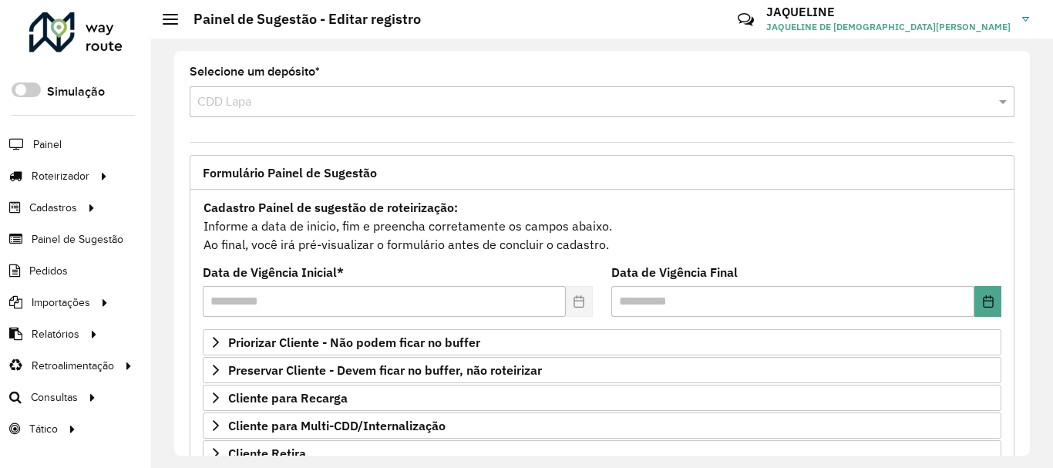
click at [1023, 385] on div "**********" at bounding box center [601, 253] width 855 height 405
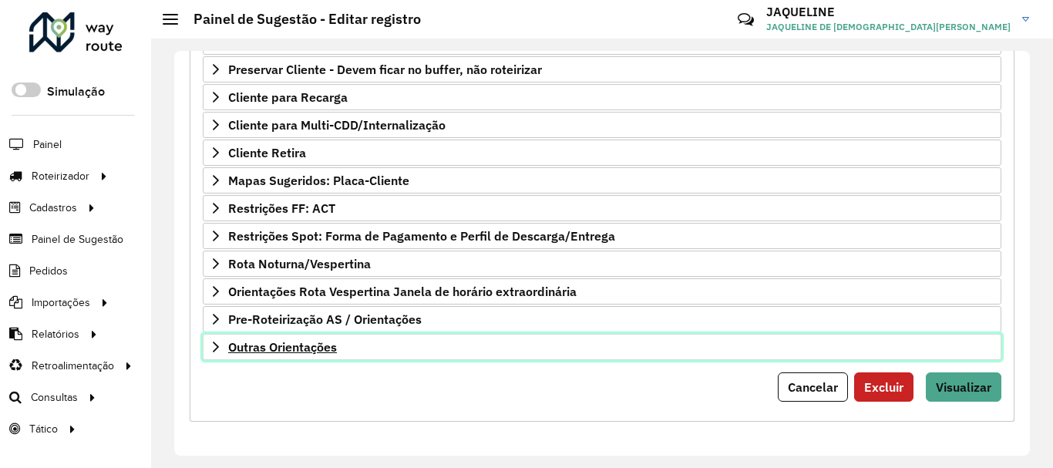
click at [222, 345] on link "Outras Orientações" at bounding box center [602, 347] width 798 height 26
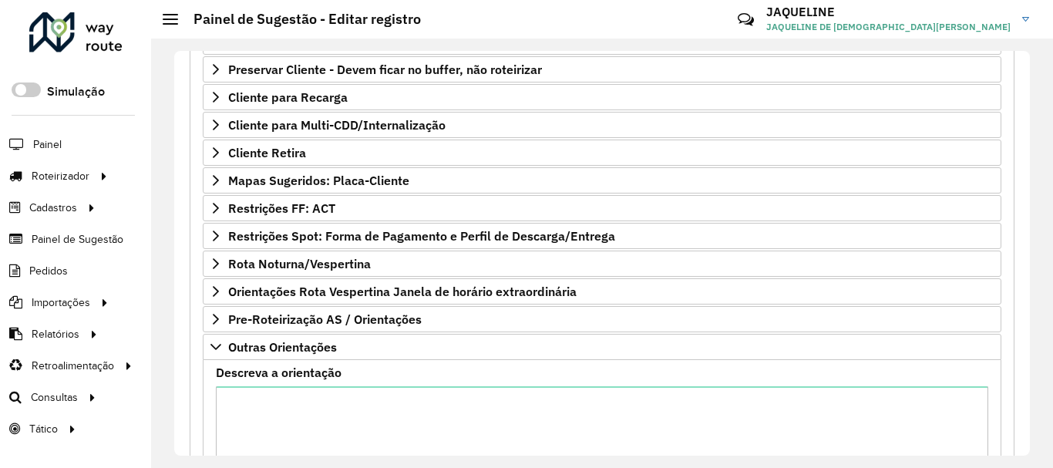
click at [1023, 414] on div "**********" at bounding box center [601, 253] width 855 height 405
click at [1033, 425] on div "**********" at bounding box center [602, 253] width 902 height 429
click at [1027, 425] on div "**********" at bounding box center [602, 253] width 902 height 429
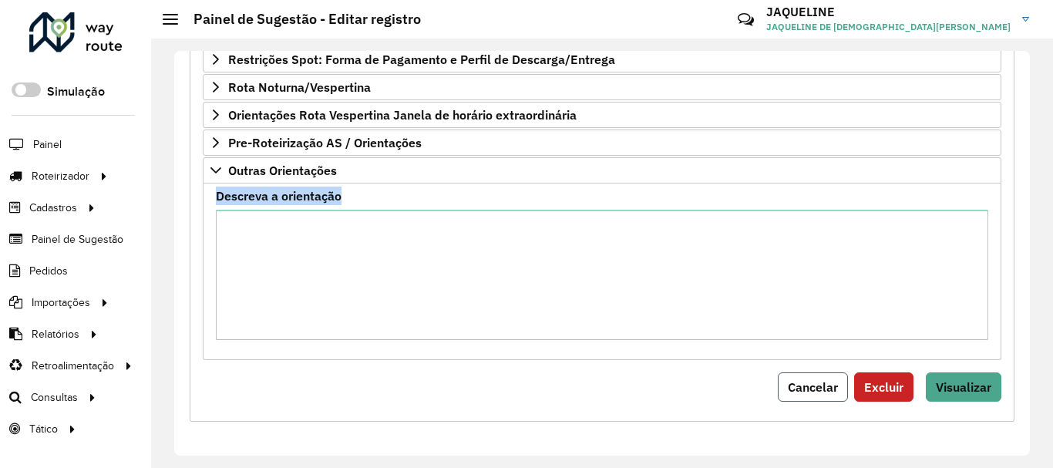
click at [796, 396] on button "Cancelar" at bounding box center [813, 386] width 70 height 29
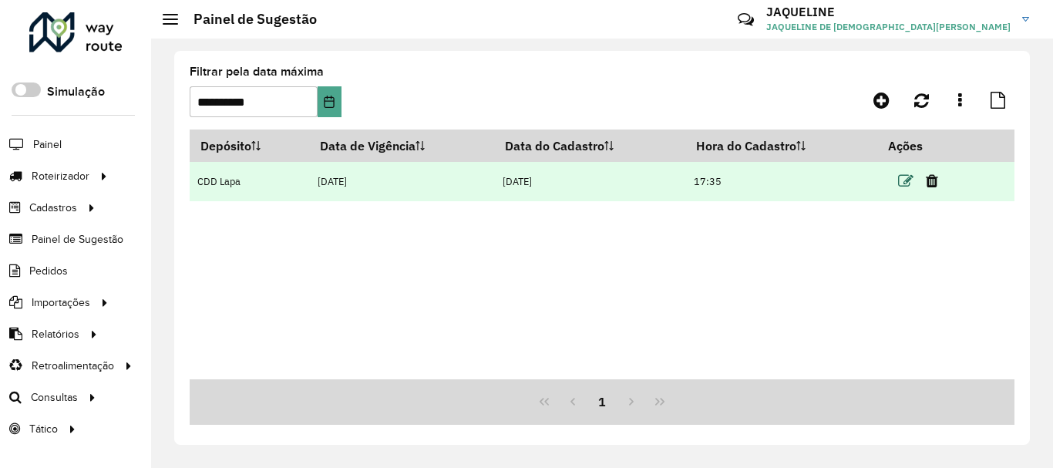
click at [911, 186] on icon at bounding box center [905, 180] width 15 height 15
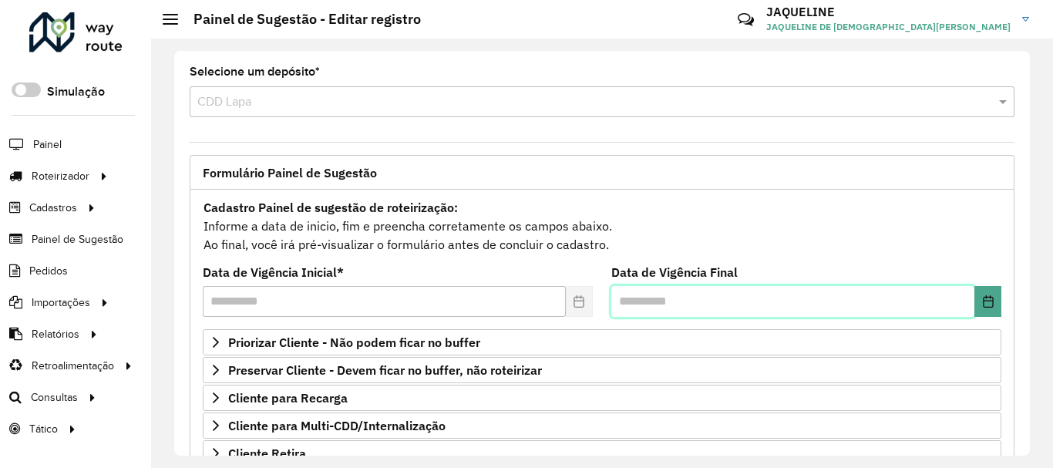
click at [843, 301] on input "text" at bounding box center [792, 301] width 363 height 31
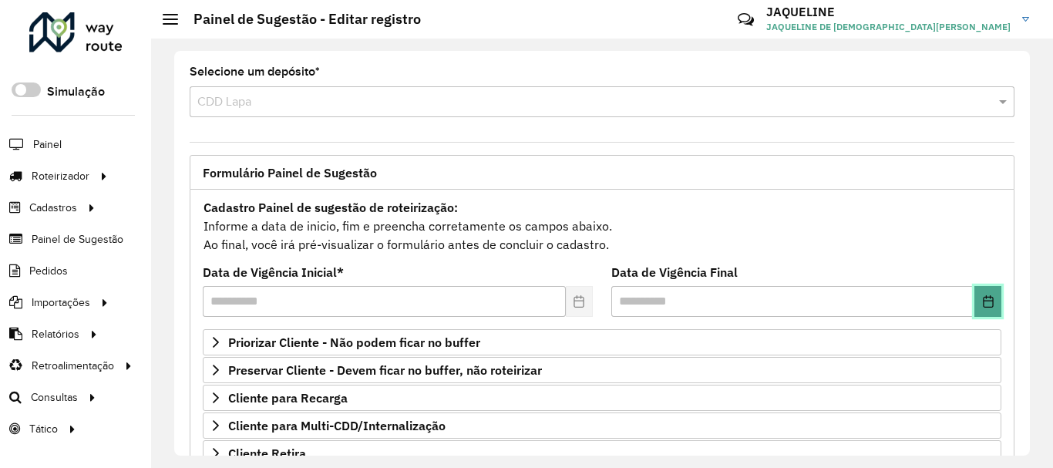
click at [988, 307] on icon "Choose Date" at bounding box center [988, 301] width 12 height 12
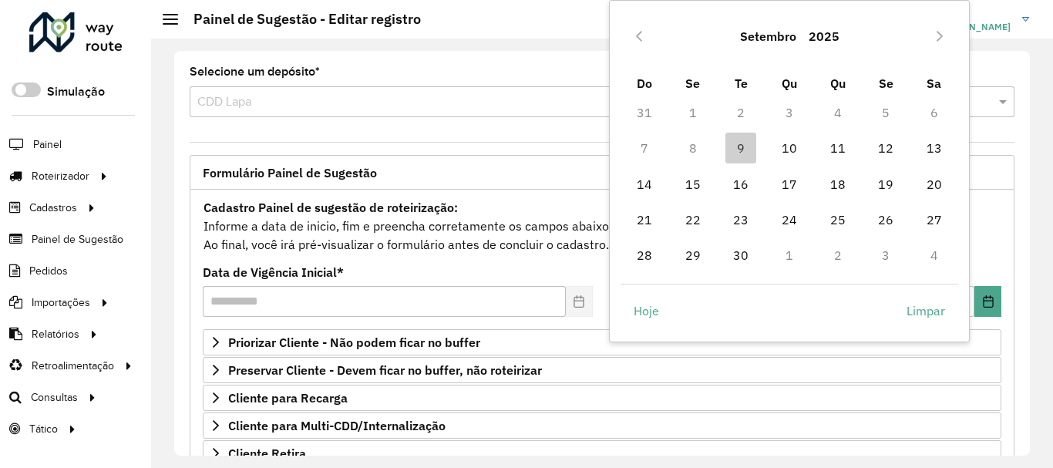
click at [494, 195] on div "**********" at bounding box center [602, 456] width 825 height 532
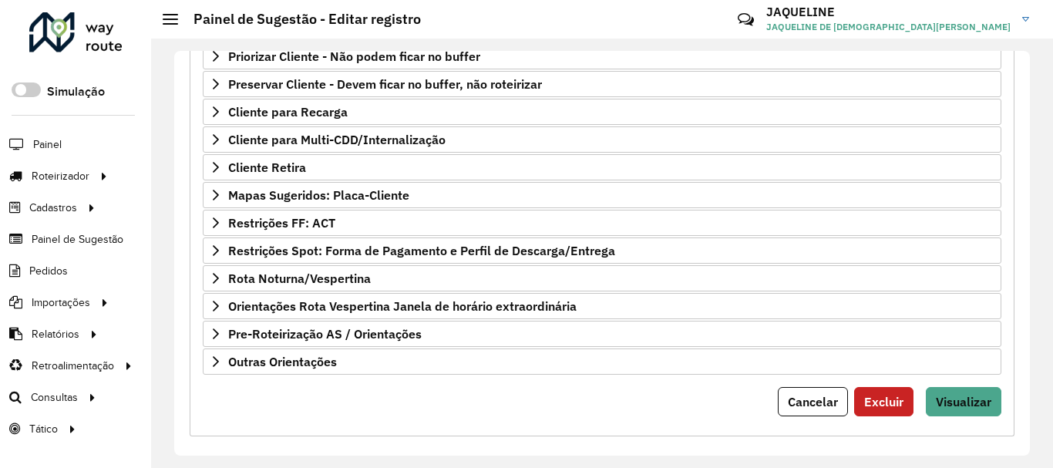
scroll to position [301, 0]
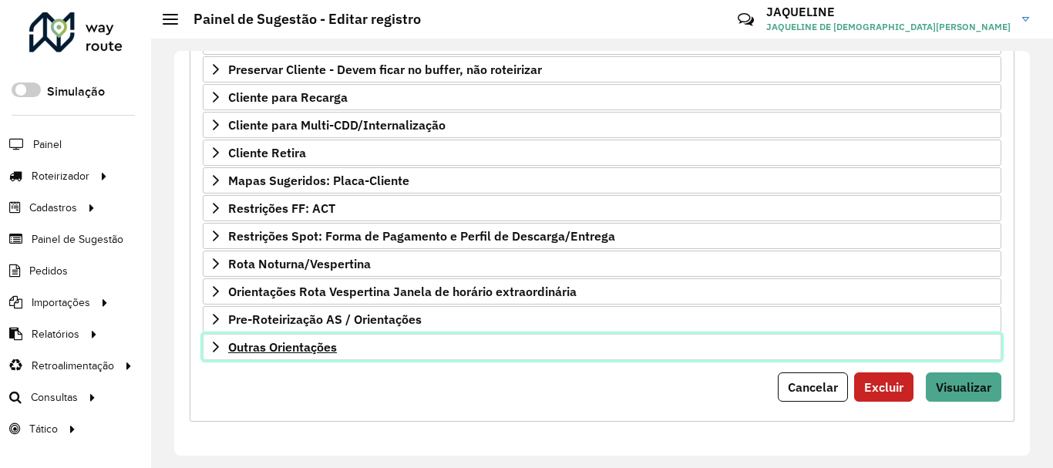
click at [227, 349] on link "Outras Orientações" at bounding box center [602, 347] width 798 height 26
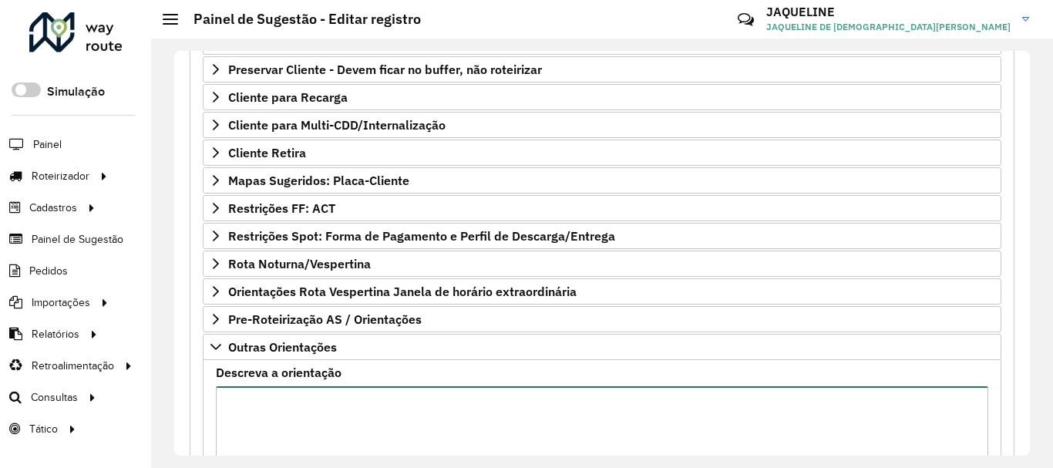
click at [292, 398] on textarea "Descreva a orientação" at bounding box center [602, 451] width 772 height 130
type textarea "**********"
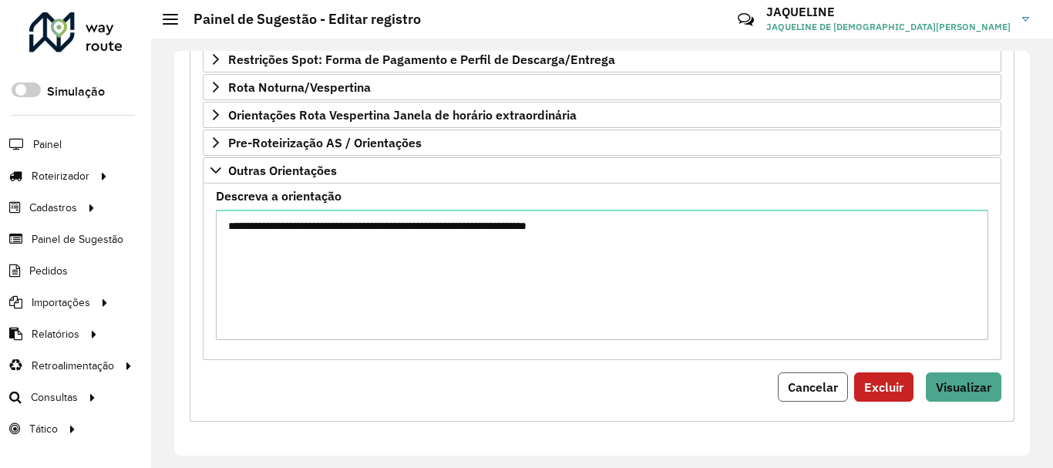
click at [813, 384] on span "Cancelar" at bounding box center [813, 386] width 50 height 15
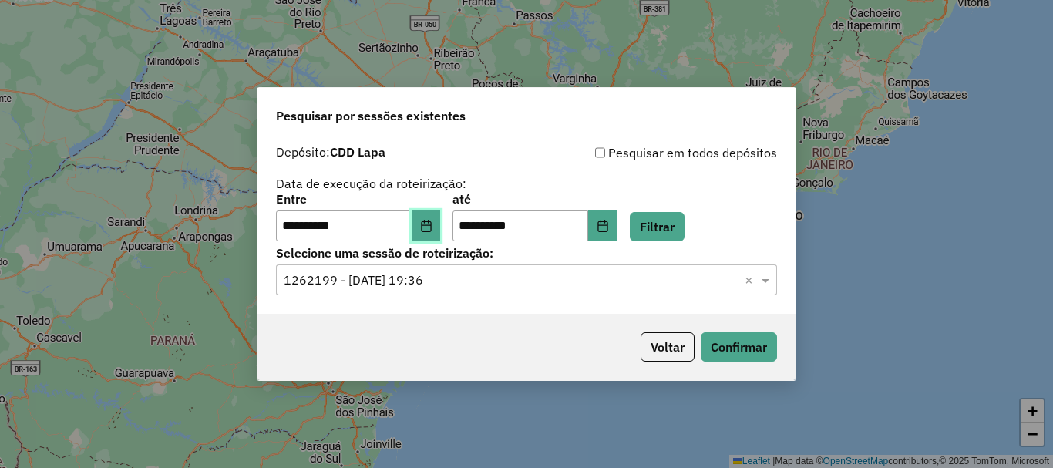
click at [432, 230] on icon "Choose Date" at bounding box center [426, 226] width 12 height 12
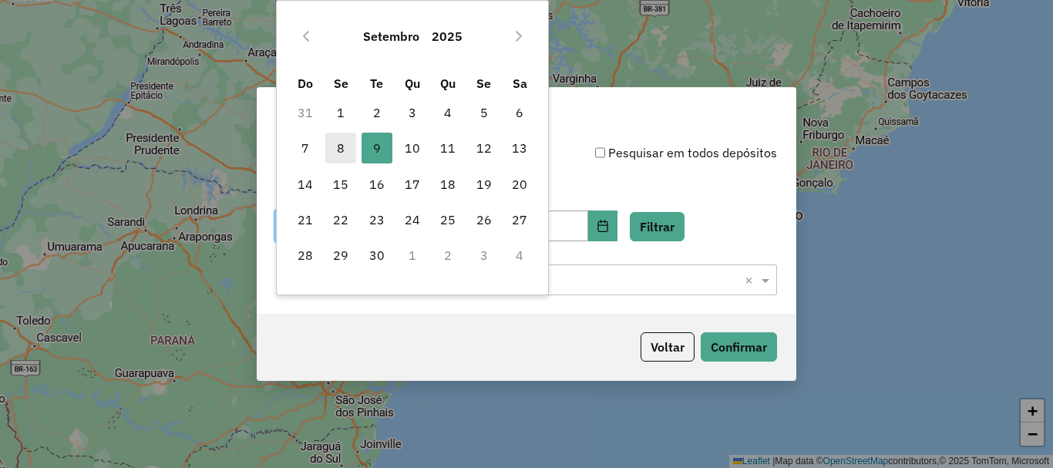
click at [339, 144] on span "8" at bounding box center [340, 148] width 31 height 31
type input "**********"
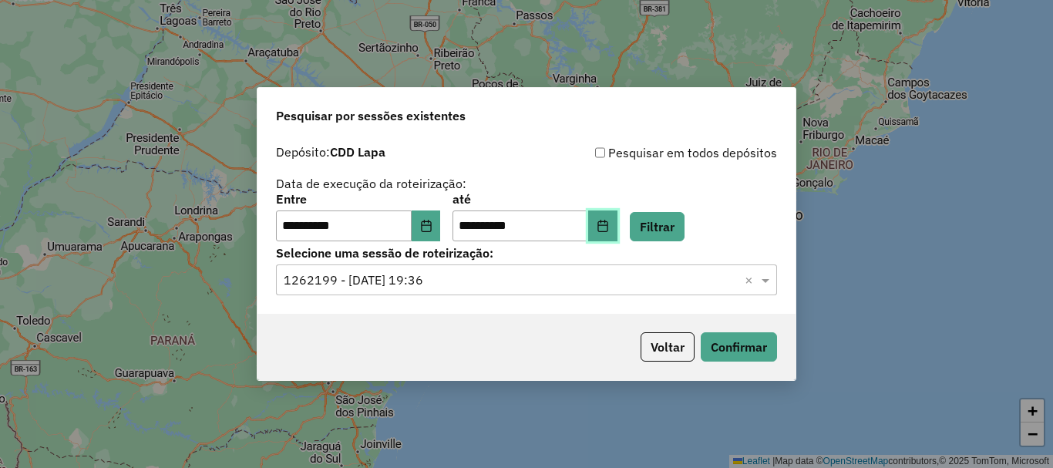
click at [617, 233] on button "Choose Date" at bounding box center [602, 225] width 29 height 31
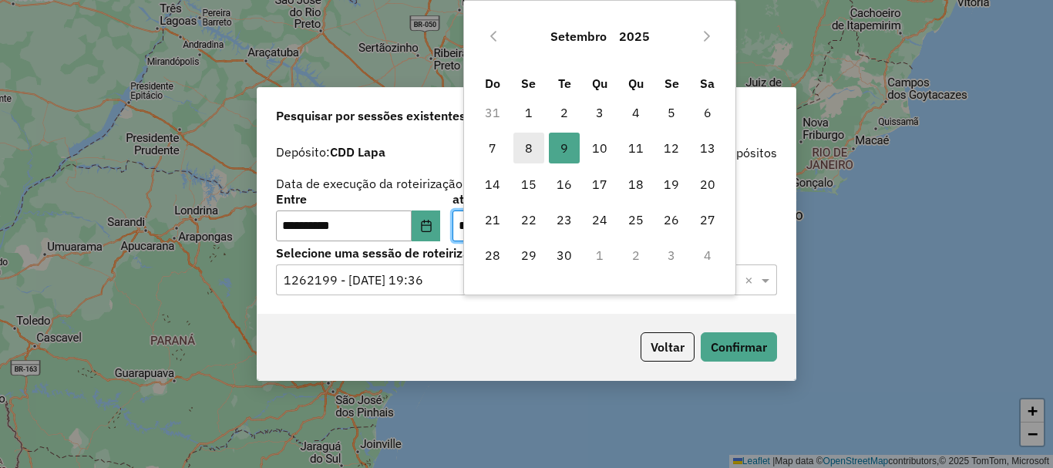
click at [527, 149] on span "8" at bounding box center [528, 148] width 31 height 31
type input "**********"
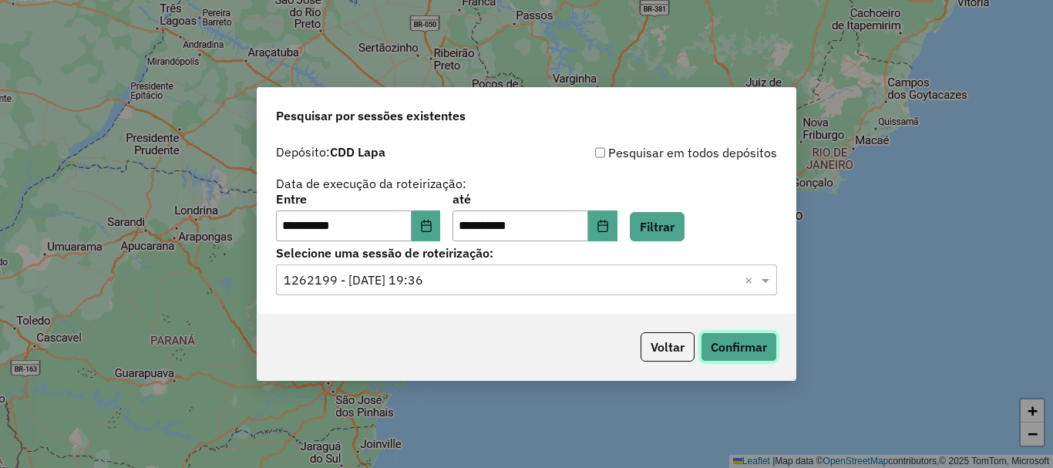
click at [731, 349] on button "Confirmar" at bounding box center [738, 346] width 76 height 29
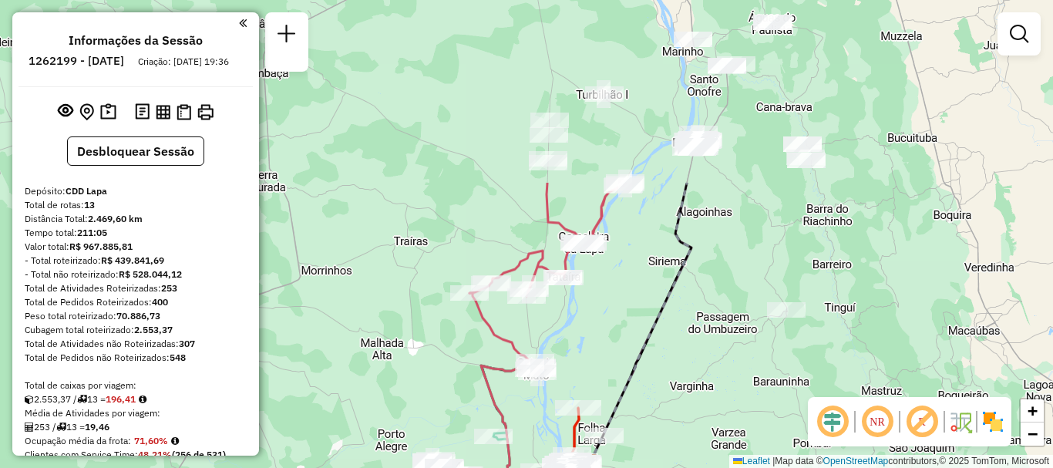
drag, startPoint x: 574, startPoint y: 127, endPoint x: 639, endPoint y: 357, distance: 238.6
click at [639, 357] on icon at bounding box center [641, 323] width 102 height 281
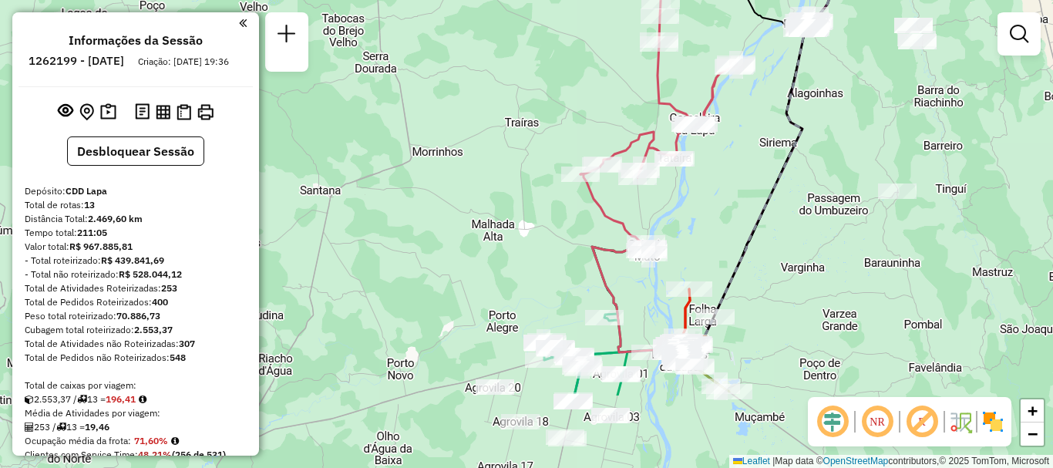
drag, startPoint x: 778, startPoint y: 162, endPoint x: 888, endPoint y: 42, distance: 162.5
click at [888, 42] on div "Janela de atendimento Grade de atendimento Capacidade Transportadoras Veículos …" at bounding box center [526, 234] width 1053 height 468
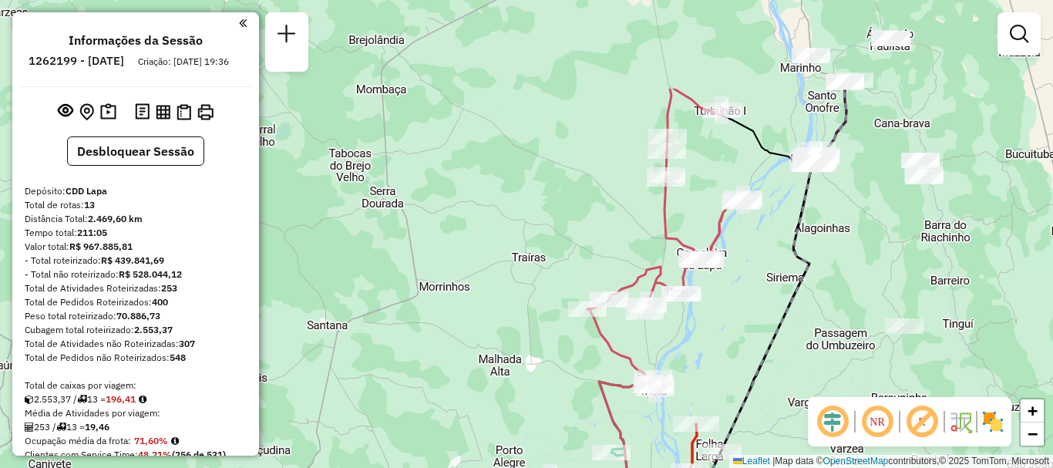
drag, startPoint x: 848, startPoint y: 184, endPoint x: 855, endPoint y: 321, distance: 137.3
click at [855, 321] on div "Janela de atendimento Grade de atendimento Capacidade Transportadoras Veículos …" at bounding box center [526, 234] width 1053 height 468
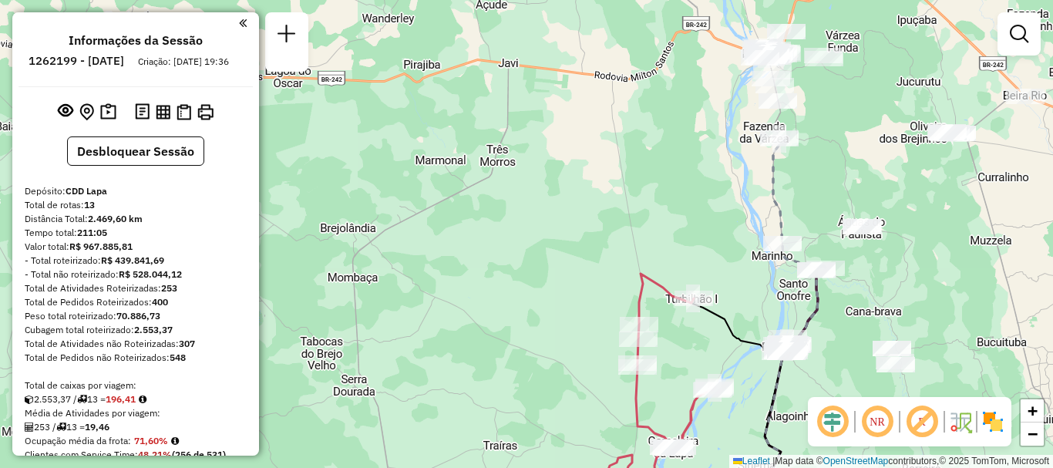
drag, startPoint x: 905, startPoint y: 84, endPoint x: 876, endPoint y: 270, distance: 188.7
click at [876, 270] on div "Janela de atendimento Grade de atendimento Capacidade Transportadoras Veículos …" at bounding box center [526, 234] width 1053 height 468
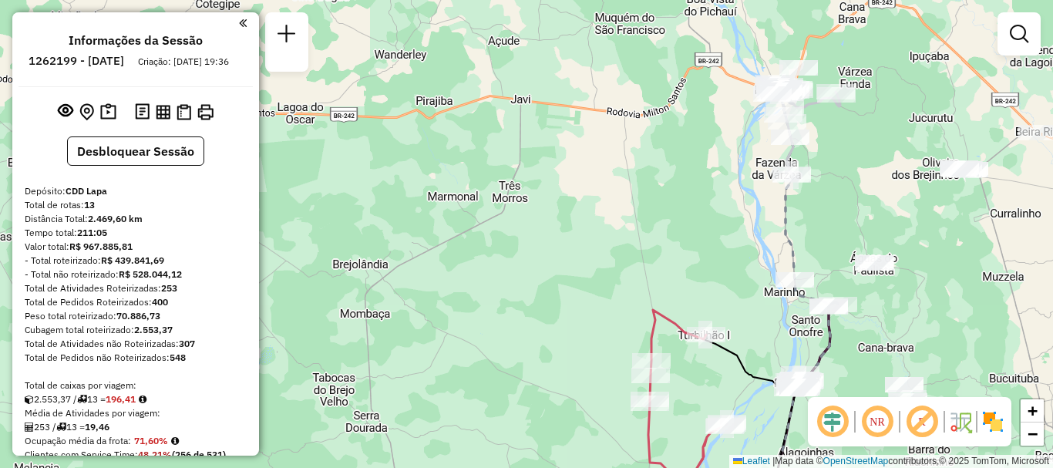
drag, startPoint x: 852, startPoint y: 112, endPoint x: 865, endPoint y: 151, distance: 41.2
click at [865, 151] on div "Janela de atendimento Grade de atendimento Capacidade Transportadoras Veículos …" at bounding box center [526, 234] width 1053 height 468
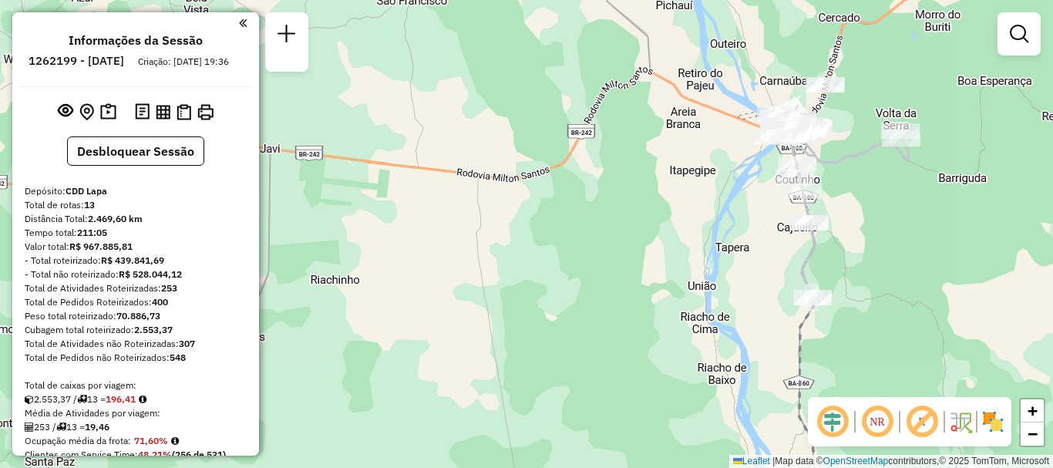
drag, startPoint x: 815, startPoint y: 132, endPoint x: 862, endPoint y: 187, distance: 73.2
click at [862, 187] on div "Janela de atendimento Grade de atendimento Capacidade Transportadoras Veículos …" at bounding box center [526, 234] width 1053 height 468
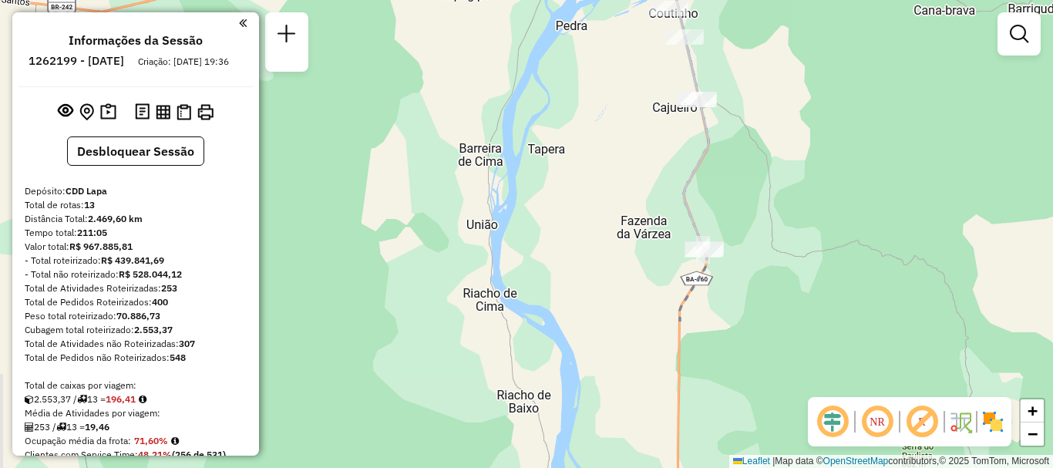
drag, startPoint x: 794, startPoint y: 290, endPoint x: 793, endPoint y: 96, distance: 193.4
click at [793, 96] on div "Janela de atendimento Grade de atendimento Capacidade Transportadoras Veículos …" at bounding box center [526, 234] width 1053 height 468
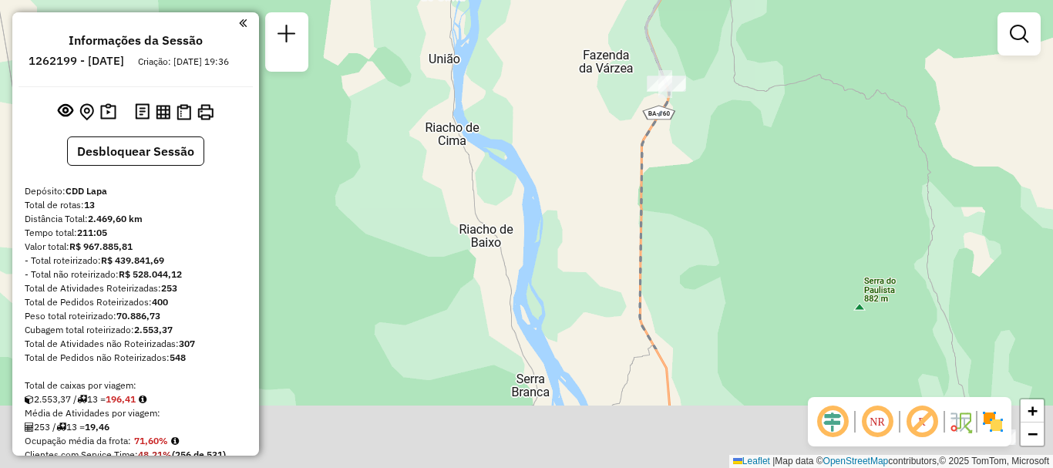
drag, startPoint x: 775, startPoint y: 270, endPoint x: 721, endPoint y: 59, distance: 217.9
click at [721, 59] on div "Janela de atendimento Grade de atendimento Capacidade Transportadoras Veículos …" at bounding box center [526, 234] width 1053 height 468
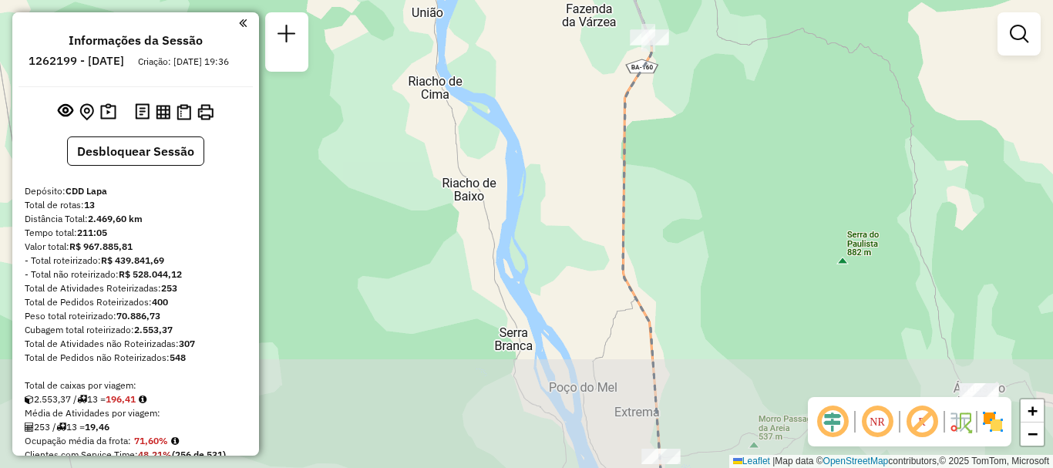
click at [721, 59] on div "Janela de atendimento Grade de atendimento Capacidade Transportadoras Veículos …" at bounding box center [526, 234] width 1053 height 468
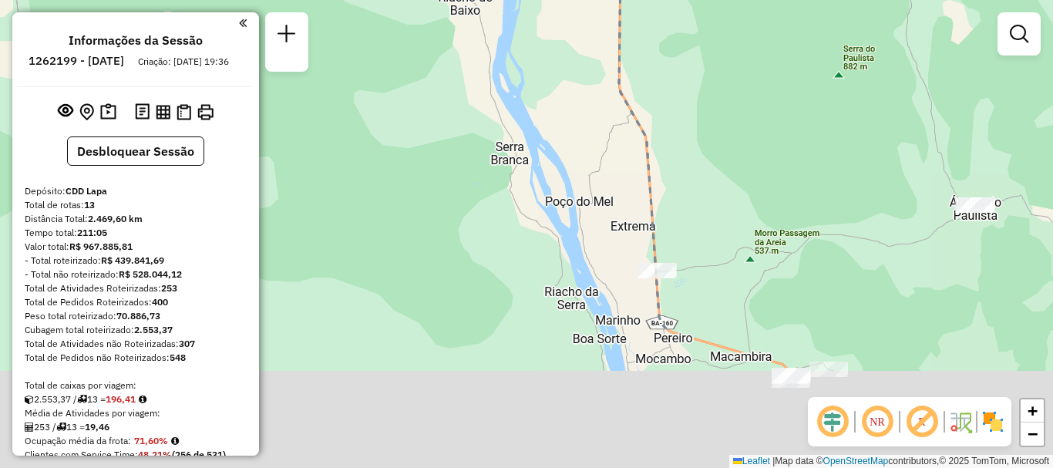
drag, startPoint x: 727, startPoint y: 363, endPoint x: 720, endPoint y: 173, distance: 190.5
click at [720, 173] on div "Janela de atendimento Grade de atendimento Capacidade Transportadoras Veículos …" at bounding box center [526, 234] width 1053 height 468
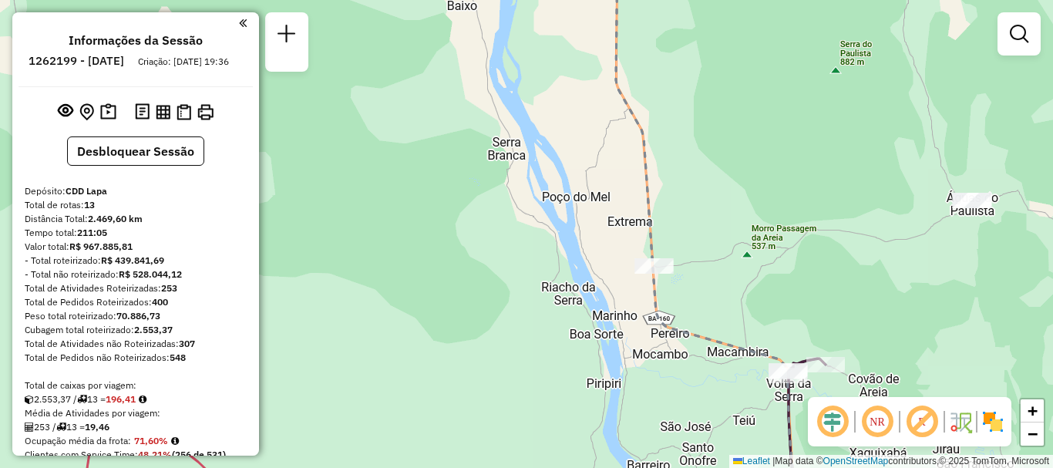
drag, startPoint x: 800, startPoint y: 296, endPoint x: 674, endPoint y: 66, distance: 262.4
click at [674, 66] on div "Janela de atendimento Grade de atendimento Capacidade Transportadoras Veículos …" at bounding box center [526, 234] width 1053 height 468
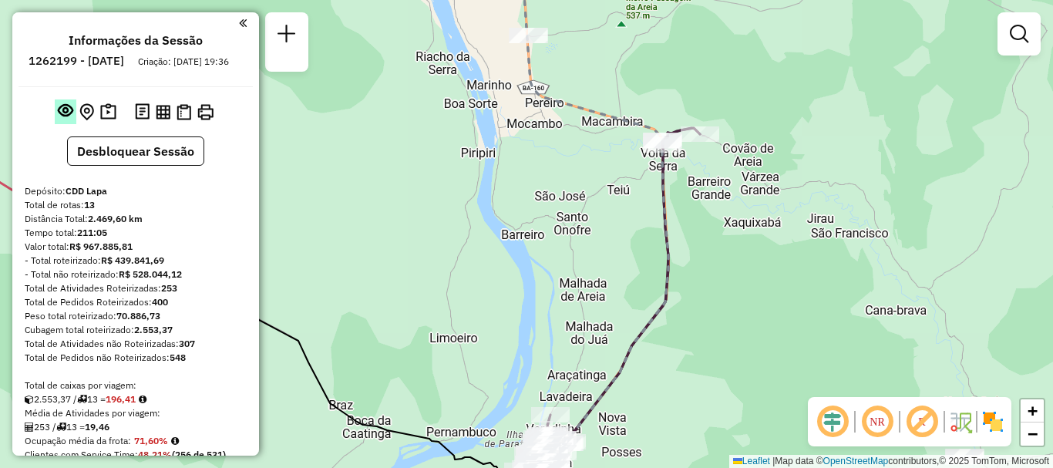
click at [58, 118] on em at bounding box center [65, 109] width 15 height 15
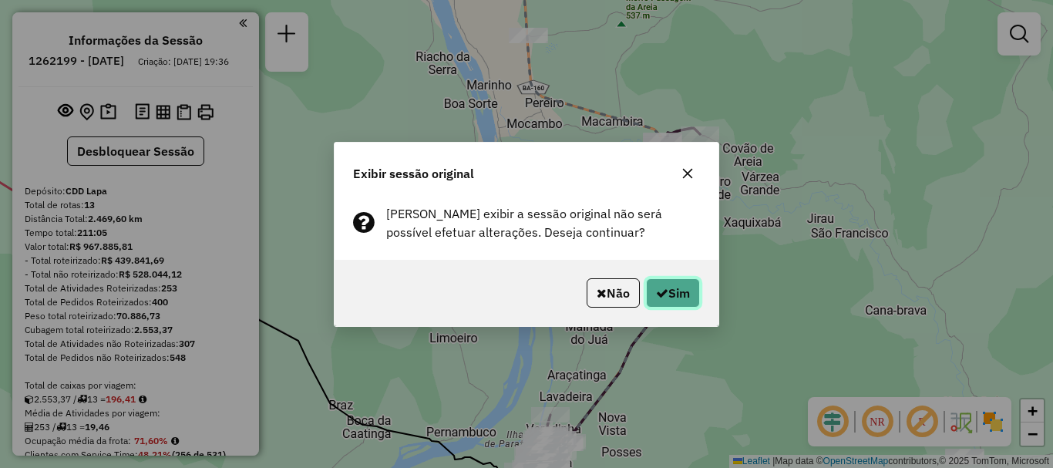
click at [682, 292] on button "Sim" at bounding box center [673, 292] width 54 height 29
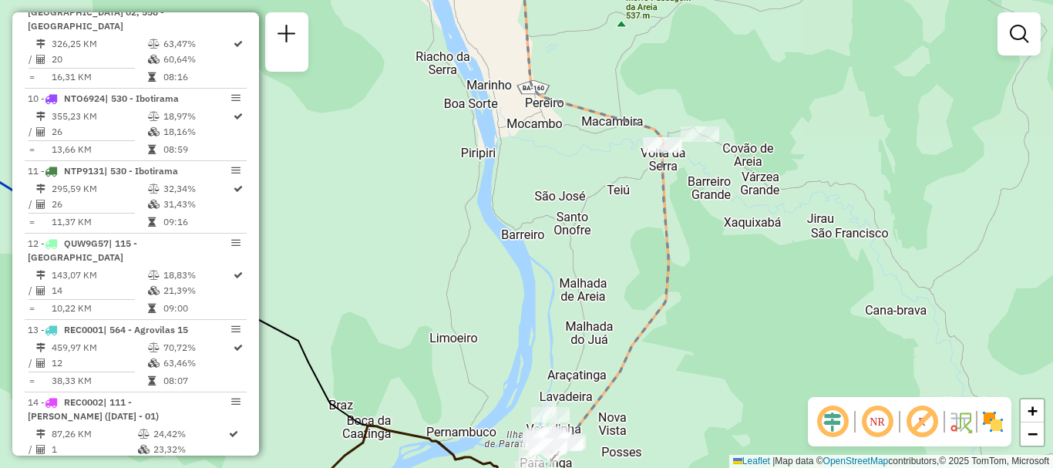
scroll to position [1435, 0]
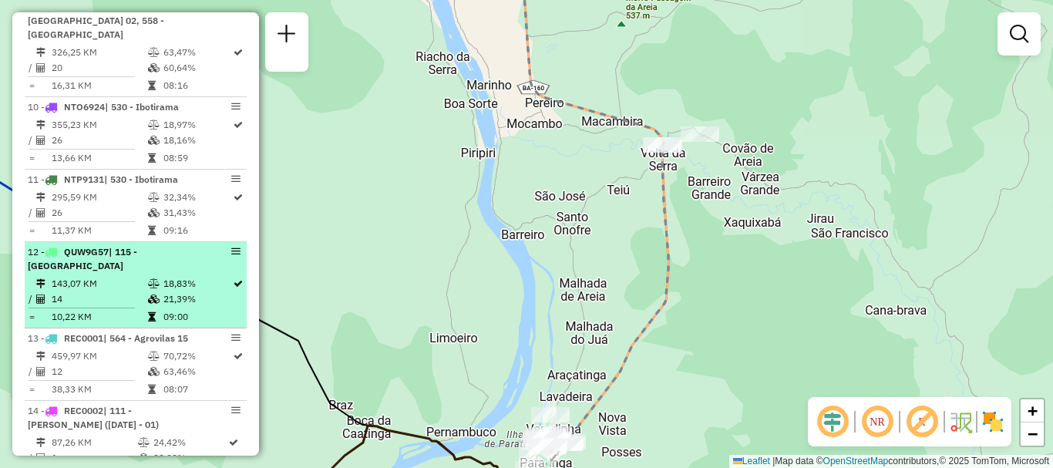
click at [203, 291] on td "21,39%" at bounding box center [197, 298] width 69 height 15
select select "**********"
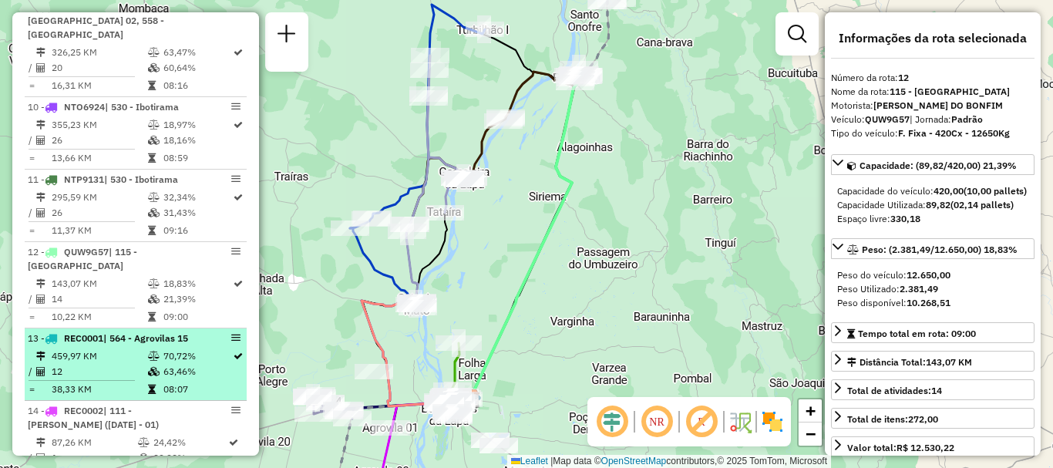
click at [220, 348] on td "70,72%" at bounding box center [197, 355] width 69 height 15
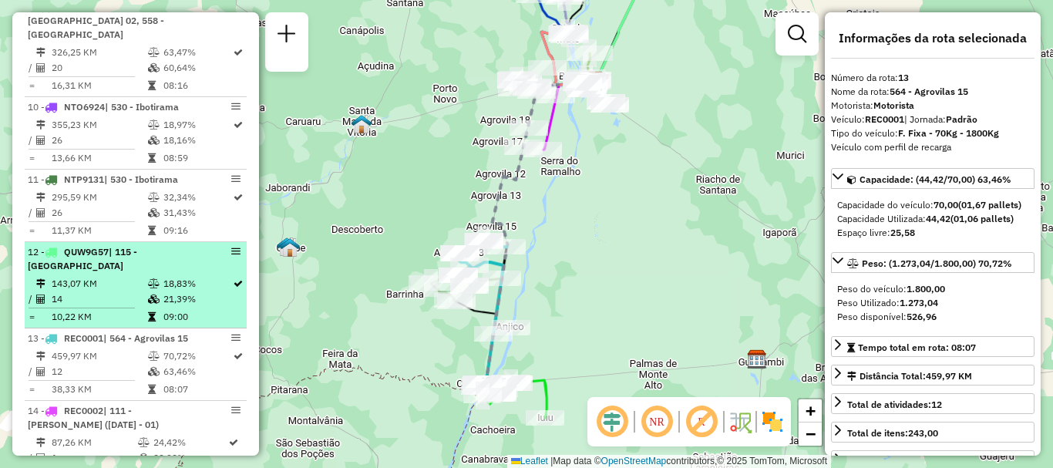
click at [181, 309] on td "09:00" at bounding box center [197, 316] width 69 height 15
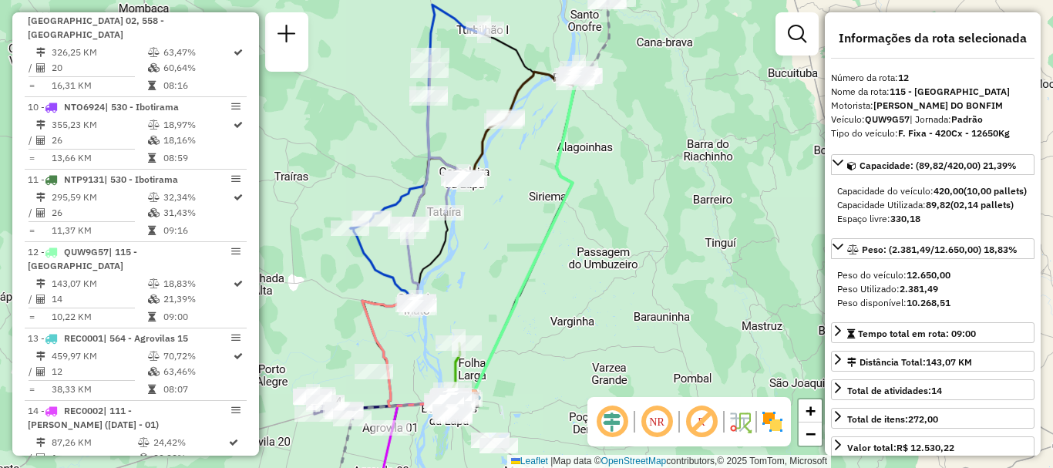
click at [254, 192] on div "Informações da Sessão 1262199 - 09/09/2025 Criação: 08/09/2025 19:36 Desbloquea…" at bounding box center [135, 233] width 247 height 443
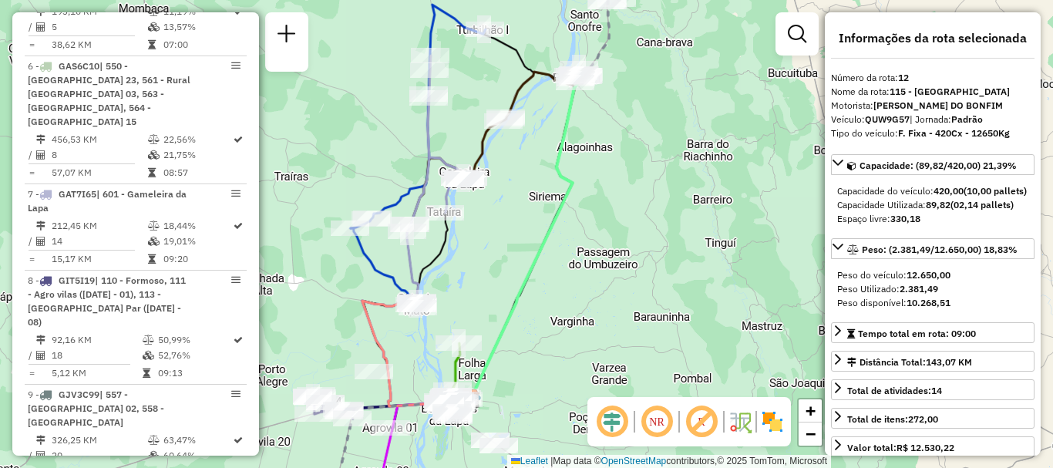
scroll to position [659, 0]
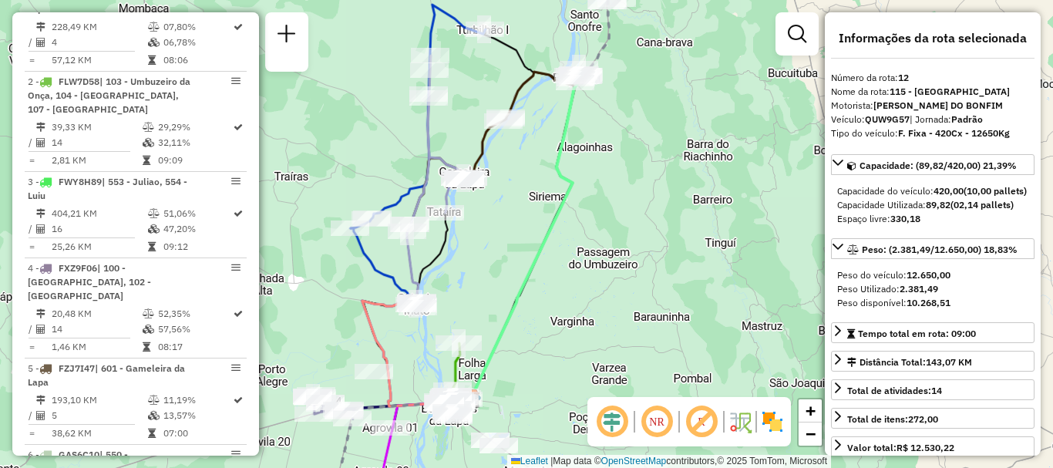
click at [254, 119] on div "Informações da Sessão 1262199 - 09/09/2025 Criação: 08/09/2025 19:36 Desbloquea…" at bounding box center [135, 233] width 247 height 443
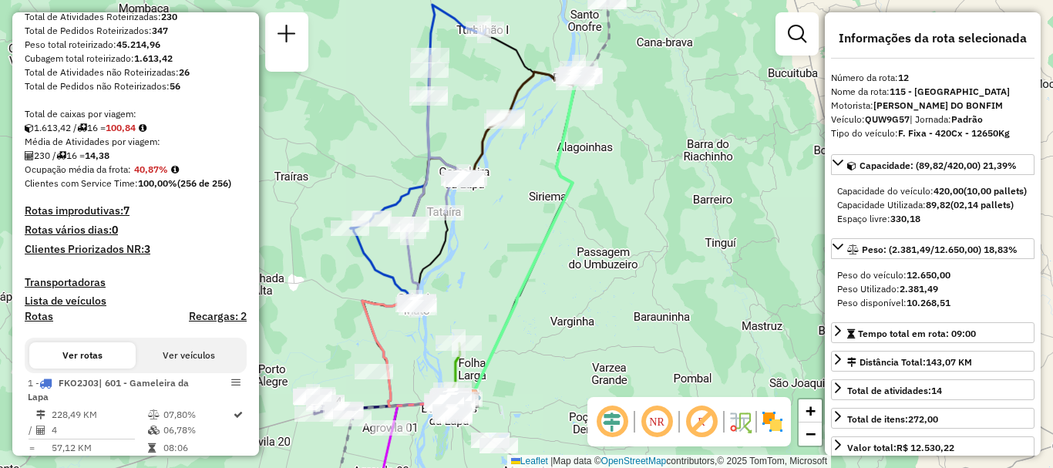
click at [250, 66] on div "Informações da Sessão 1262199 - 09/09/2025 Criação: 08/09/2025 19:36 Desbloquea…" at bounding box center [135, 233] width 247 height 443
click at [250, 52] on div "Informações da Sessão 1262199 - 09/09/2025 Criação: 08/09/2025 19:36 Desbloquea…" at bounding box center [135, 233] width 247 height 443
click at [259, 42] on div "Janela de atendimento Grade de atendimento Capacidade Transportadoras Veículos …" at bounding box center [526, 234] width 1053 height 468
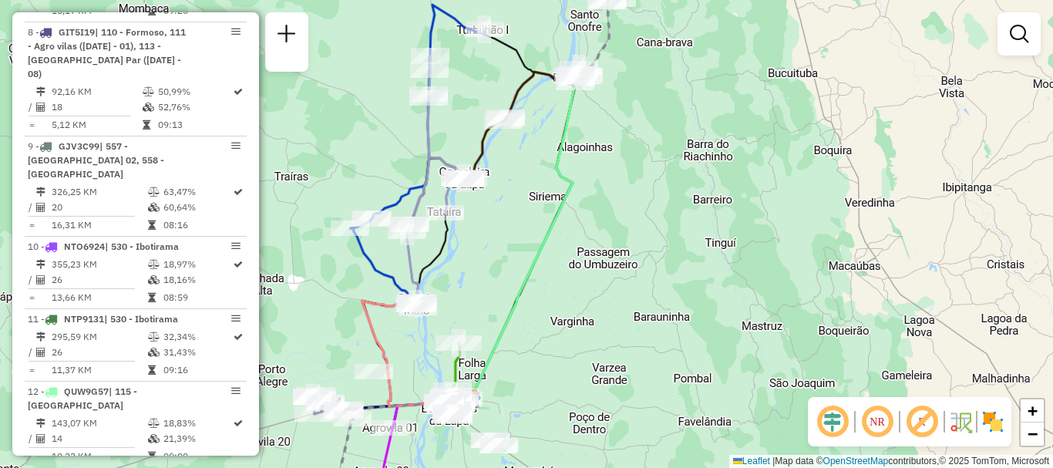
scroll to position [1315, 0]
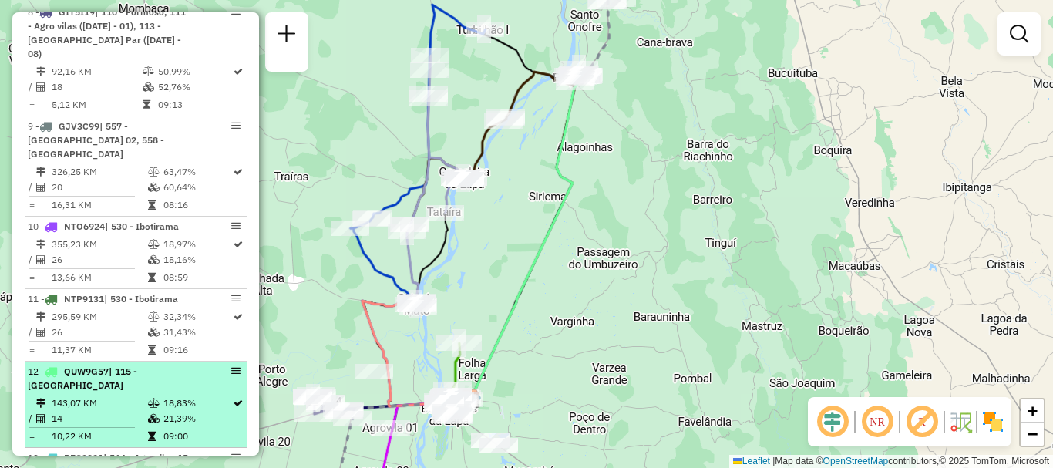
click at [173, 395] on td "18,83%" at bounding box center [197, 402] width 69 height 15
select select "**********"
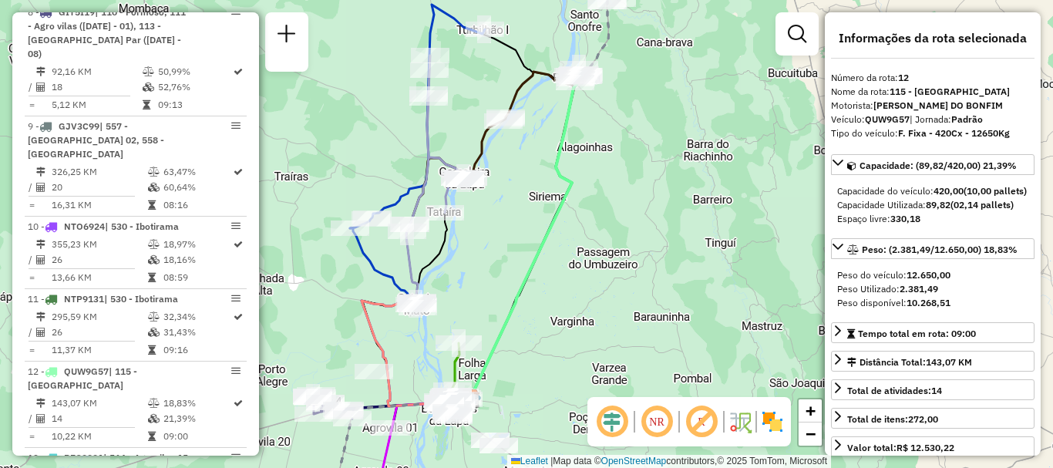
click at [767, 423] on img at bounding box center [772, 421] width 25 height 25
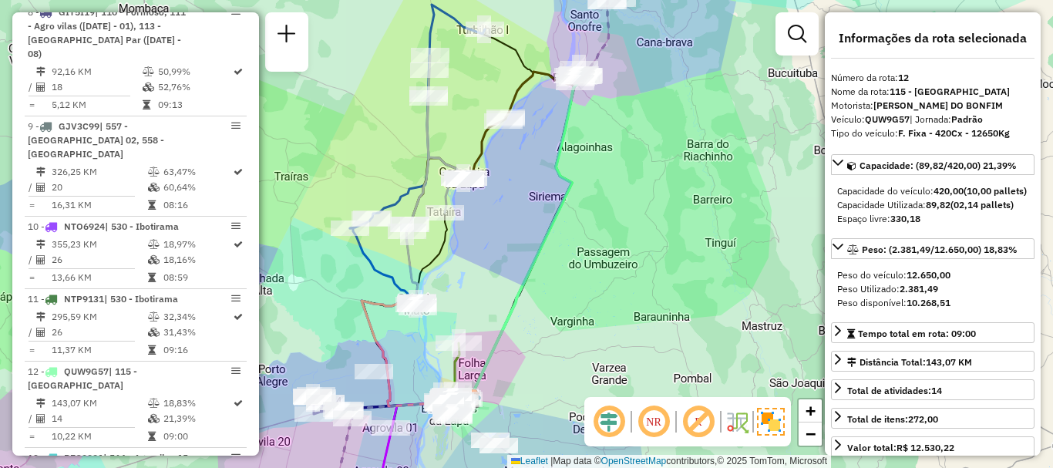
click at [519, 88] on icon at bounding box center [522, 235] width 104 height 327
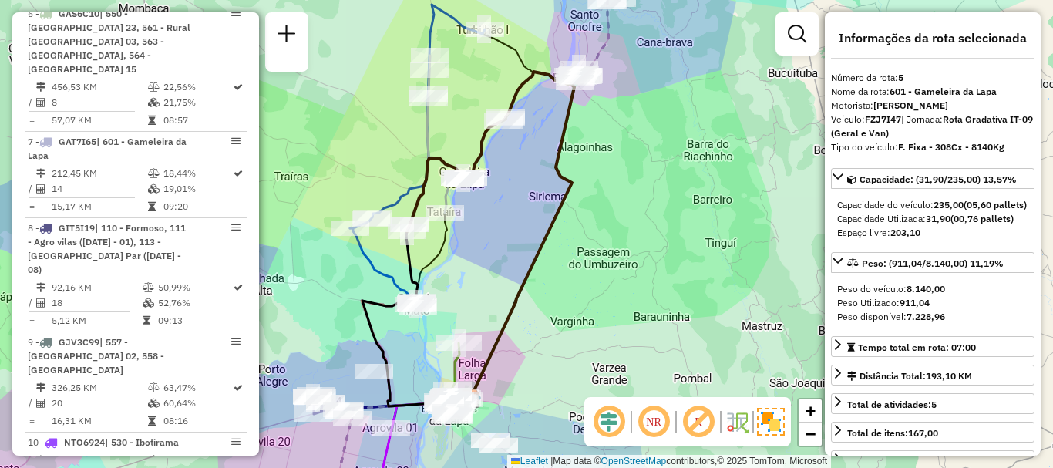
scroll to position [1005, 0]
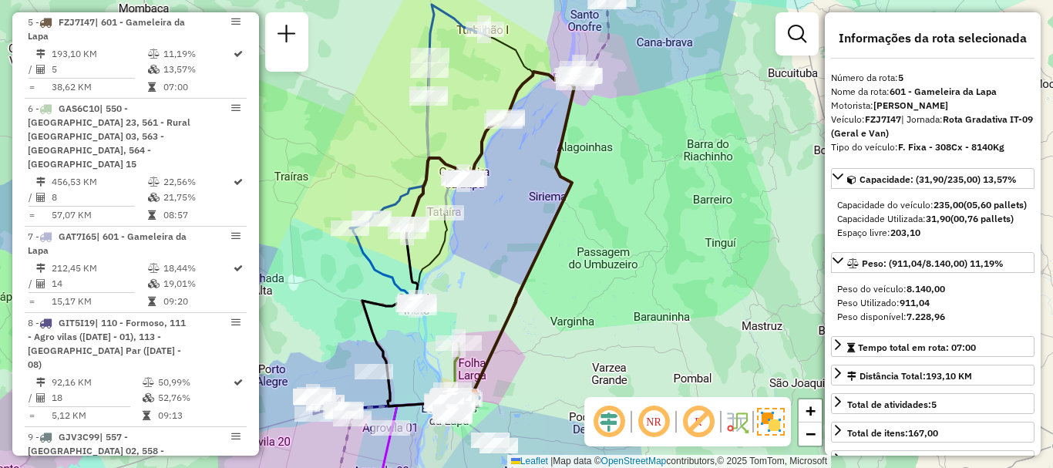
click at [689, 122] on div "Janela de atendimento Grade de atendimento Capacidade Transportadoras Veículos …" at bounding box center [526, 234] width 1053 height 468
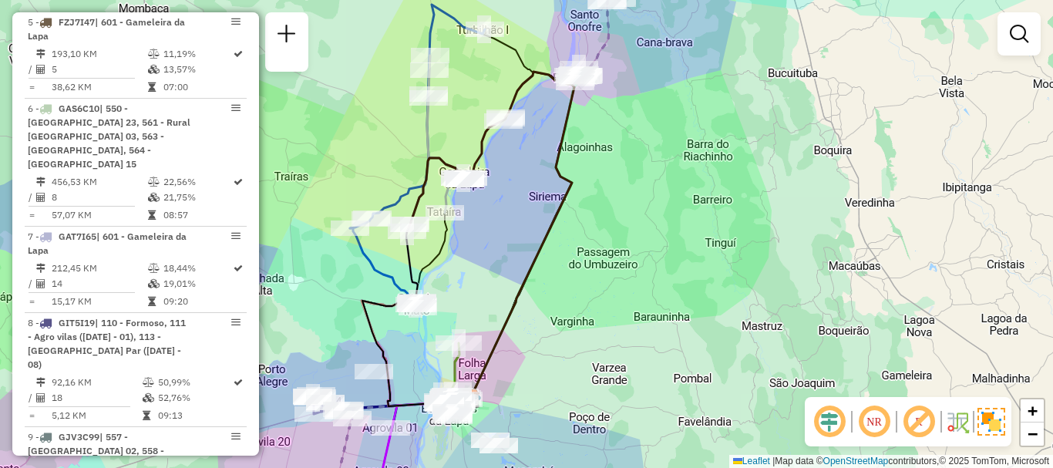
click at [689, 122] on div "Janela de atendimento Grade de atendimento Capacidade Transportadoras Veículos …" at bounding box center [526, 234] width 1053 height 468
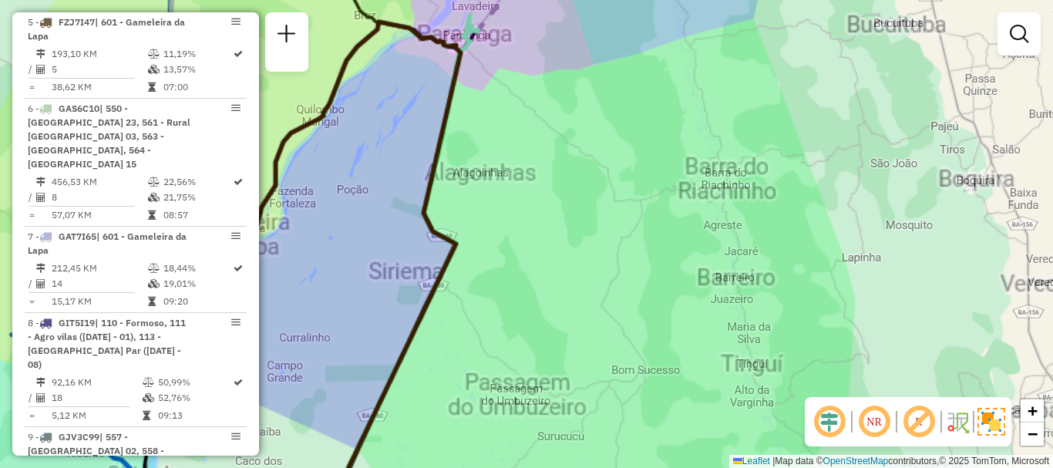
click at [689, 122] on div "Janela de atendimento Grade de atendimento Capacidade Transportadoras Veículos …" at bounding box center [526, 234] width 1053 height 468
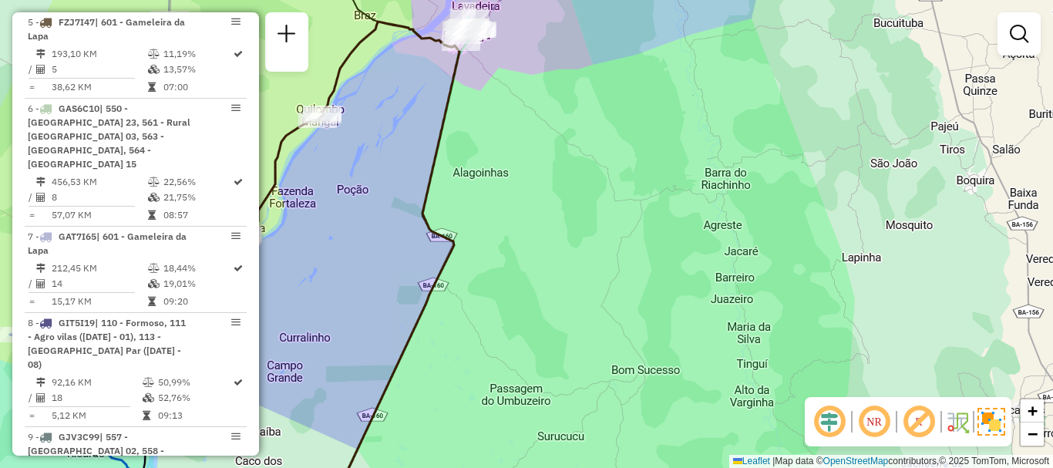
click at [689, 122] on div "Janela de atendimento Grade de atendimento Capacidade Transportadoras Veículos …" at bounding box center [526, 234] width 1053 height 468
click at [1038, 437] on link "−" at bounding box center [1031, 433] width 23 height 23
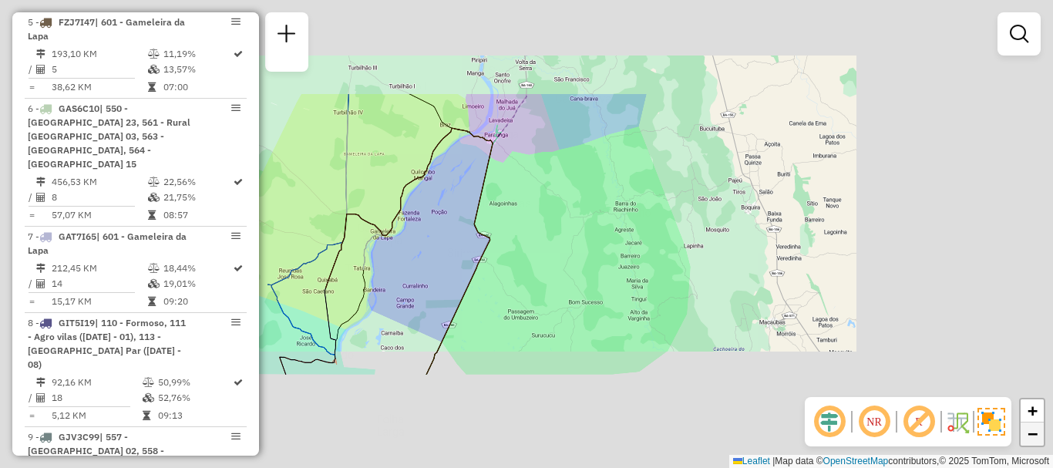
click at [1038, 437] on link "−" at bounding box center [1031, 433] width 23 height 23
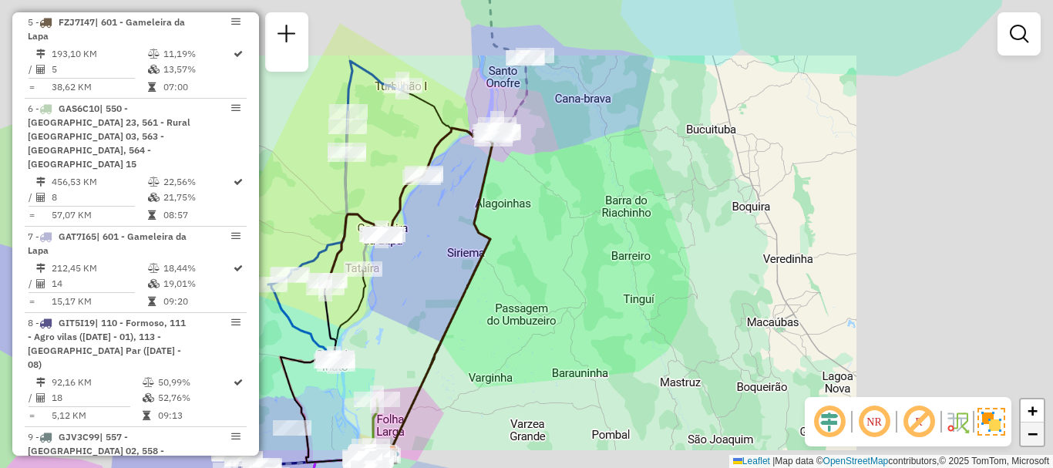
click at [1038, 437] on link "−" at bounding box center [1031, 433] width 23 height 23
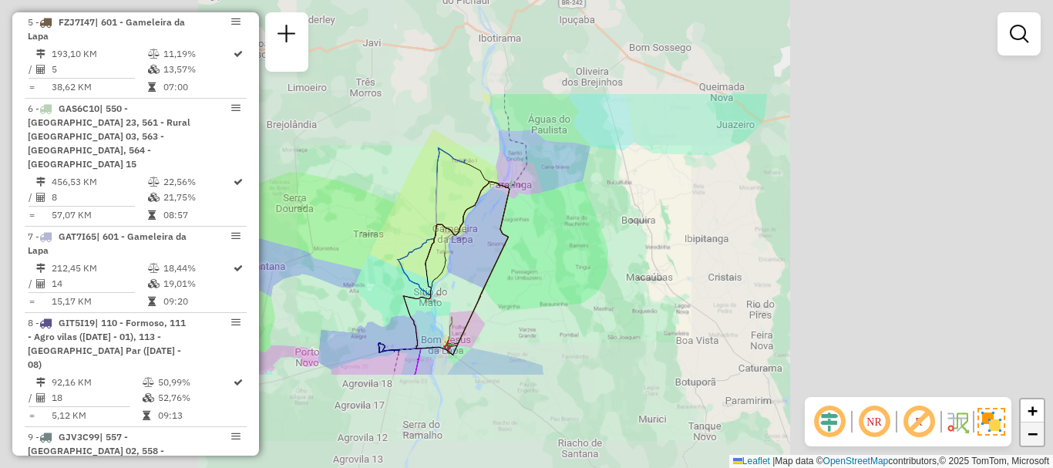
click at [1038, 437] on link "−" at bounding box center [1031, 433] width 23 height 23
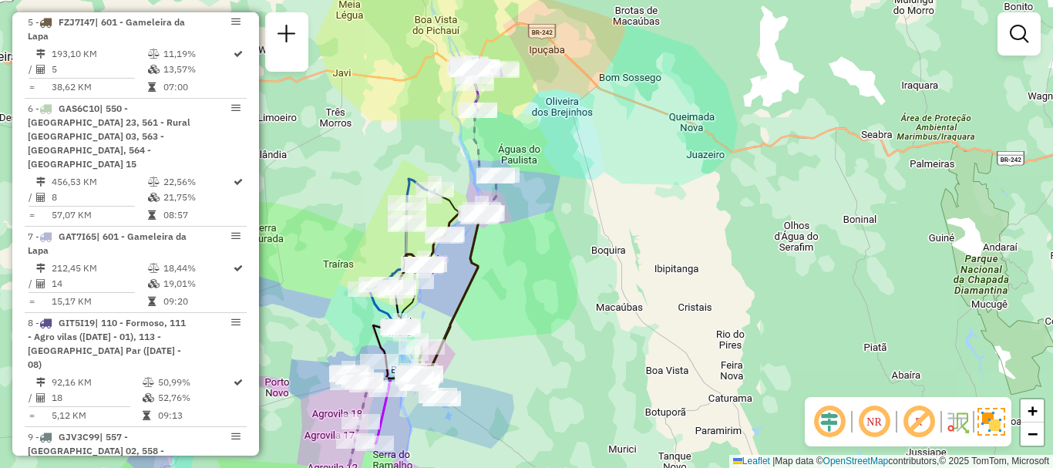
drag, startPoint x: 617, startPoint y: 395, endPoint x: 587, endPoint y: 418, distance: 37.9
click at [587, 424] on div "Janela de atendimento Grade de atendimento Capacidade Transportadoras Veículos …" at bounding box center [526, 234] width 1053 height 468
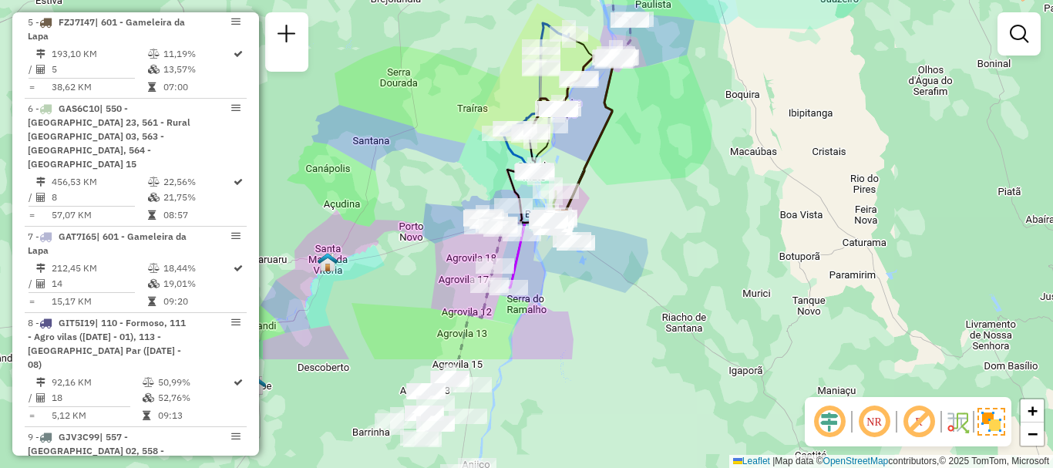
drag, startPoint x: 616, startPoint y: 328, endPoint x: 749, endPoint y: 172, distance: 204.9
click at [749, 172] on div "Janela de atendimento Grade de atendimento Capacidade Transportadoras Veículos …" at bounding box center [526, 234] width 1053 height 468
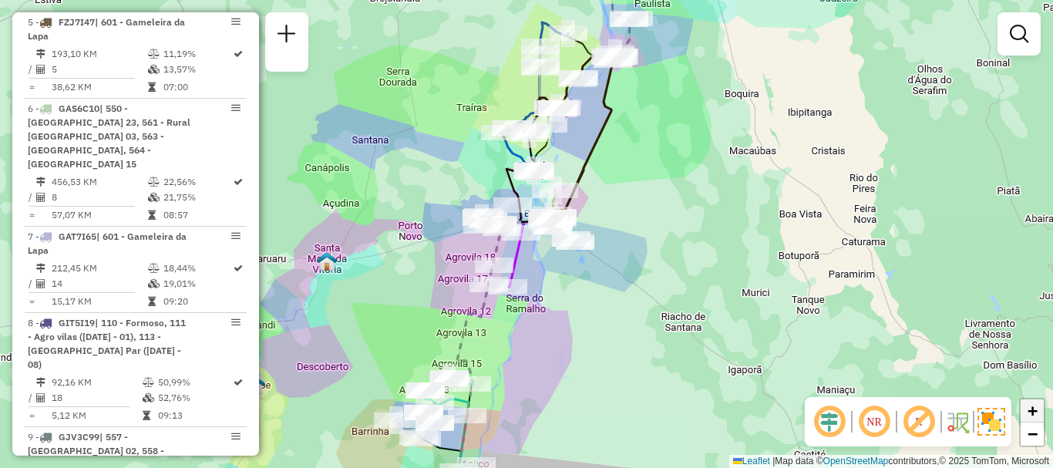
click at [1035, 414] on span "+" at bounding box center [1032, 410] width 10 height 19
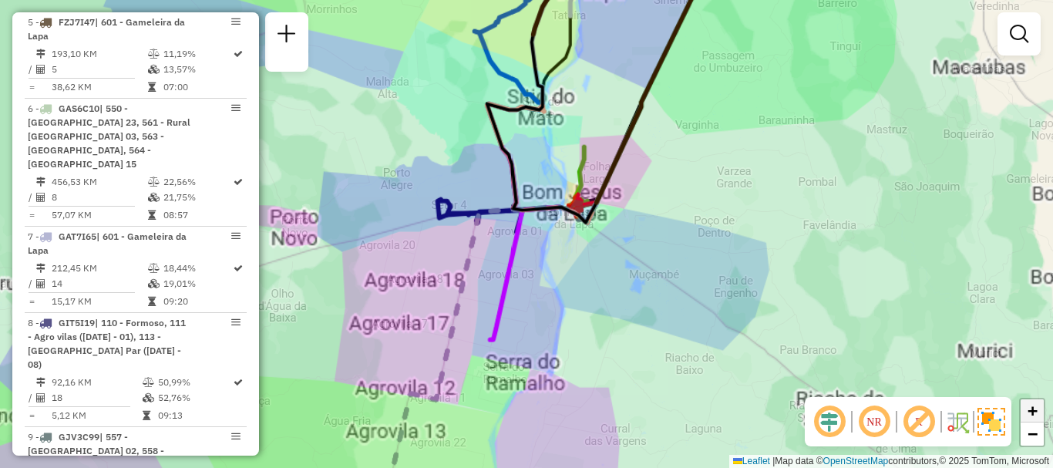
click at [1035, 414] on span "+" at bounding box center [1032, 410] width 10 height 19
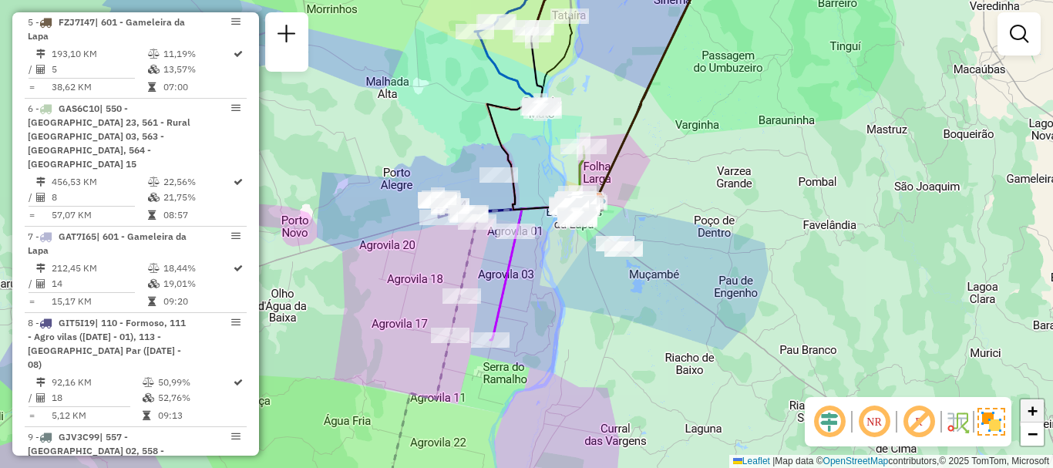
click at [1035, 414] on span "+" at bounding box center [1032, 410] width 10 height 19
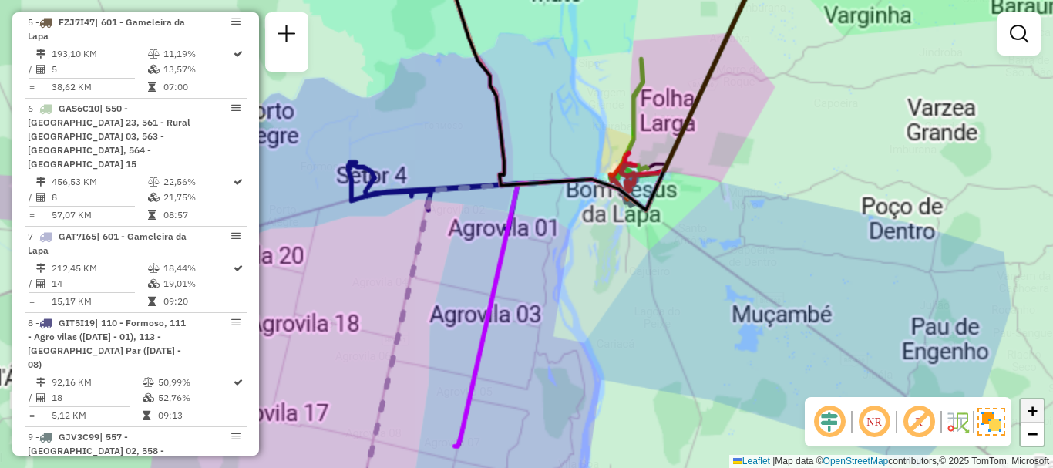
click at [1035, 414] on span "+" at bounding box center [1032, 410] width 10 height 19
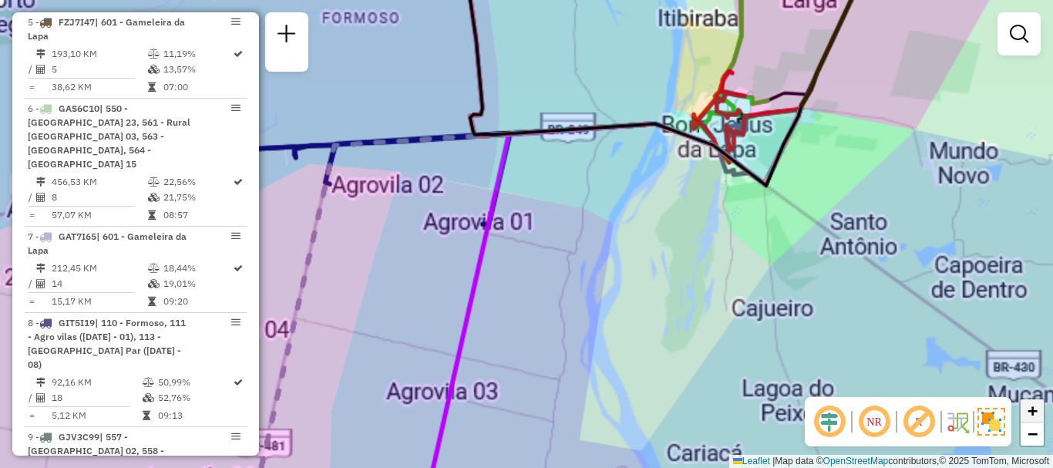
click at [1035, 414] on span "+" at bounding box center [1032, 410] width 10 height 19
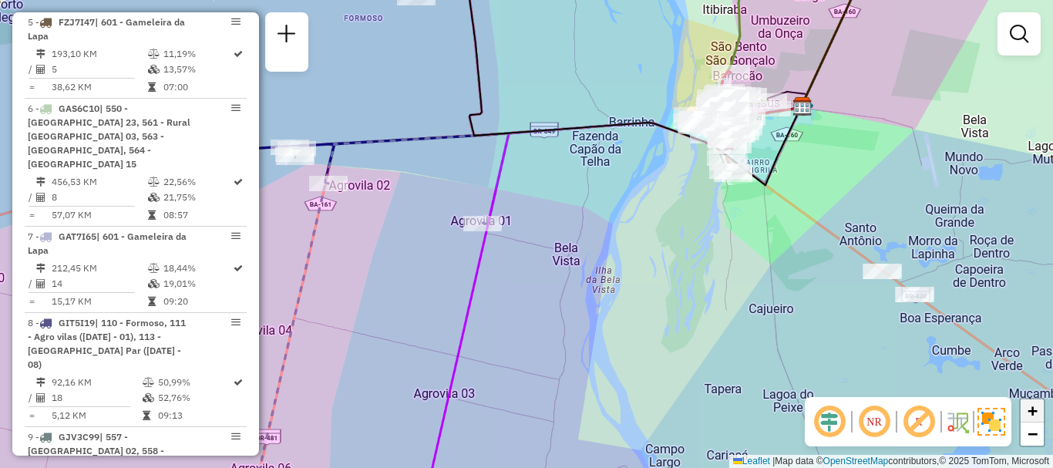
click at [1035, 414] on span "+" at bounding box center [1032, 410] width 10 height 19
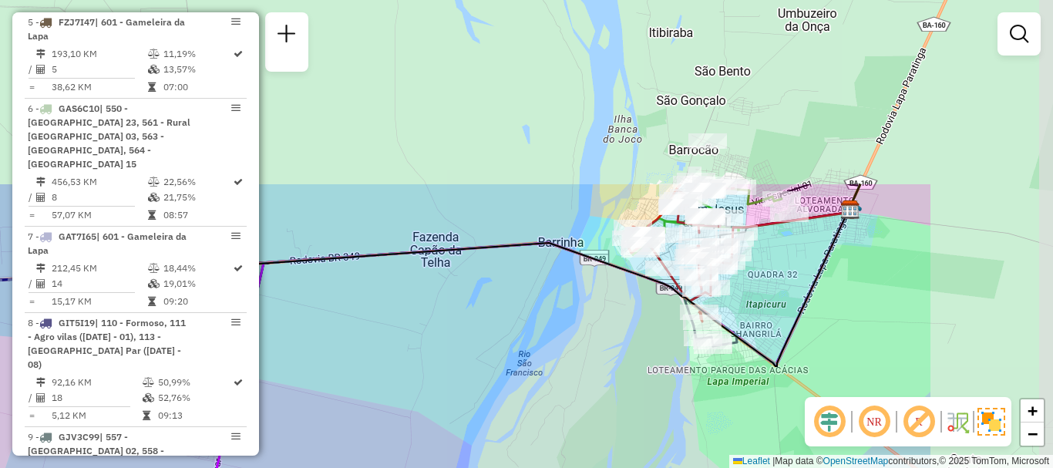
drag, startPoint x: 934, startPoint y: 267, endPoint x: 705, endPoint y: 498, distance: 325.3
click at [705, 467] on html "Aguarde... Pop-up bloqueado! Seu navegador bloqueou automáticamente a abertura …" at bounding box center [526, 234] width 1053 height 468
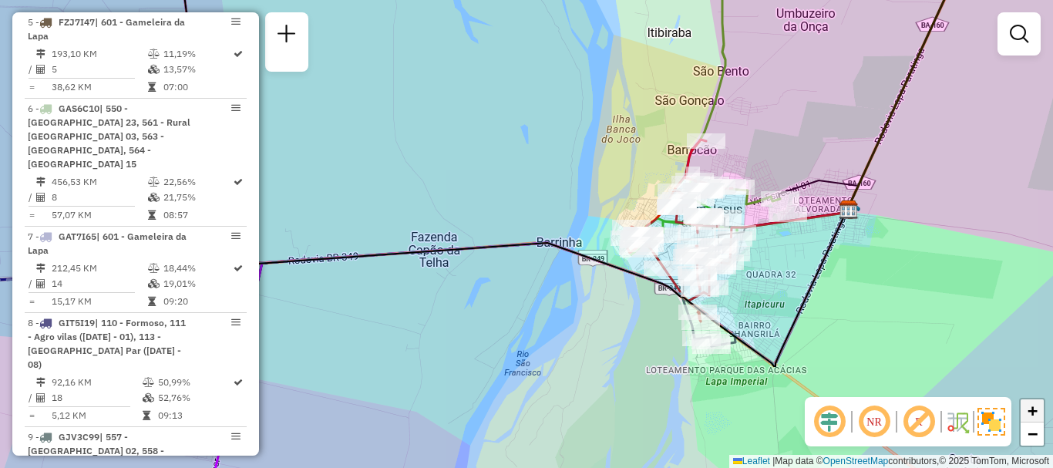
click at [1028, 405] on span "+" at bounding box center [1032, 410] width 10 height 19
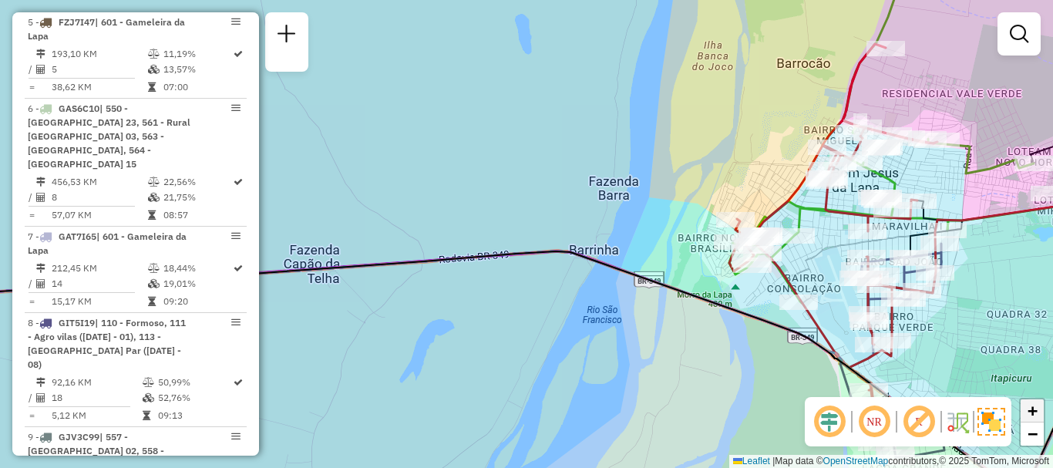
click at [1028, 405] on span "+" at bounding box center [1032, 410] width 10 height 19
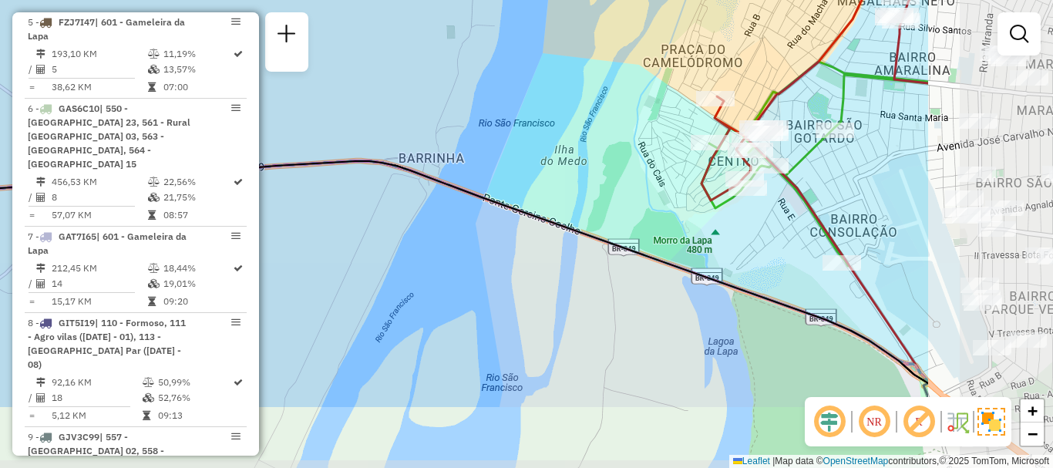
drag, startPoint x: 794, startPoint y: 368, endPoint x: 571, endPoint y: 264, distance: 245.8
click at [571, 264] on div "Janela de atendimento Grade de atendimento Capacidade Transportadoras Veículos …" at bounding box center [526, 234] width 1053 height 468
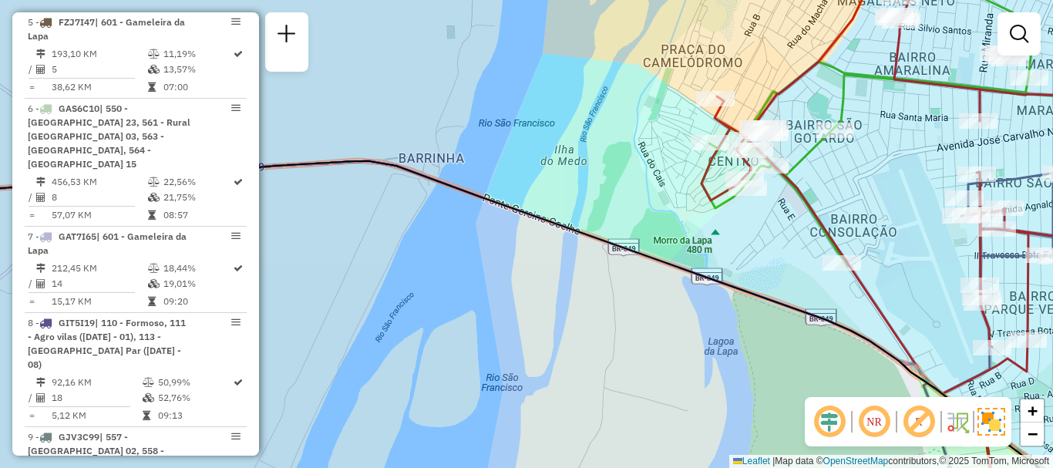
click at [417, 95] on div "Janela de atendimento Grade de atendimento Capacidade Transportadoras Veículos …" at bounding box center [526, 234] width 1053 height 468
click at [738, 230] on div "Janela de atendimento Grade de atendimento Capacidade Transportadoras Veículos …" at bounding box center [526, 234] width 1053 height 468
click at [752, 254] on div "Janela de atendimento Grade de atendimento Capacidade Transportadoras Veículos …" at bounding box center [526, 234] width 1053 height 468
click at [986, 427] on img at bounding box center [991, 422] width 28 height 28
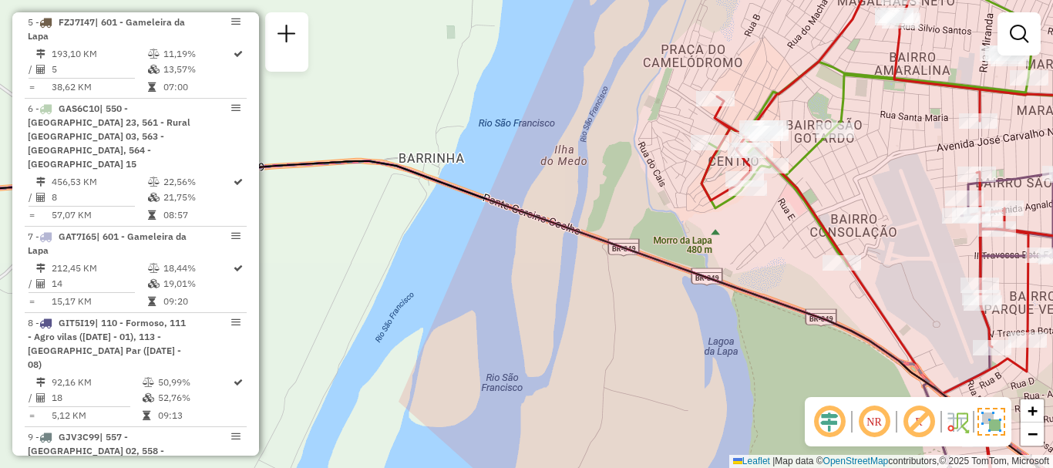
click at [986, 427] on img at bounding box center [991, 422] width 28 height 28
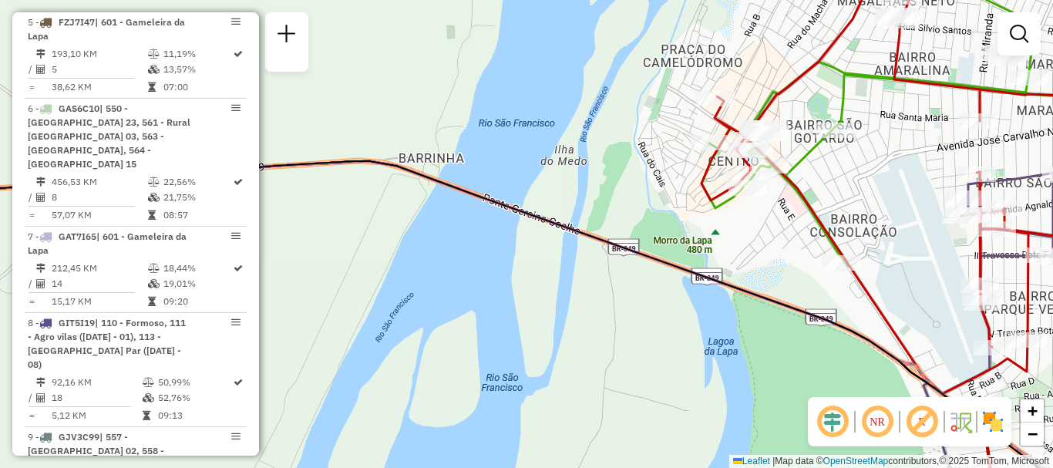
click at [993, 418] on img at bounding box center [992, 421] width 25 height 25
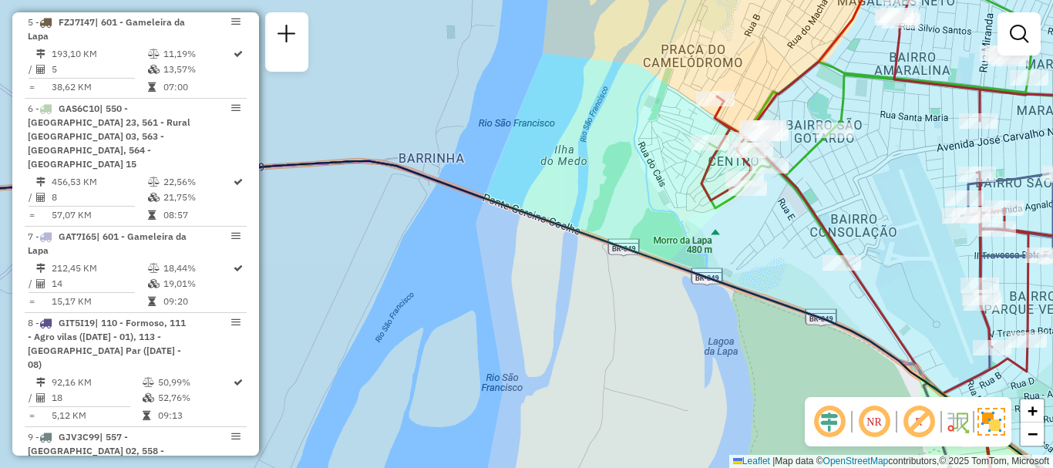
click at [963, 423] on img at bounding box center [957, 421] width 25 height 25
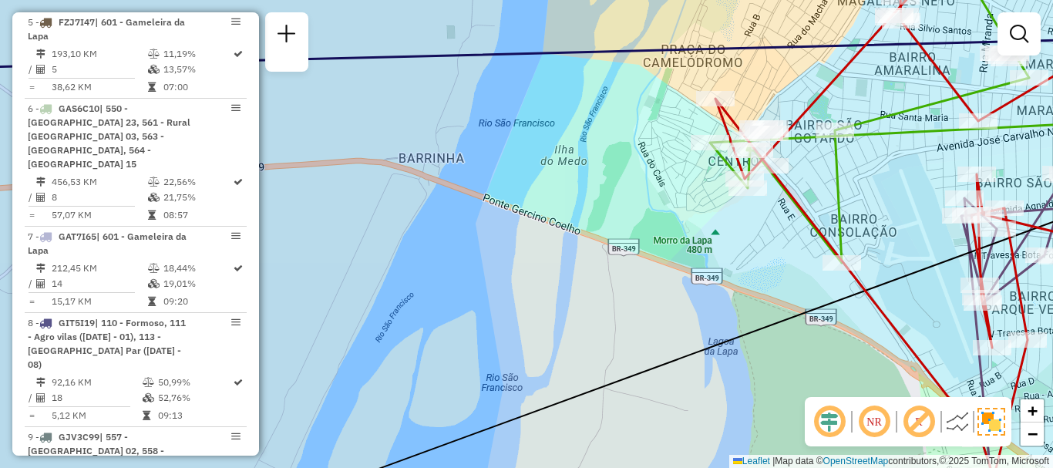
click at [963, 423] on img at bounding box center [957, 421] width 25 height 25
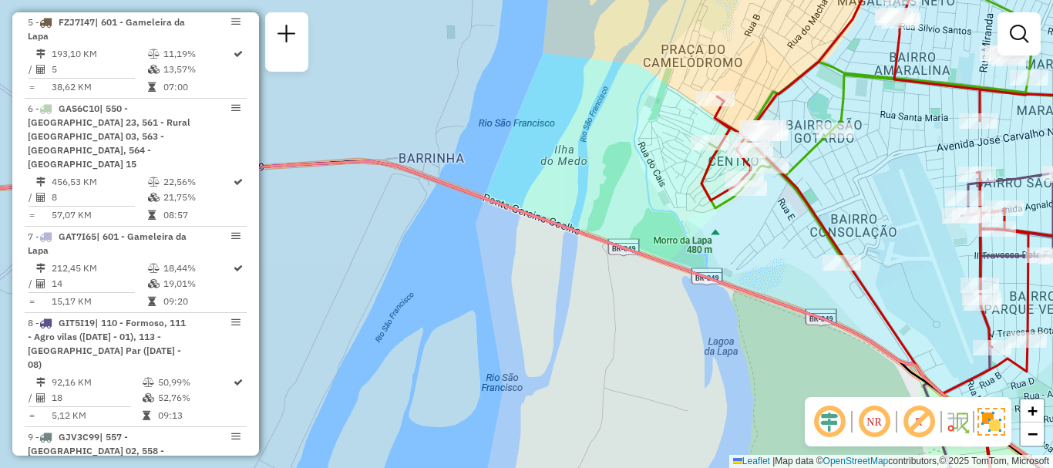
click at [963, 423] on img at bounding box center [957, 421] width 25 height 25
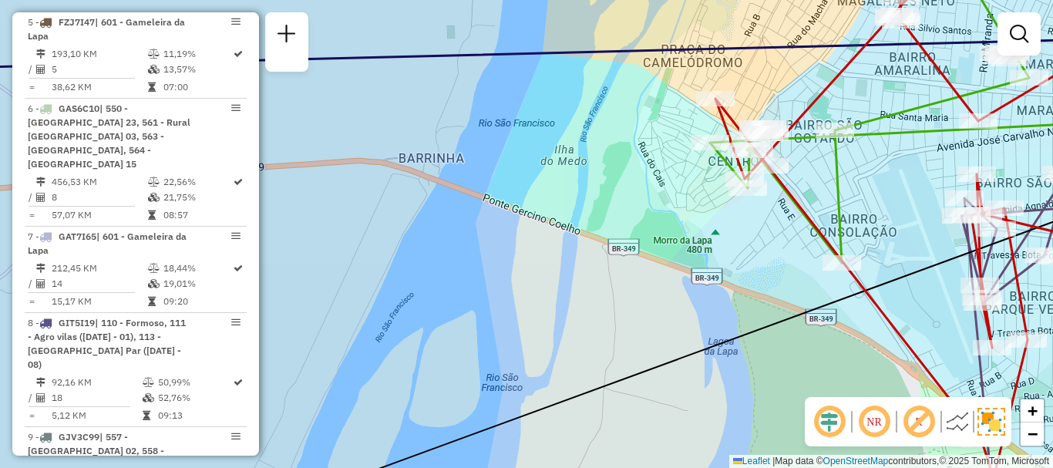
click at [963, 423] on img at bounding box center [957, 421] width 25 height 25
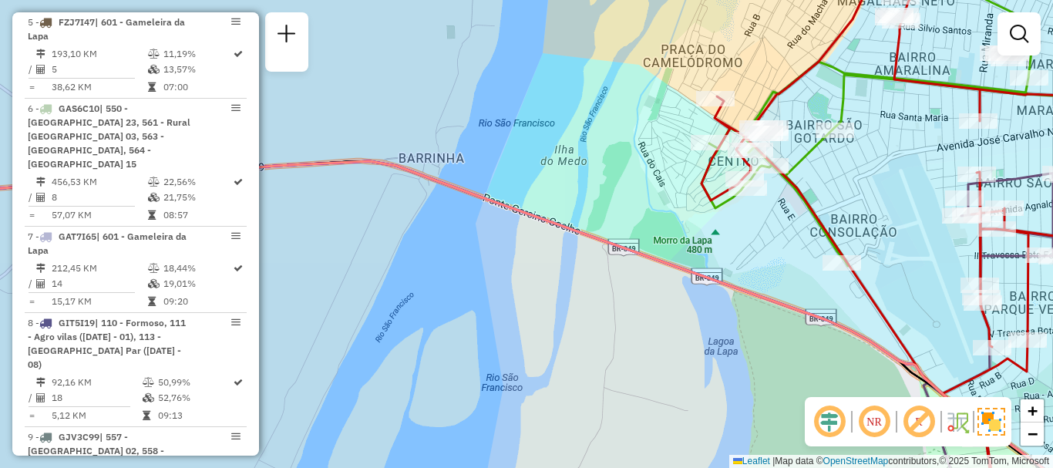
click at [916, 430] on em at bounding box center [918, 421] width 37 height 37
click at [818, 419] on em at bounding box center [829, 421] width 37 height 37
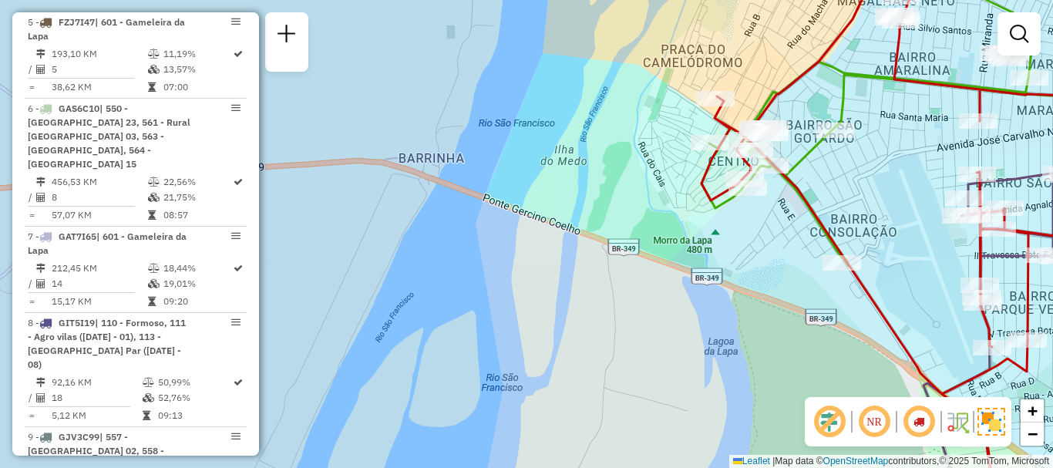
click at [818, 419] on em at bounding box center [829, 421] width 37 height 37
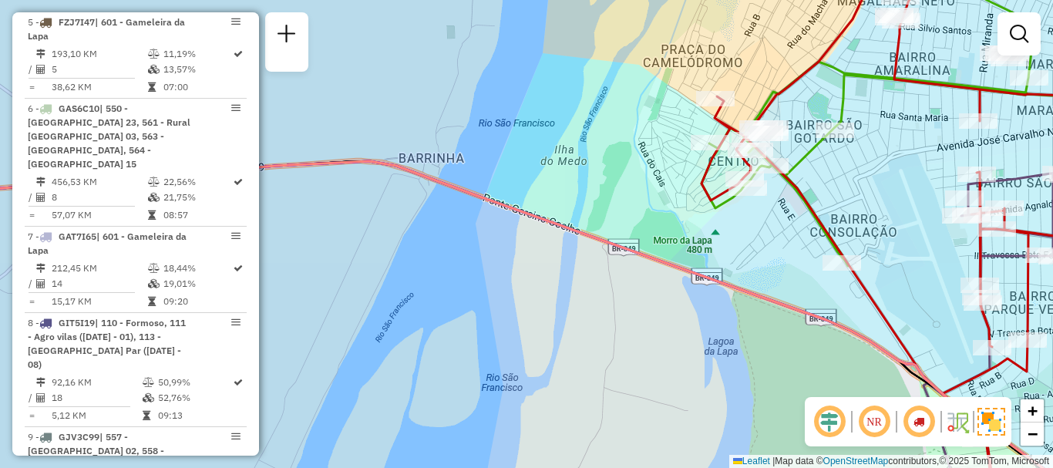
click at [818, 419] on em at bounding box center [829, 421] width 37 height 37
